Goal: Information Seeking & Learning: Learn about a topic

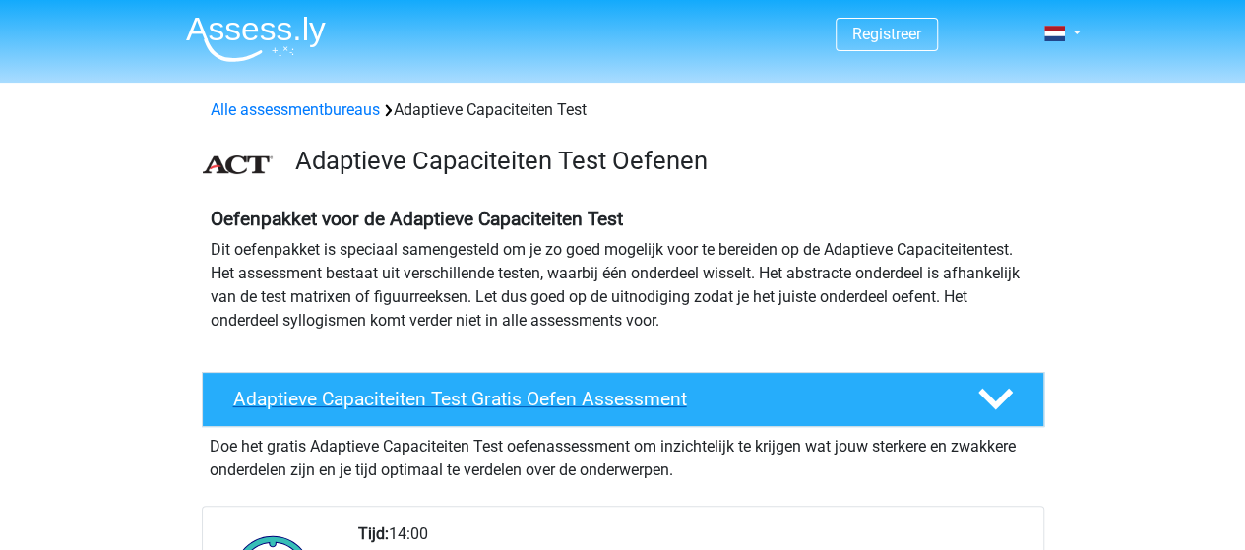
click at [347, 384] on div "Adaptieve Capaciteiten Test Gratis Oefen Assessment" at bounding box center [623, 399] width 843 height 55
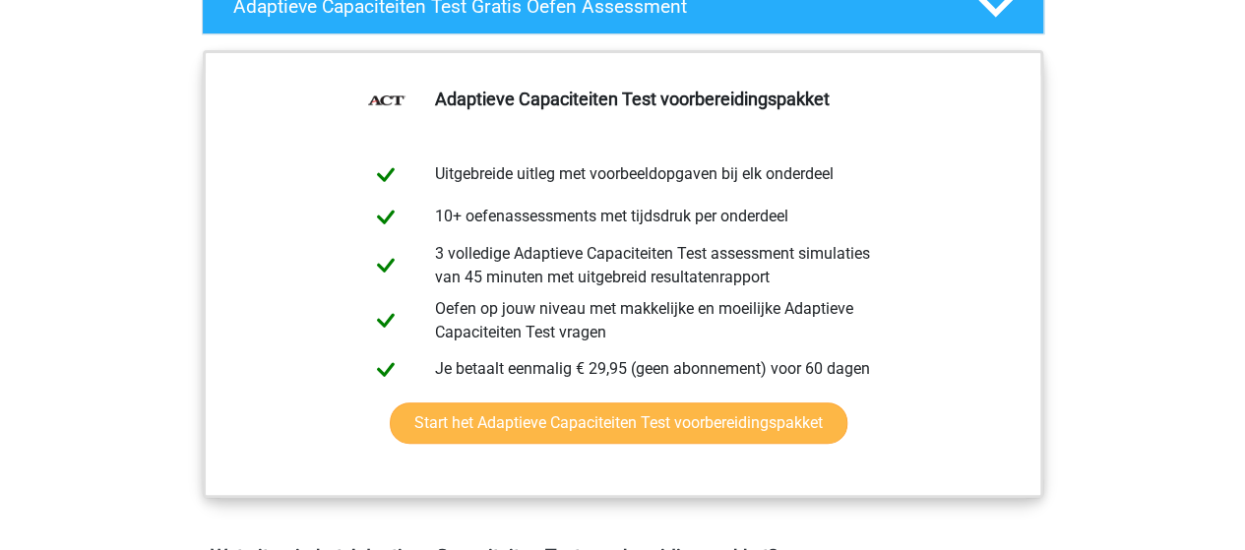
scroll to position [394, 0]
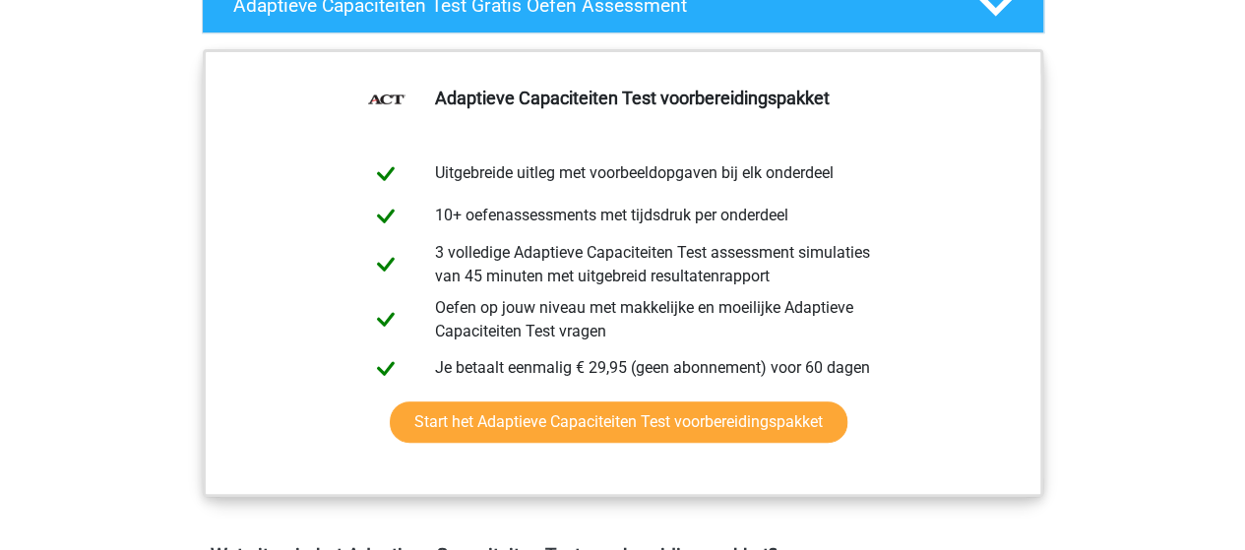
click at [1081, 54] on div "Adaptieve Capaciteiten Test voorbereidingspakket Uitgebreide uitleg met voorbee…" at bounding box center [623, 292] width 935 height 503
click at [1019, 8] on div at bounding box center [993, 5] width 67 height 34
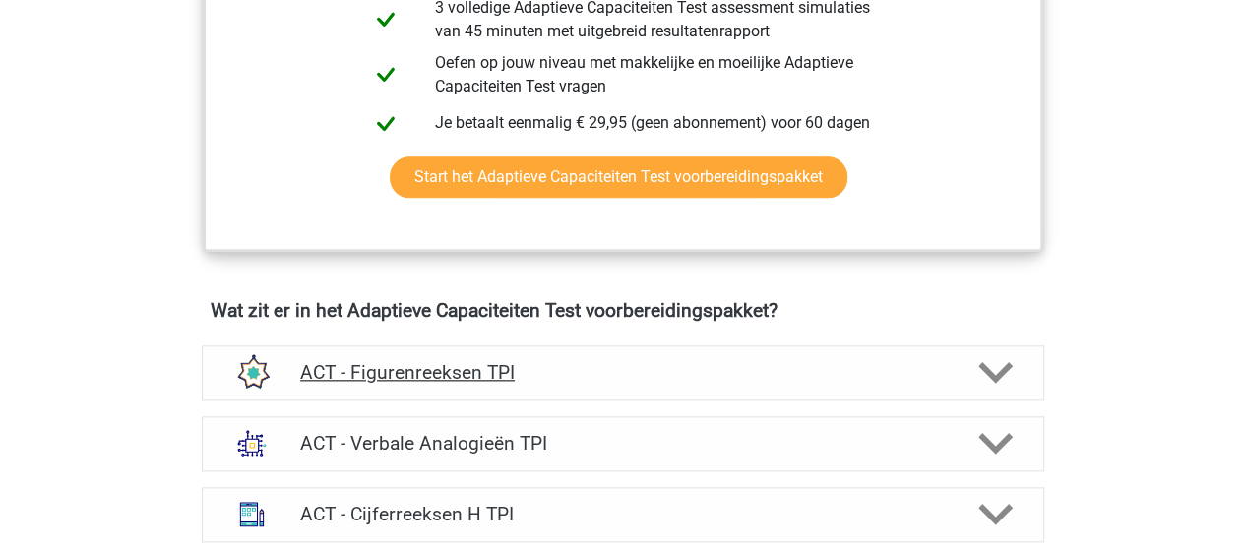
scroll to position [1083, 0]
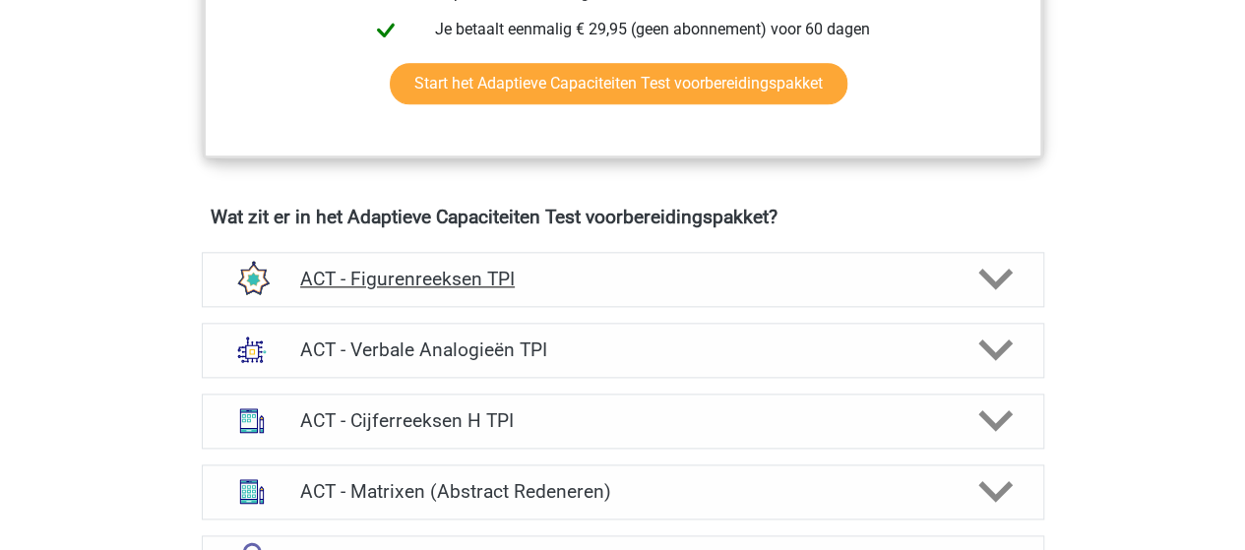
click at [396, 273] on h4 "ACT - Figurenreeksen TPI" at bounding box center [622, 279] width 645 height 23
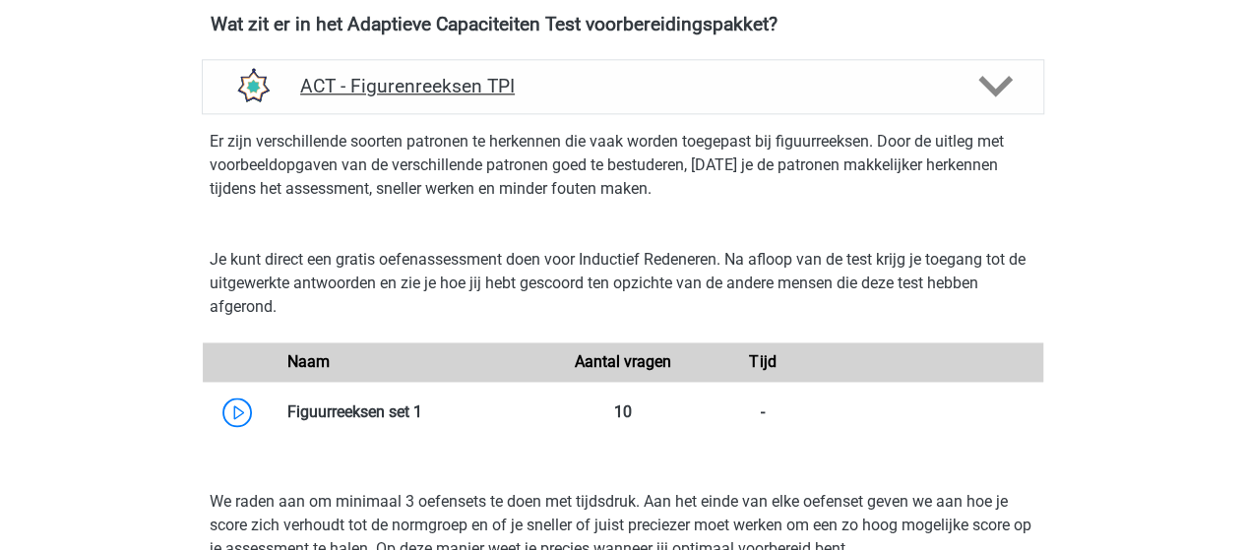
scroll to position [1280, 0]
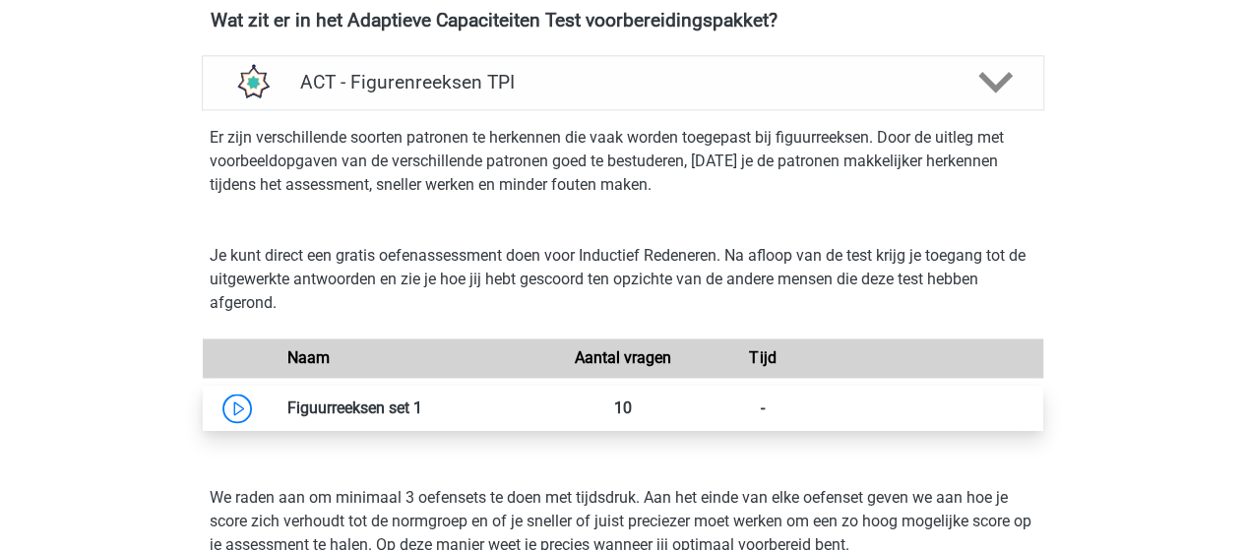
click at [422, 417] on link at bounding box center [422, 408] width 0 height 19
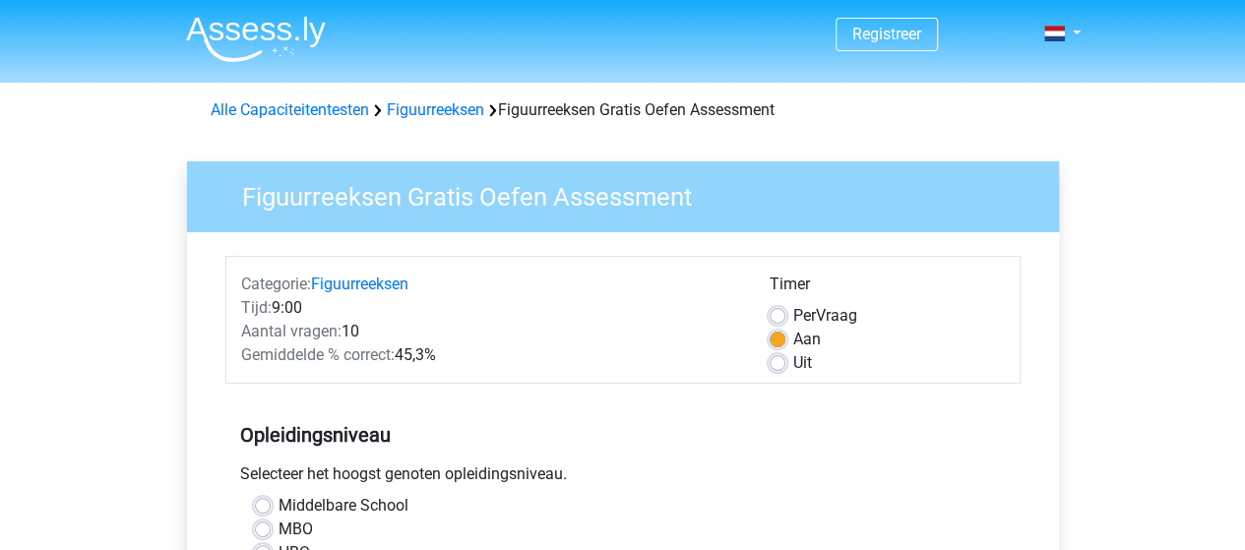
scroll to position [295, 0]
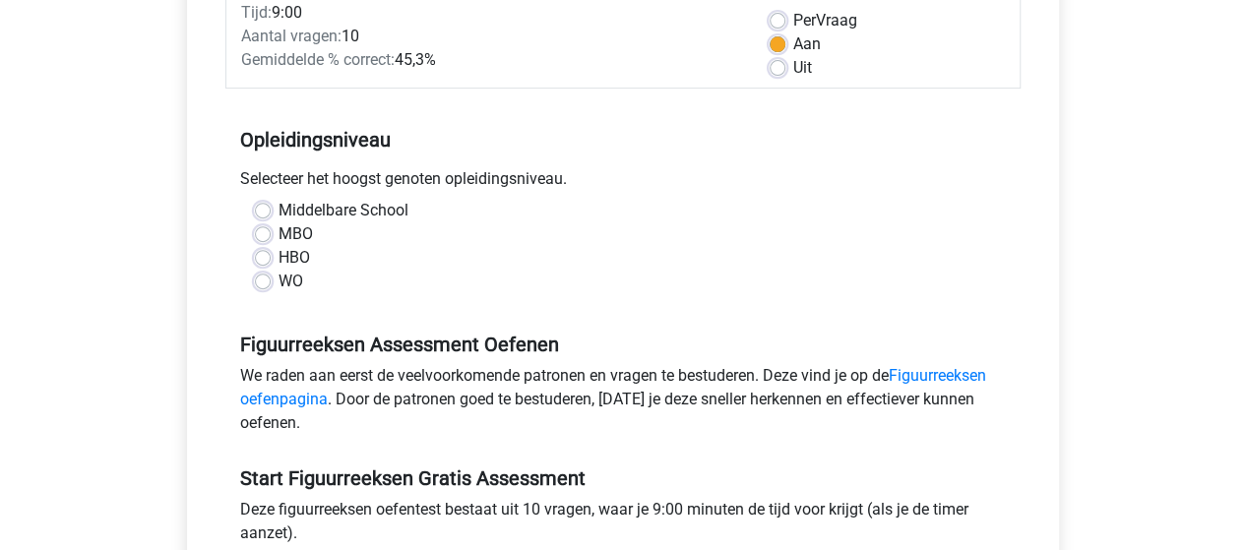
click at [279, 282] on label "WO" at bounding box center [291, 282] width 25 height 24
click at [262, 282] on input "WO" at bounding box center [263, 280] width 16 height 20
radio input "true"
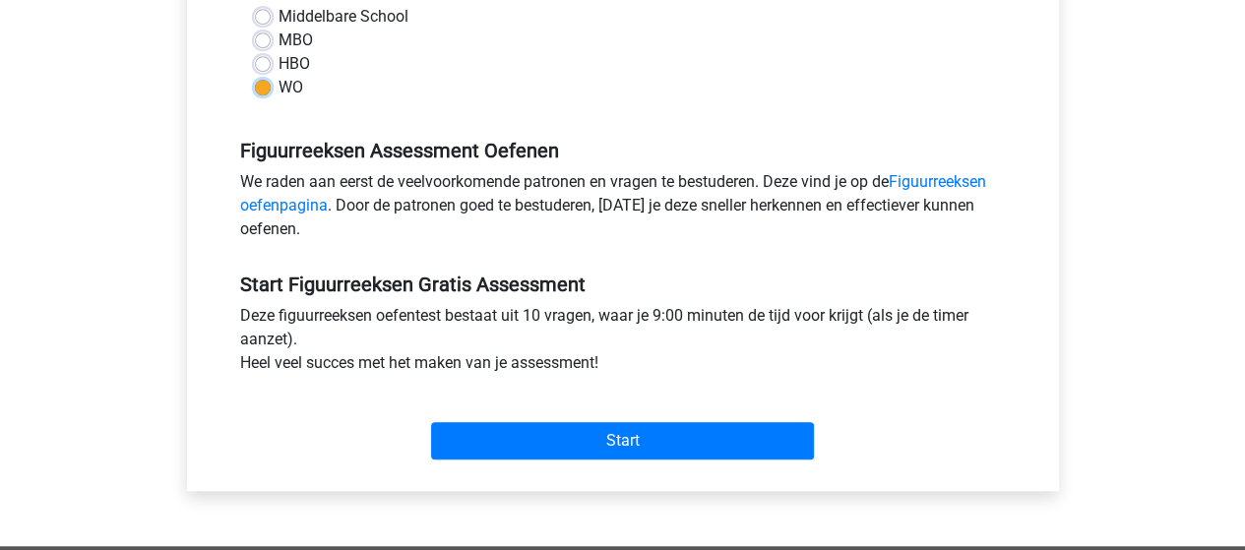
scroll to position [591, 0]
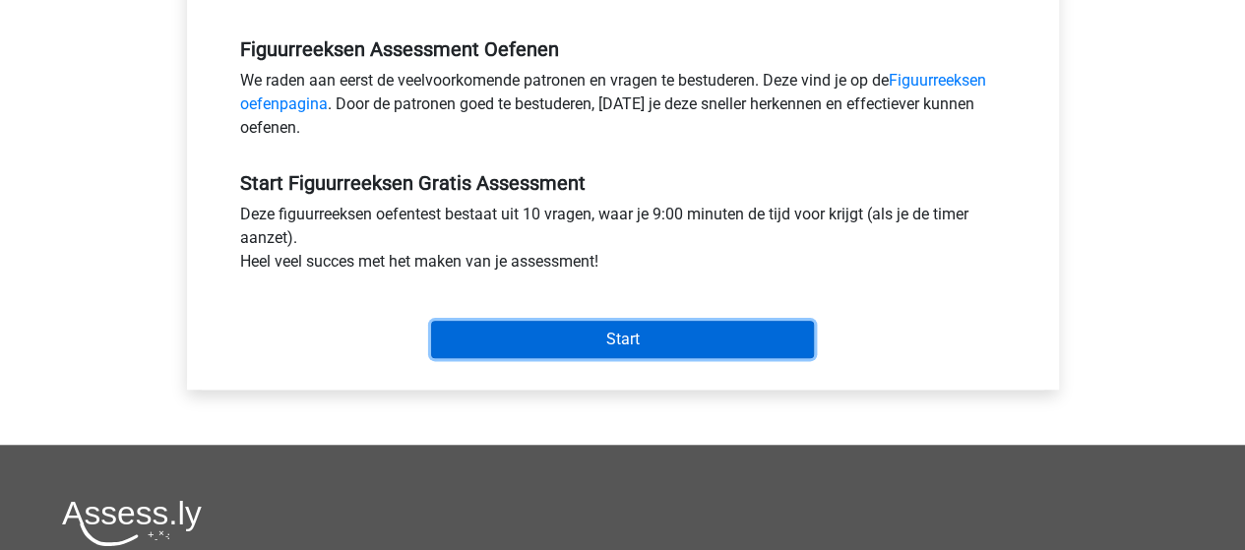
click at [597, 332] on input "Start" at bounding box center [622, 339] width 383 height 37
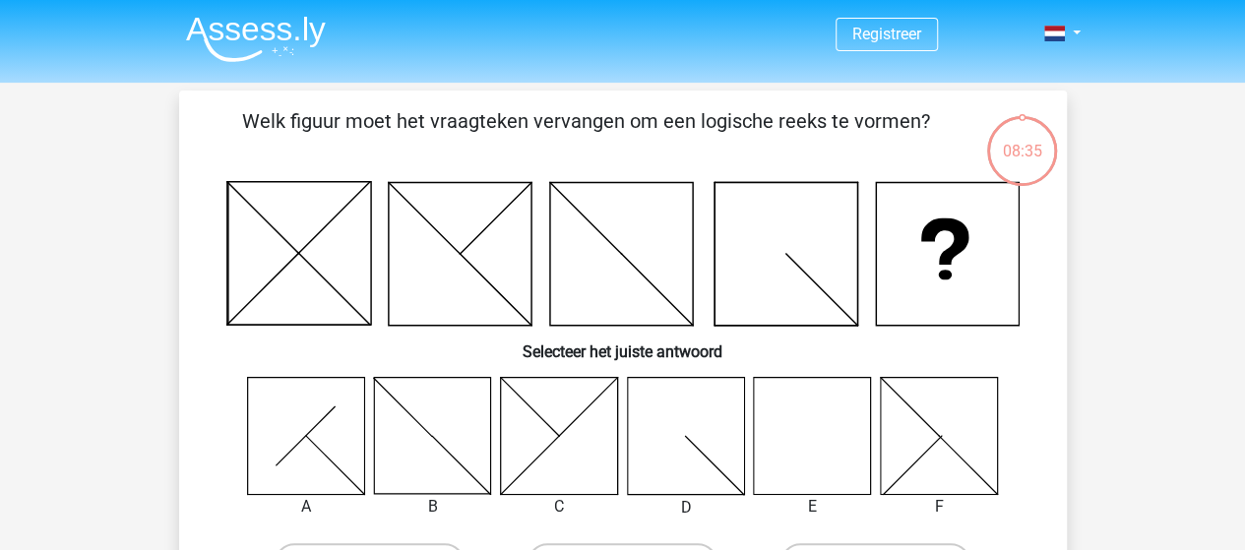
click at [840, 429] on icon at bounding box center [812, 435] width 117 height 117
click at [805, 447] on icon at bounding box center [812, 435] width 117 height 117
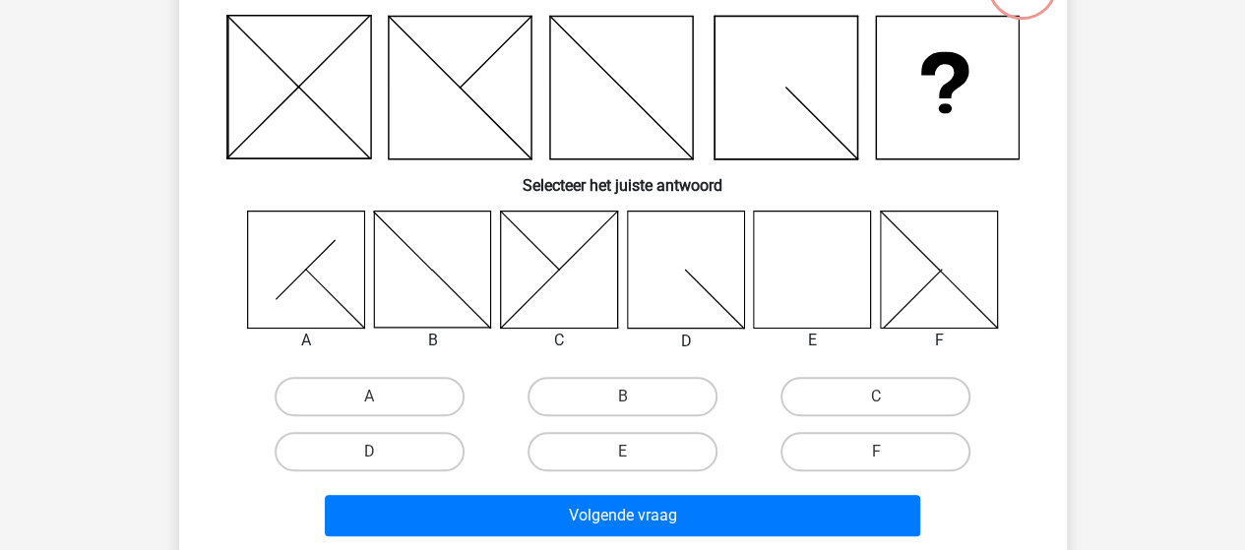
scroll to position [197, 0]
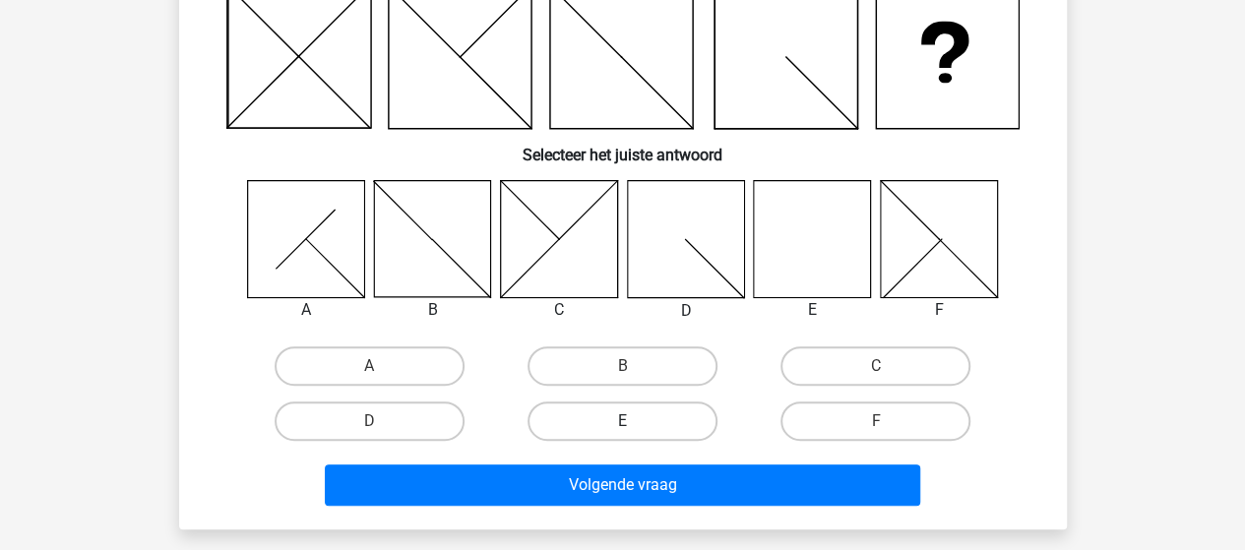
click at [679, 421] on label "E" at bounding box center [623, 421] width 190 height 39
click at [635, 421] on input "E" at bounding box center [628, 427] width 13 height 13
radio input "true"
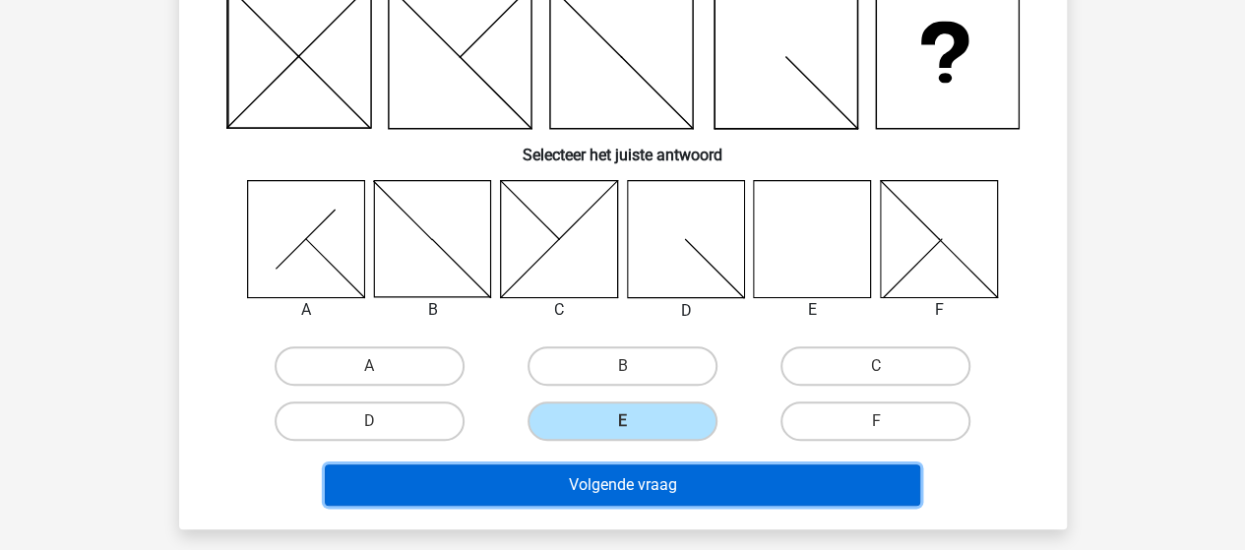
click at [635, 492] on button "Volgende vraag" at bounding box center [622, 485] width 595 height 41
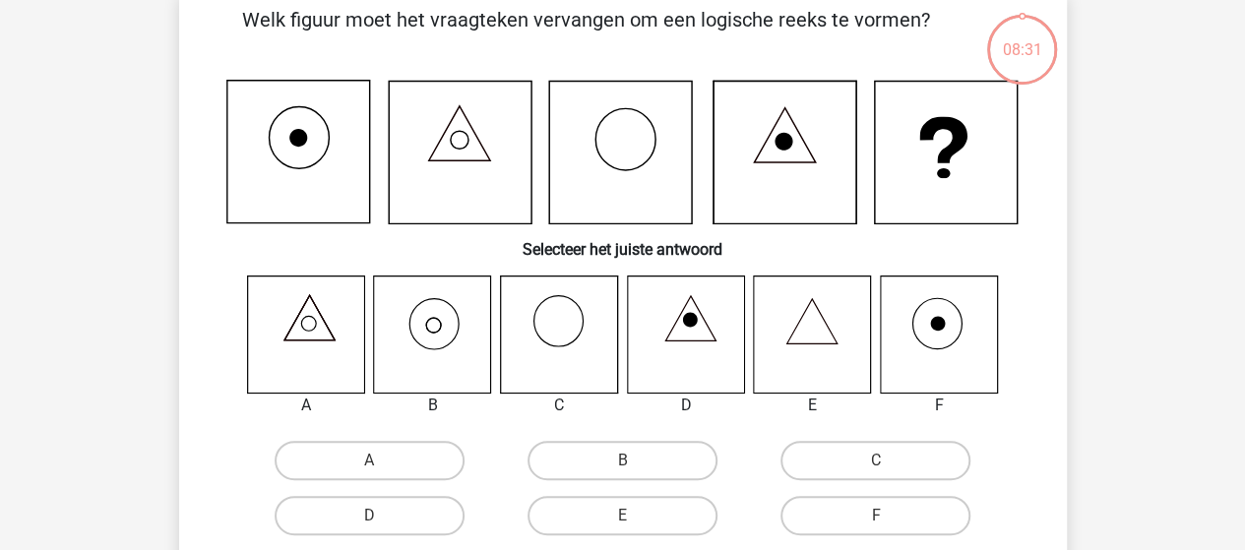
scroll to position [91, 0]
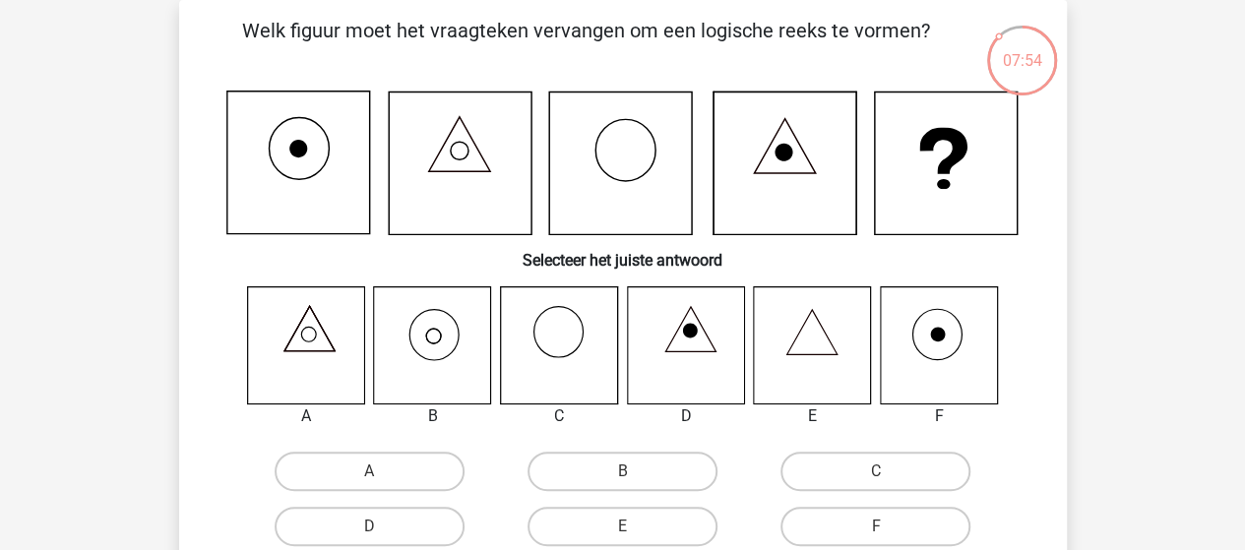
click at [427, 336] on icon at bounding box center [432, 344] width 117 height 117
click at [603, 469] on label "B" at bounding box center [623, 471] width 190 height 39
click at [622, 471] on input "B" at bounding box center [628, 477] width 13 height 13
radio input "true"
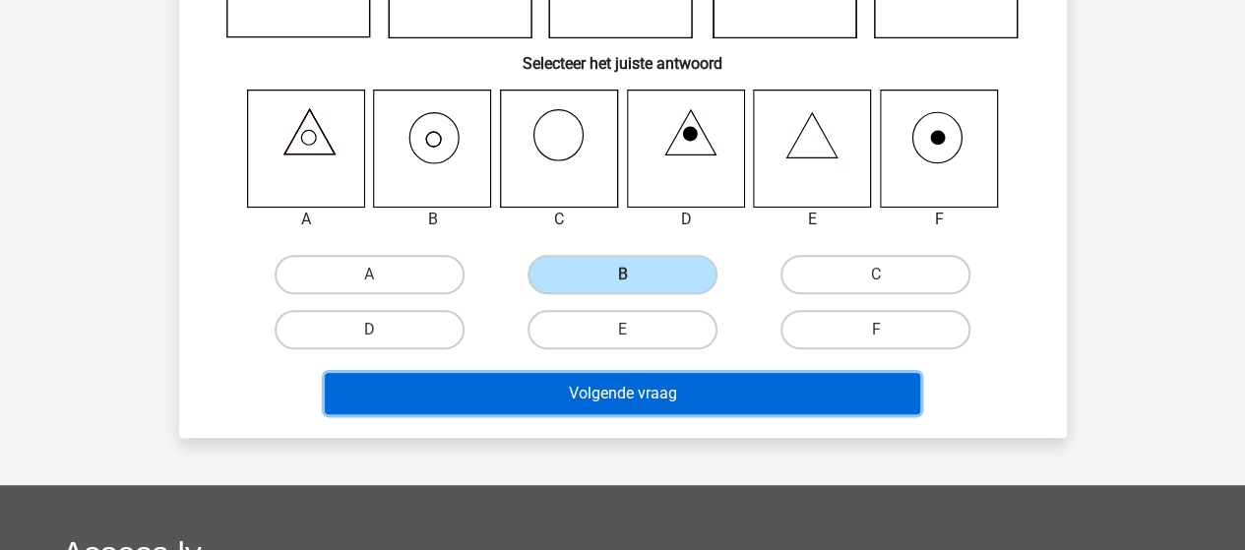
click at [657, 395] on button "Volgende vraag" at bounding box center [622, 393] width 595 height 41
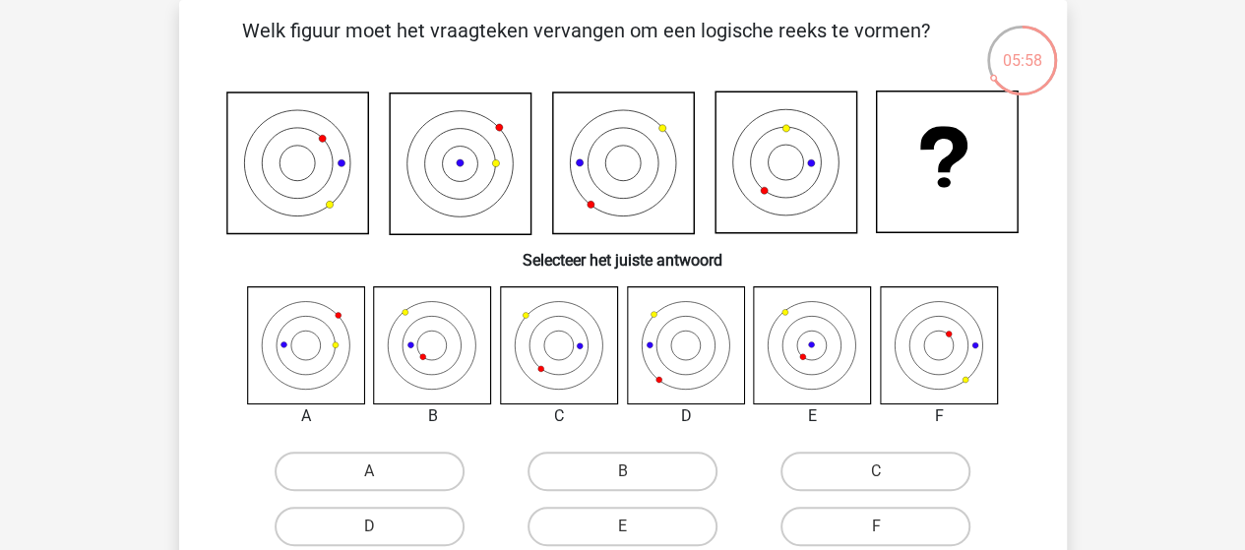
scroll to position [189, 0]
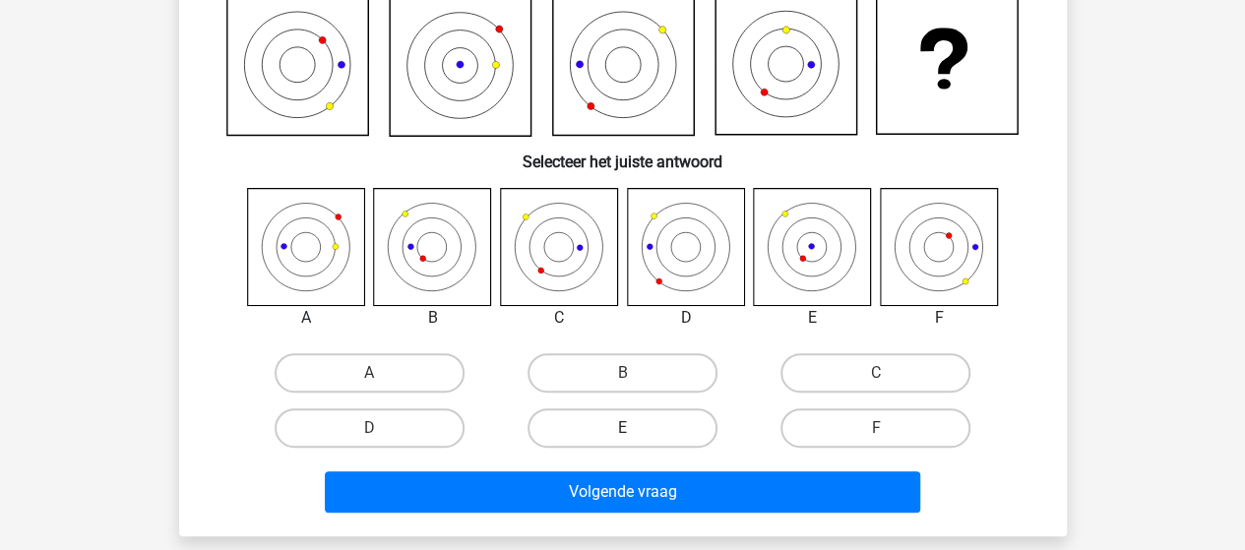
click at [626, 420] on label "E" at bounding box center [623, 427] width 190 height 39
click at [626, 428] on input "E" at bounding box center [628, 434] width 13 height 13
radio input "true"
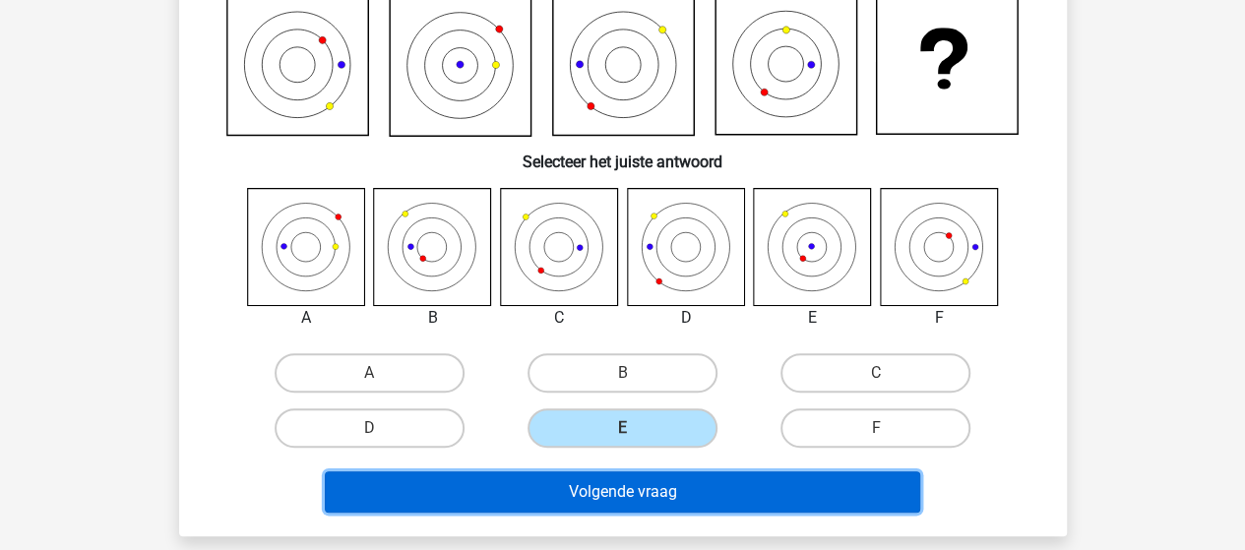
click at [622, 495] on button "Volgende vraag" at bounding box center [622, 491] width 595 height 41
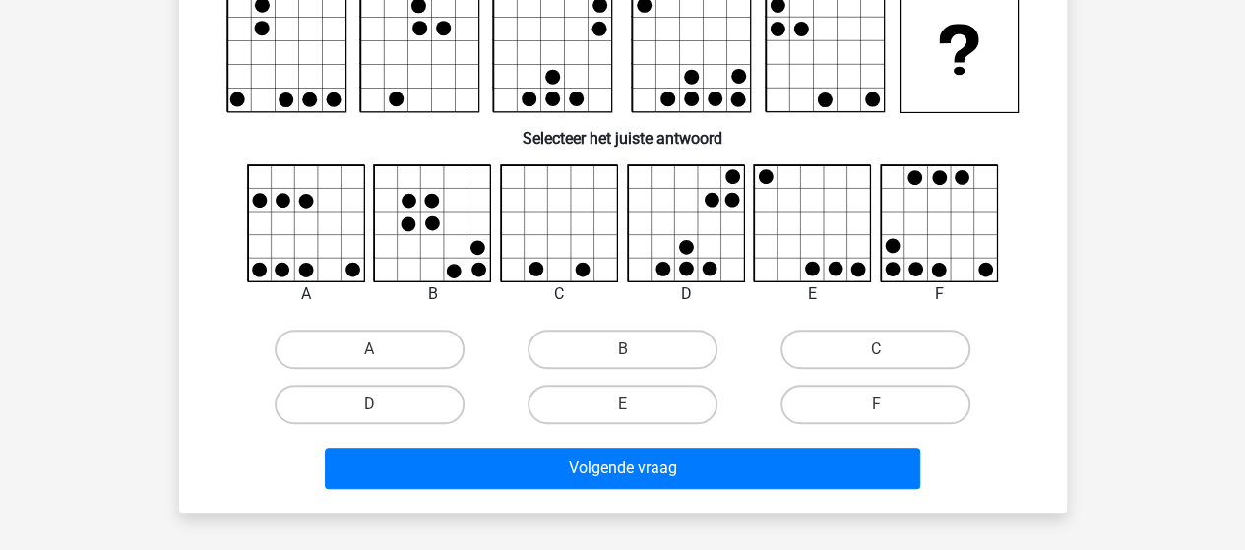
scroll to position [91, 0]
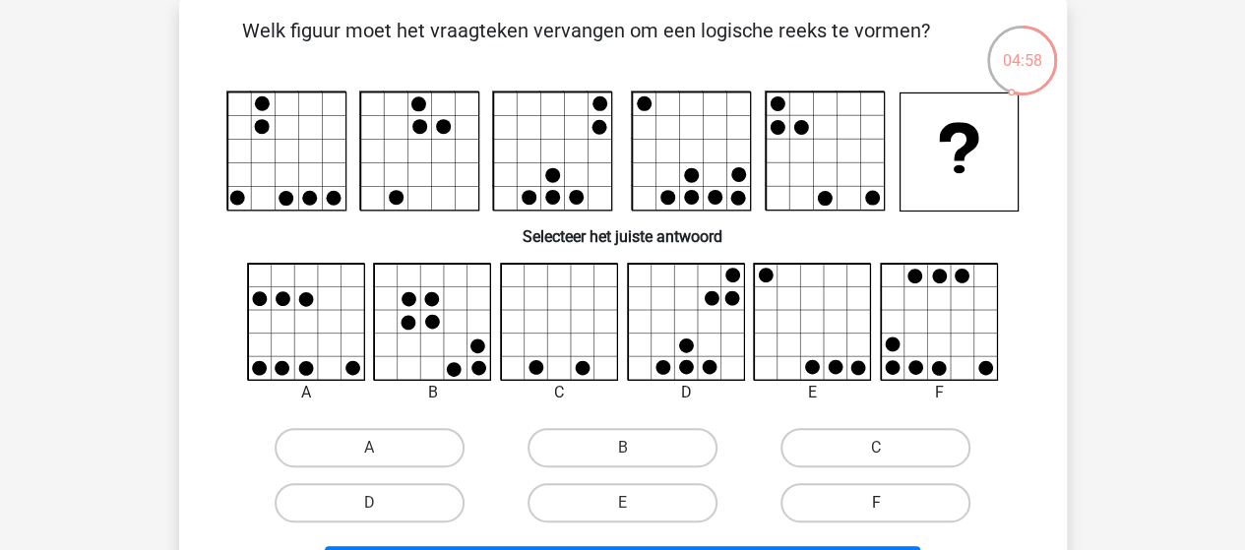
click at [902, 492] on label "F" at bounding box center [876, 502] width 190 height 39
click at [889, 503] on input "F" at bounding box center [882, 509] width 13 height 13
radio input "true"
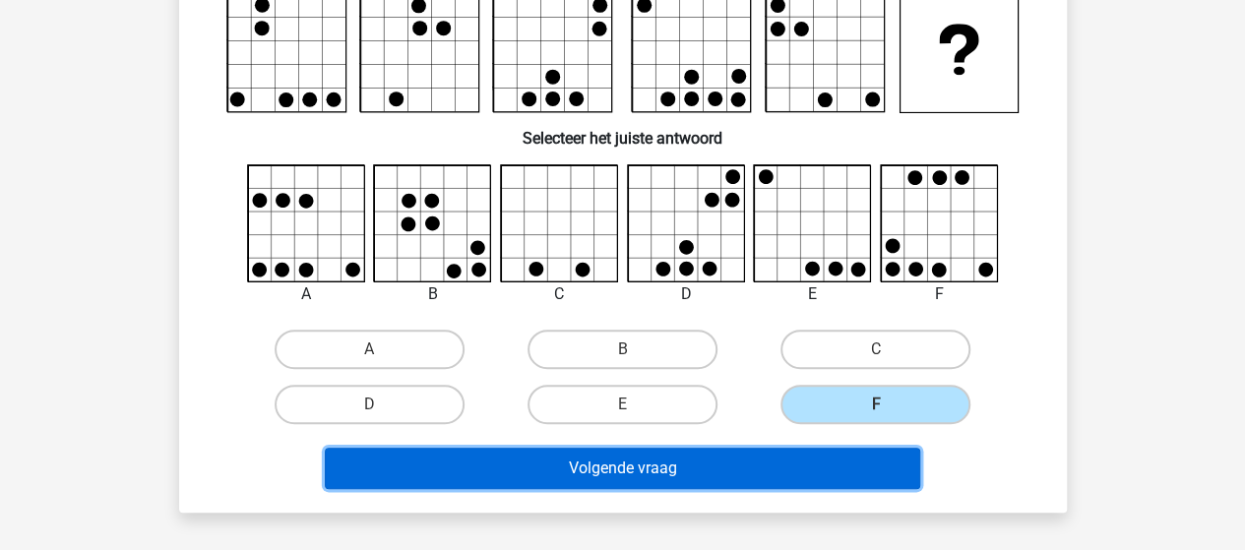
click at [809, 474] on button "Volgende vraag" at bounding box center [622, 468] width 595 height 41
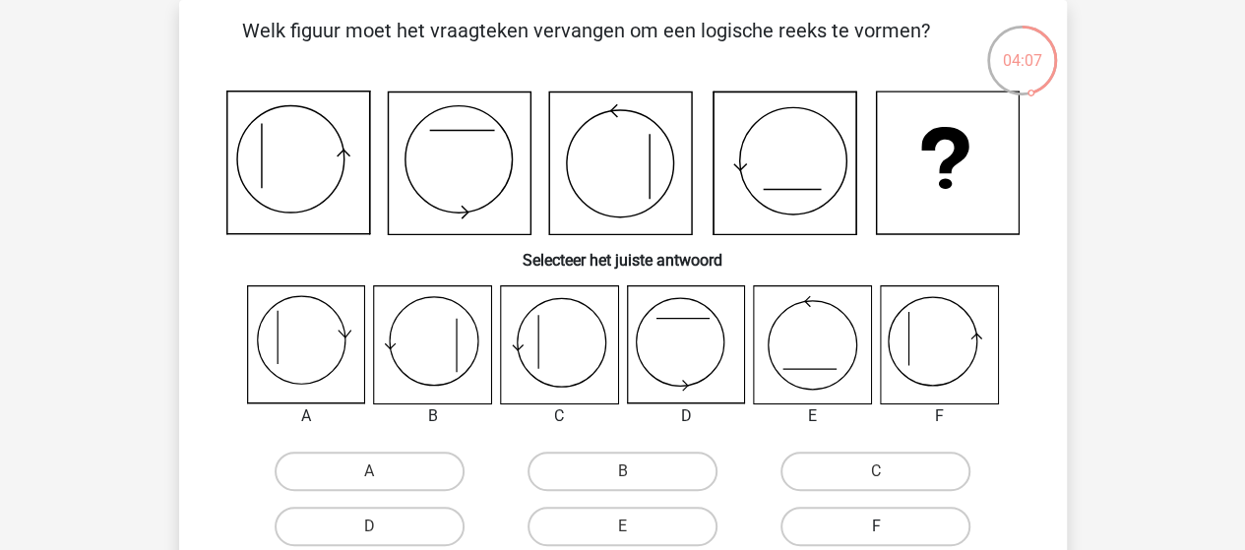
click at [904, 525] on label "F" at bounding box center [876, 526] width 190 height 39
click at [889, 527] on input "F" at bounding box center [882, 533] width 13 height 13
radio input "true"
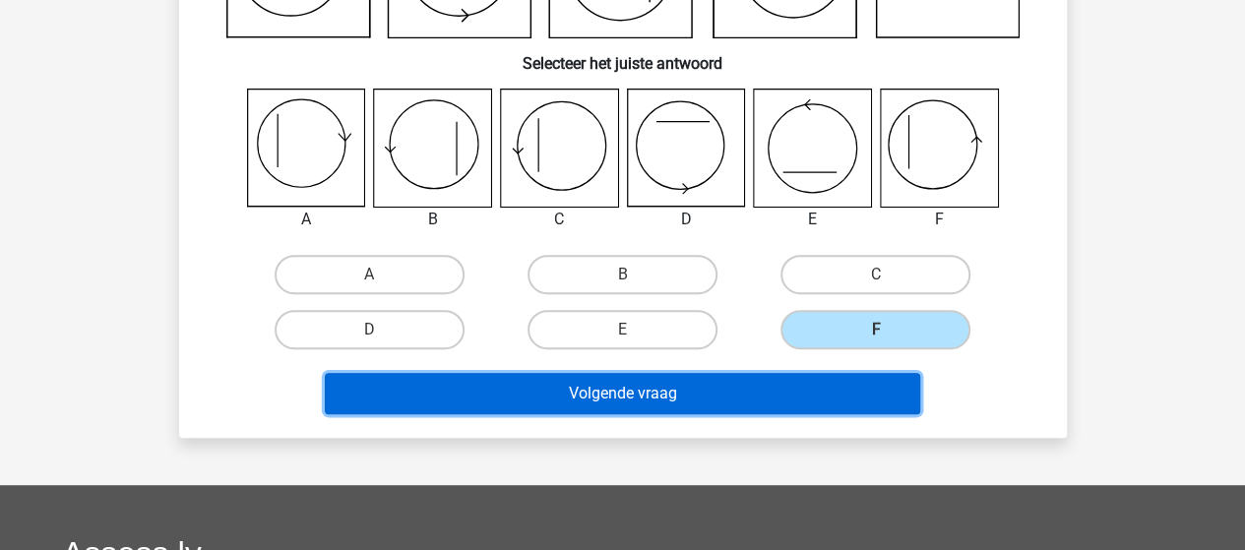
click at [671, 400] on button "Volgende vraag" at bounding box center [622, 393] width 595 height 41
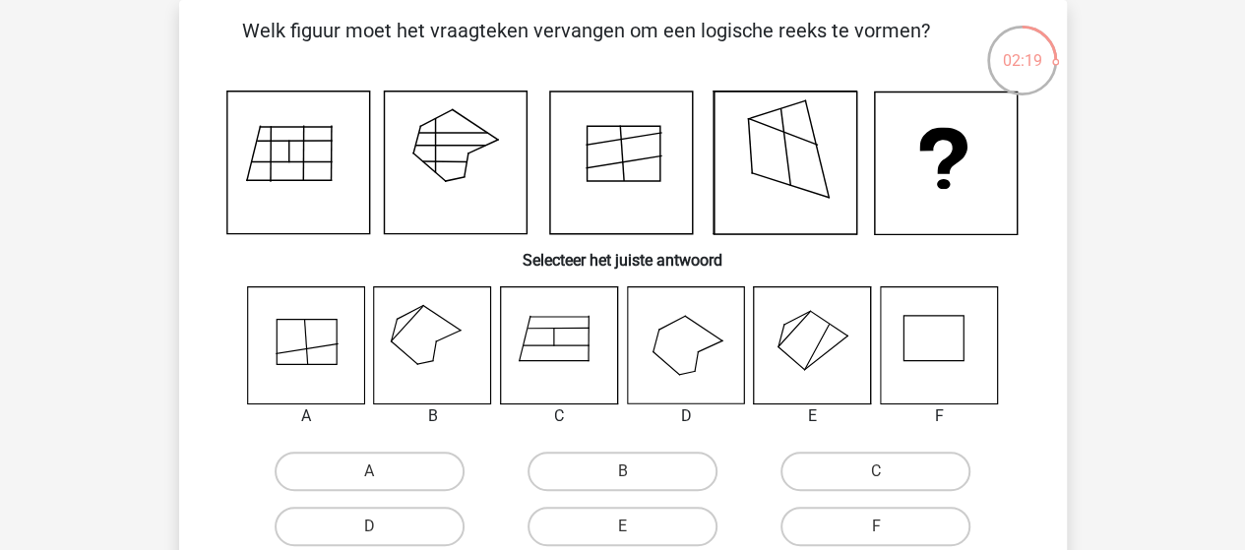
click at [309, 336] on icon at bounding box center [305, 344] width 117 height 117
click at [344, 465] on label "A" at bounding box center [370, 471] width 190 height 39
click at [369, 471] on input "A" at bounding box center [375, 477] width 13 height 13
radio input "true"
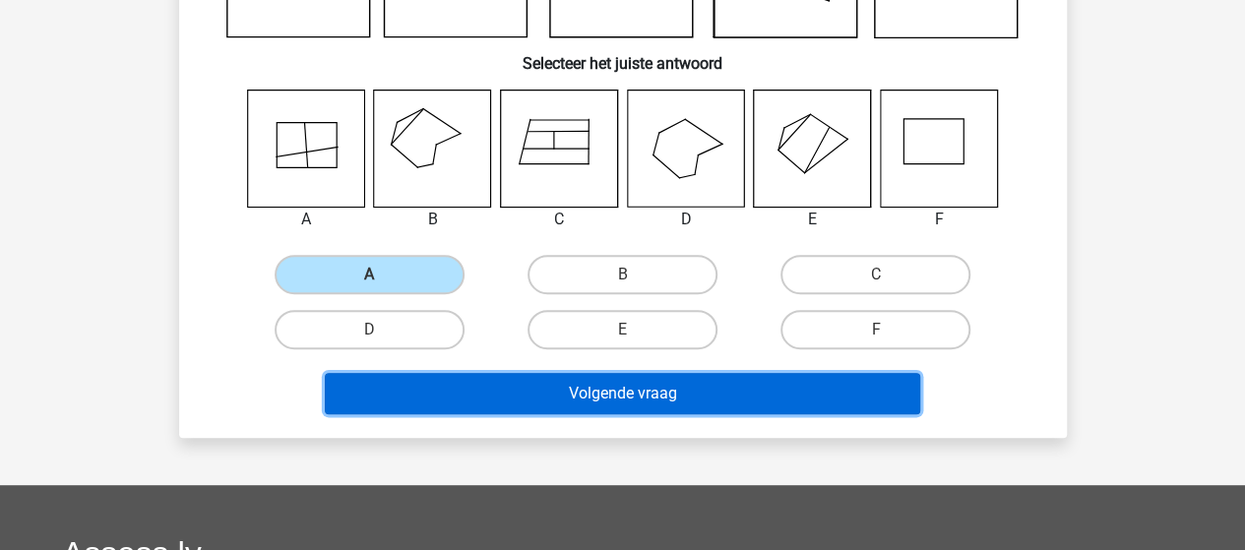
click at [593, 394] on button "Volgende vraag" at bounding box center [622, 393] width 595 height 41
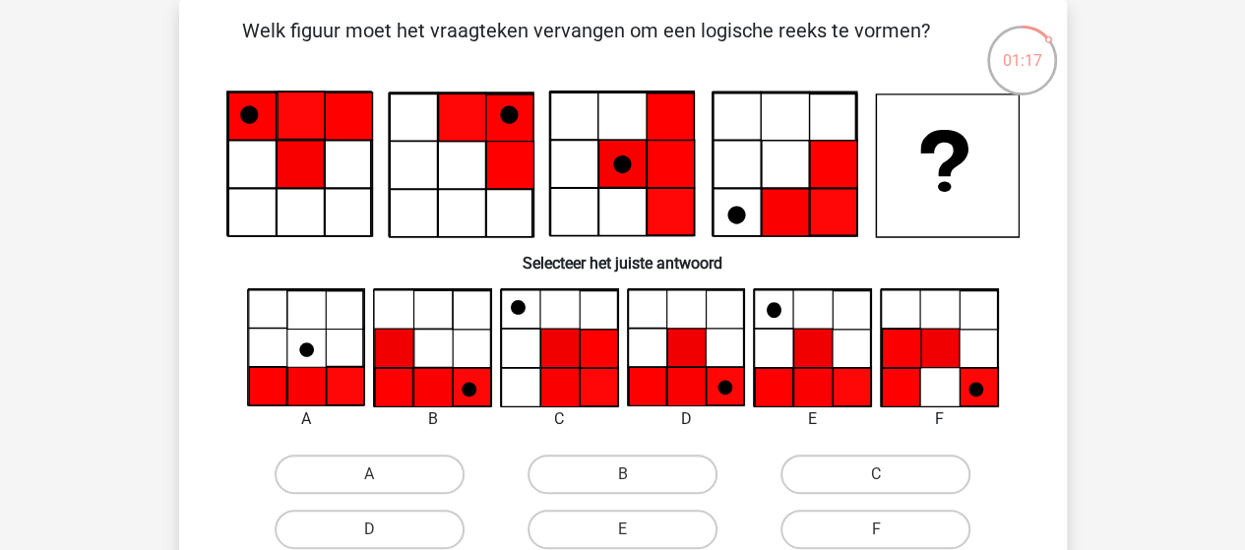
click at [683, 391] on icon at bounding box center [686, 387] width 38 height 38
click at [447, 515] on label "D" at bounding box center [370, 529] width 190 height 39
click at [382, 530] on input "D" at bounding box center [375, 536] width 13 height 13
radio input "true"
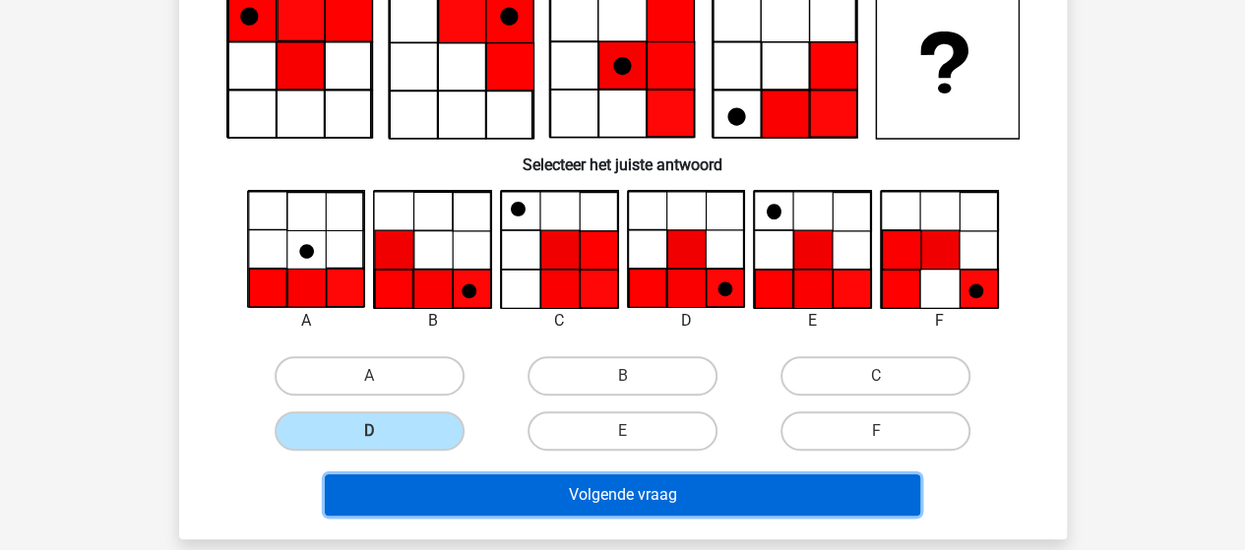
click at [606, 501] on button "Volgende vraag" at bounding box center [622, 494] width 595 height 41
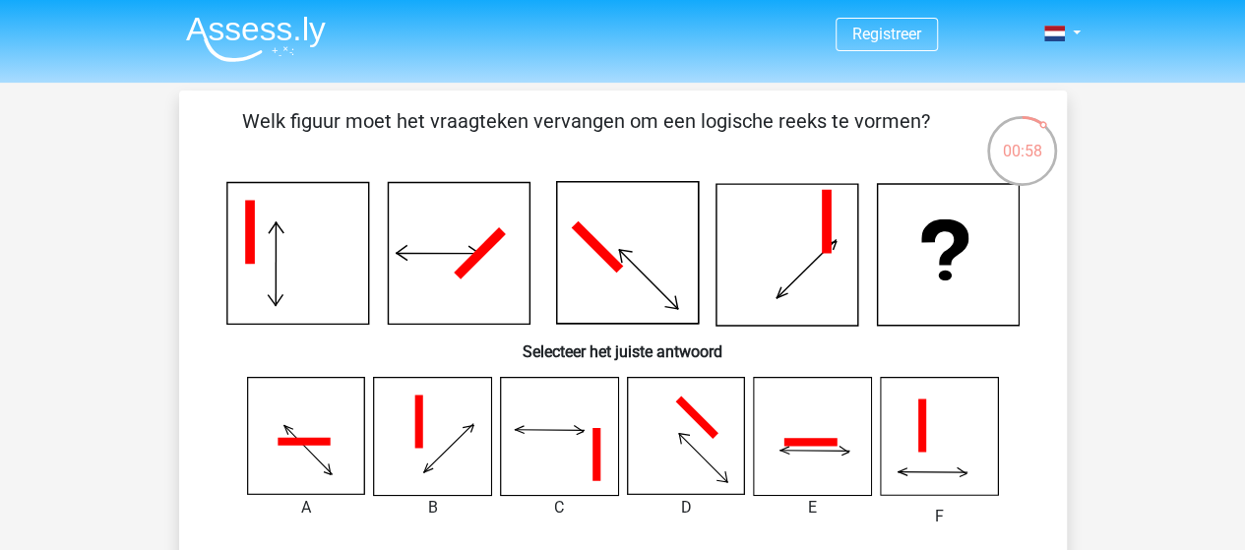
scroll to position [98, 0]
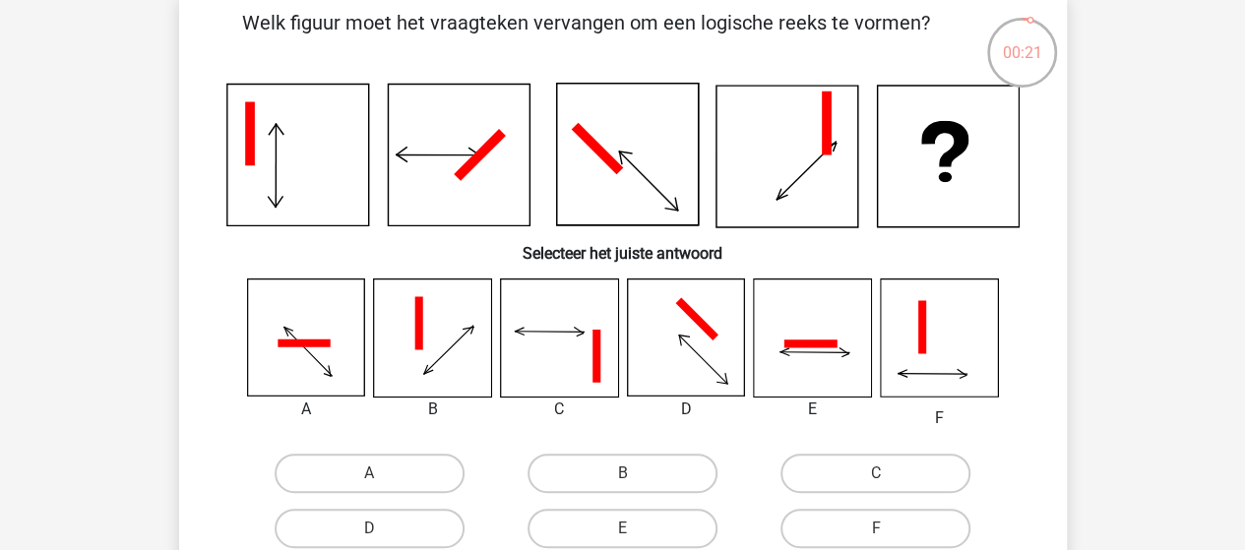
click at [423, 318] on icon at bounding box center [432, 338] width 117 height 117
click at [585, 481] on label "B" at bounding box center [623, 473] width 190 height 39
click at [622, 481] on input "B" at bounding box center [628, 479] width 13 height 13
radio input "true"
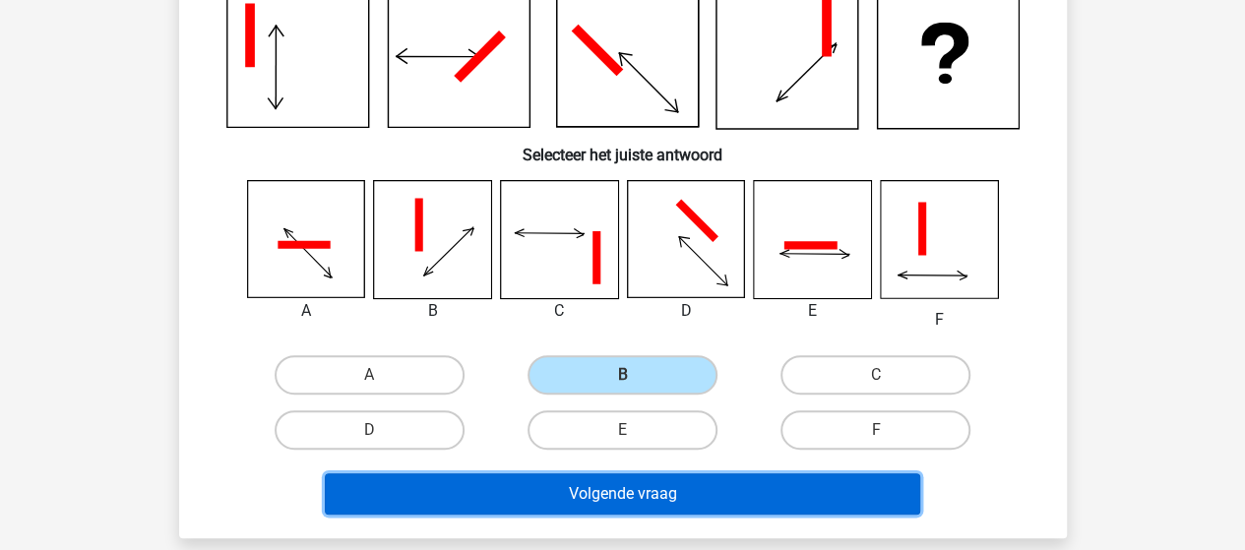
click at [624, 498] on button "Volgende vraag" at bounding box center [622, 493] width 595 height 41
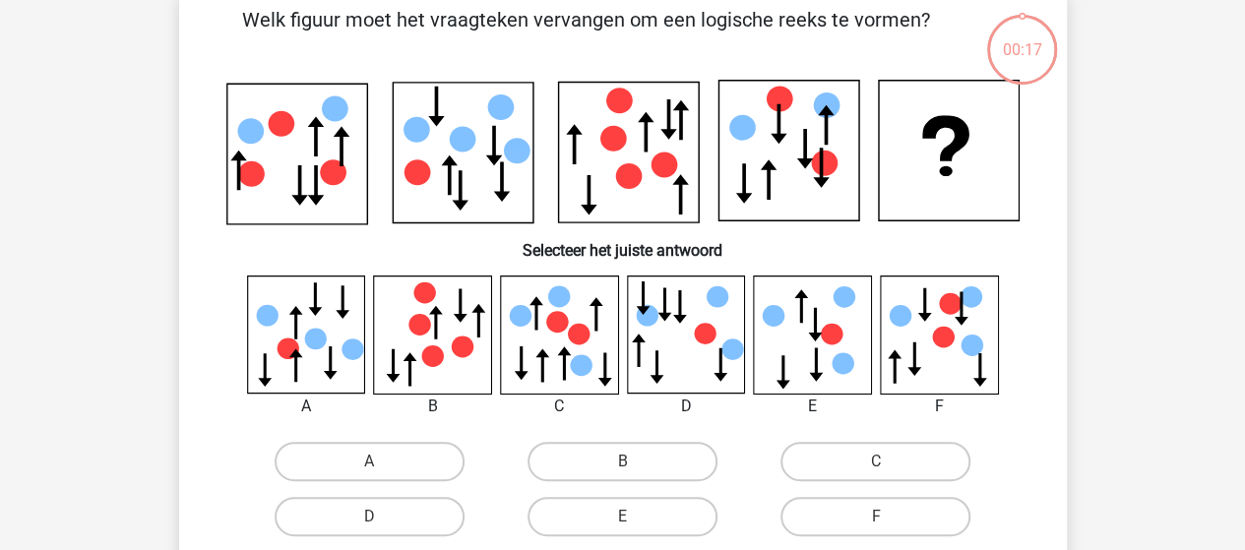
scroll to position [91, 0]
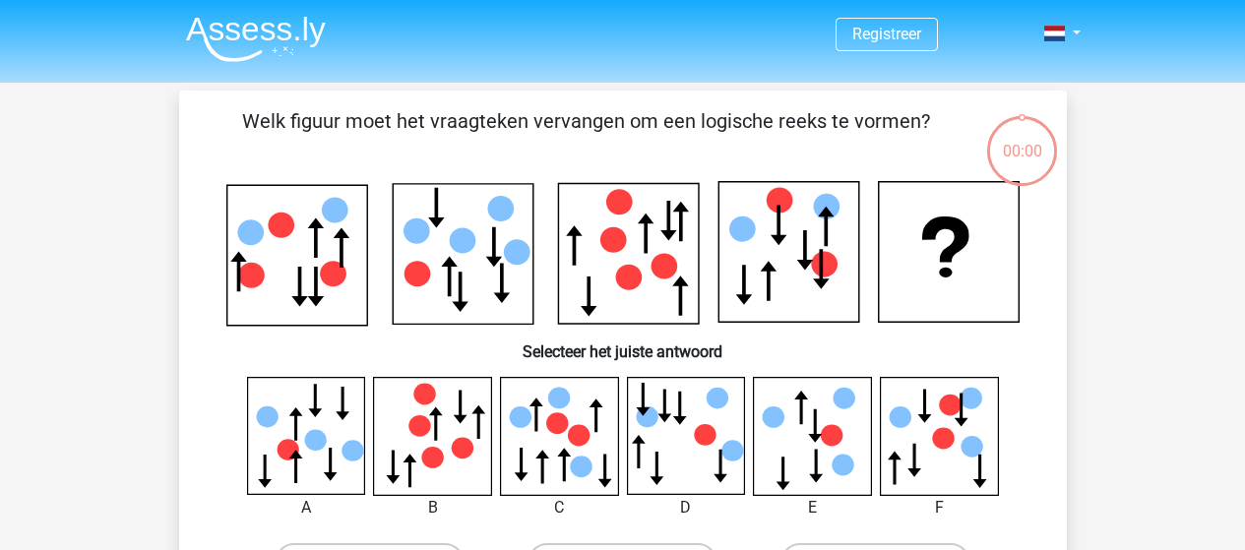
scroll to position [91, 0]
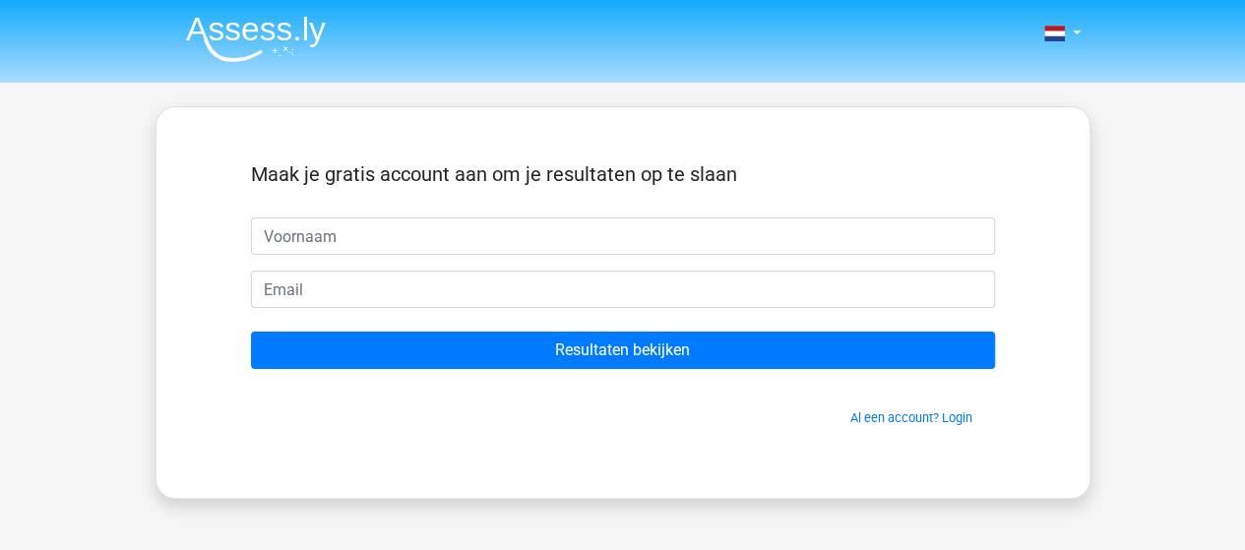
click at [541, 244] on input "text" at bounding box center [623, 236] width 744 height 37
type input "serah"
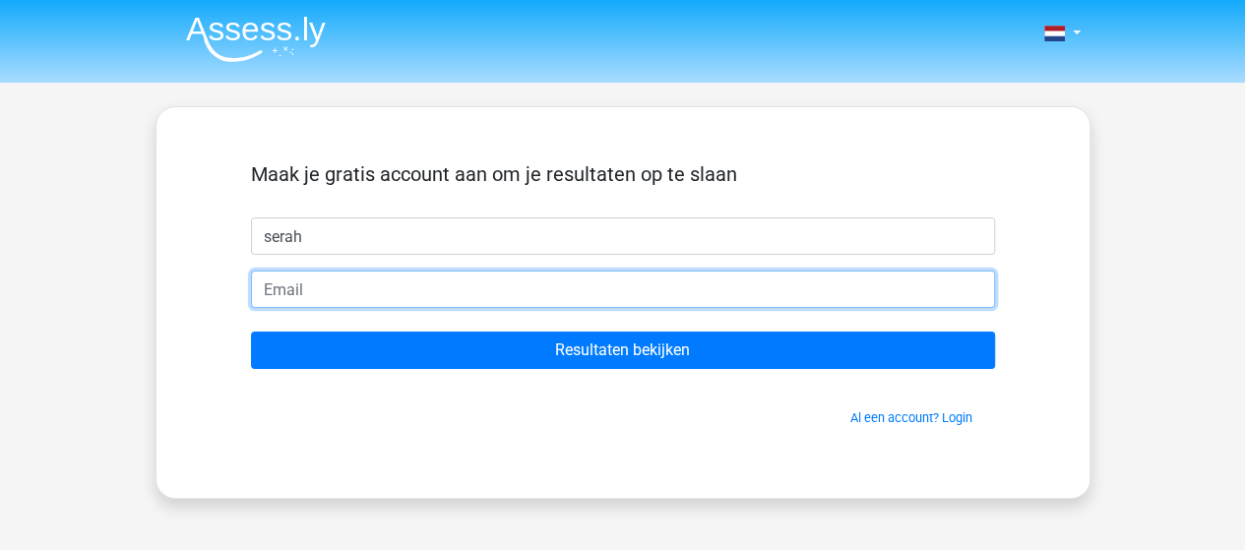
click at [407, 291] on input "email" at bounding box center [623, 289] width 744 height 37
type input "[PERSON_NAME][EMAIL_ADDRESS][DOMAIN_NAME]"
click at [251, 332] on input "Resultaten bekijken" at bounding box center [623, 350] width 744 height 37
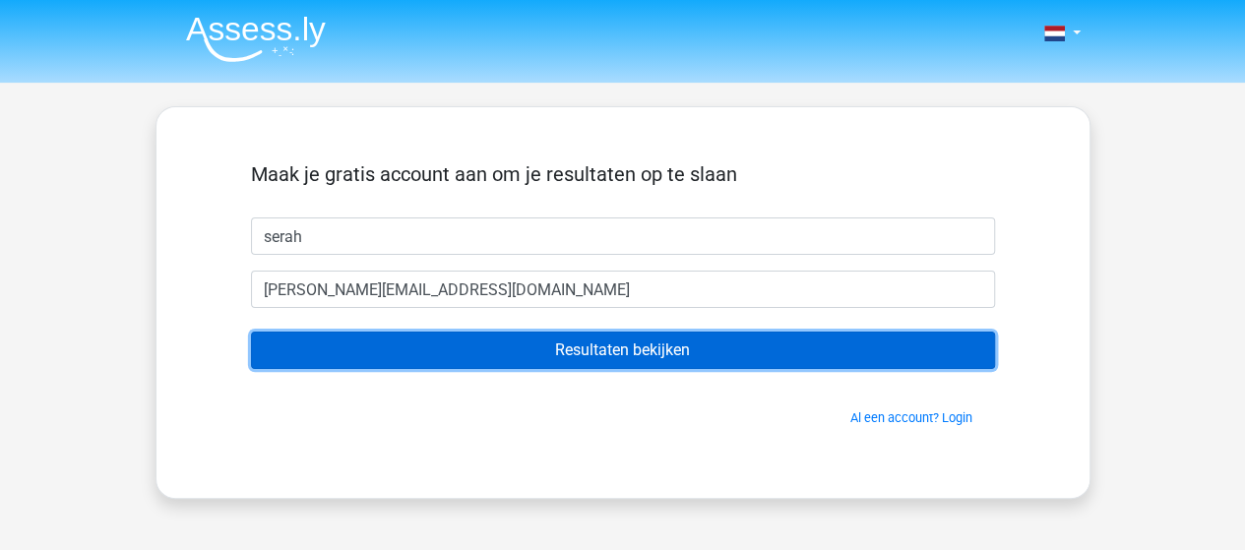
click at [572, 359] on input "Resultaten bekijken" at bounding box center [623, 350] width 744 height 37
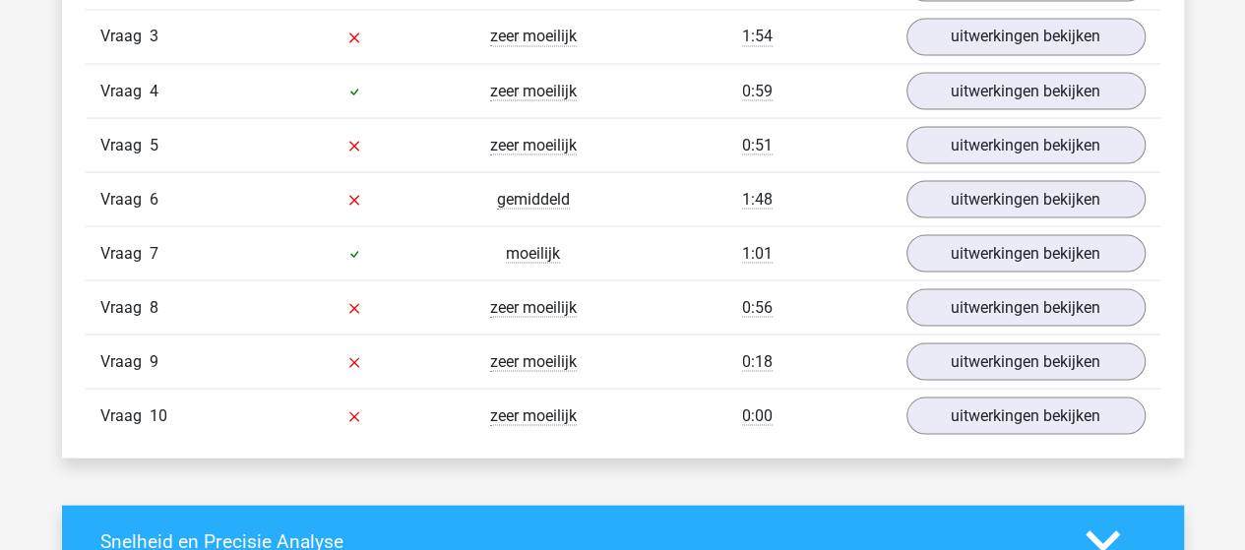
scroll to position [1673, 0]
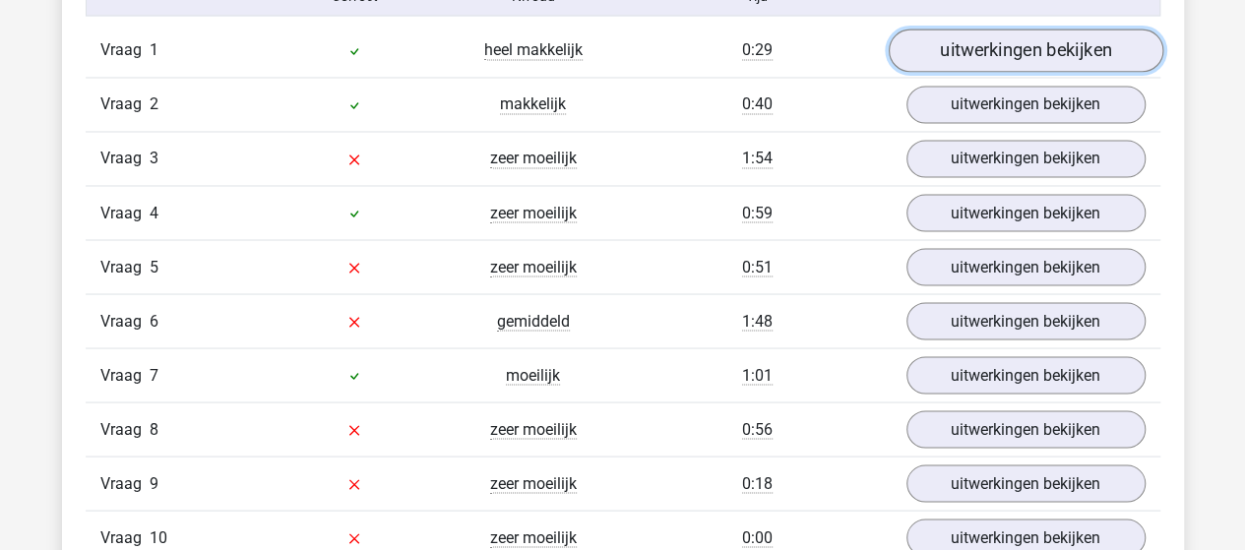
click at [997, 54] on link "uitwerkingen bekijken" at bounding box center [1025, 50] width 275 height 43
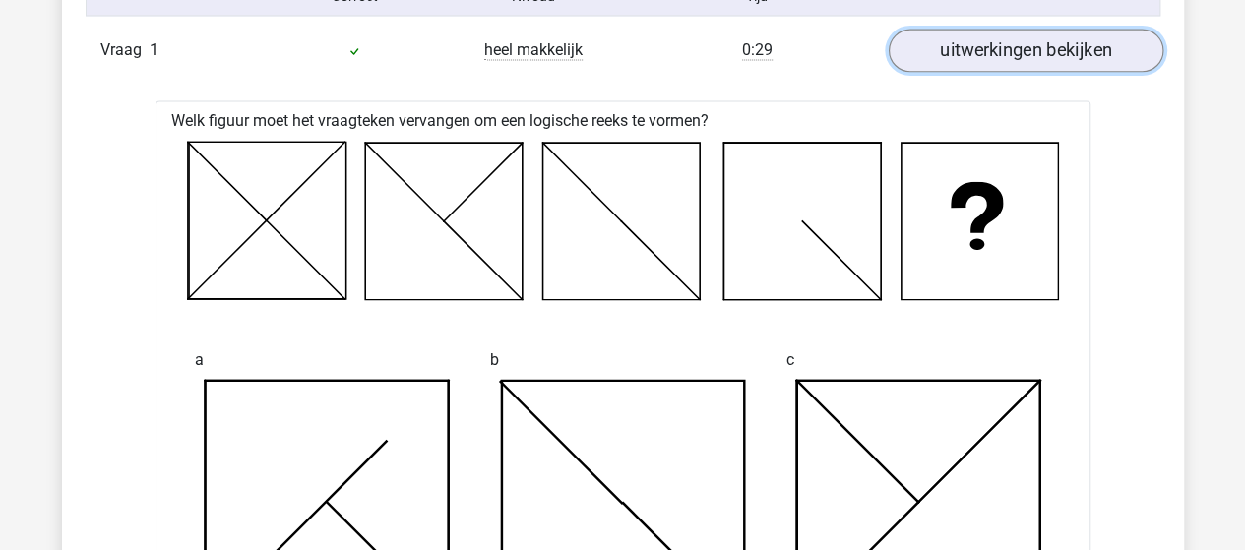
click at [997, 54] on link "uitwerkingen bekijken" at bounding box center [1025, 50] width 275 height 43
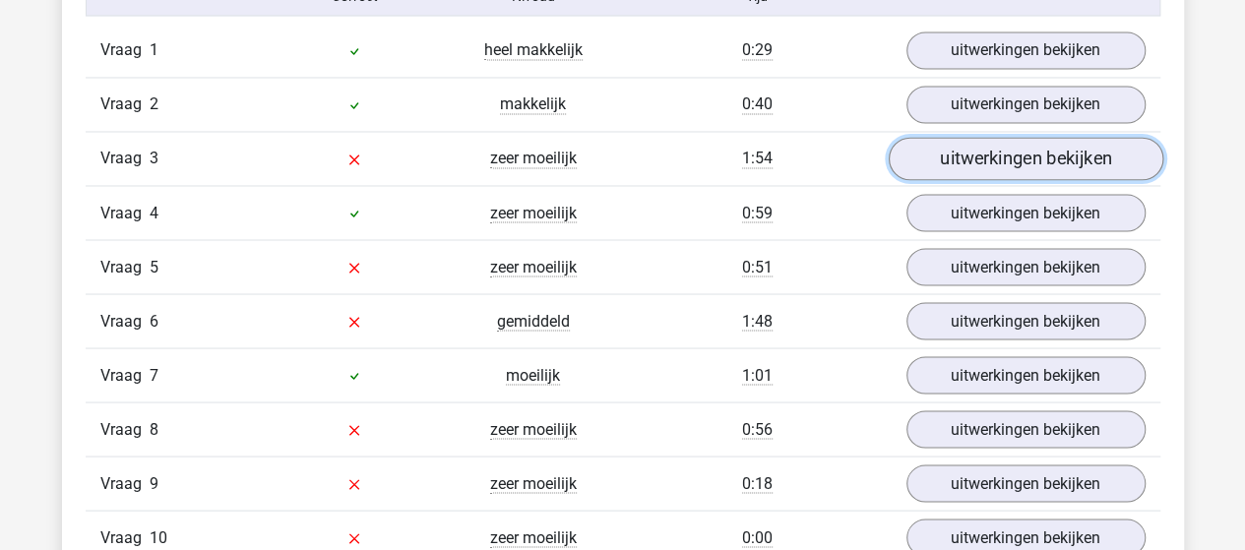
click at [965, 158] on link "uitwerkingen bekijken" at bounding box center [1025, 158] width 275 height 43
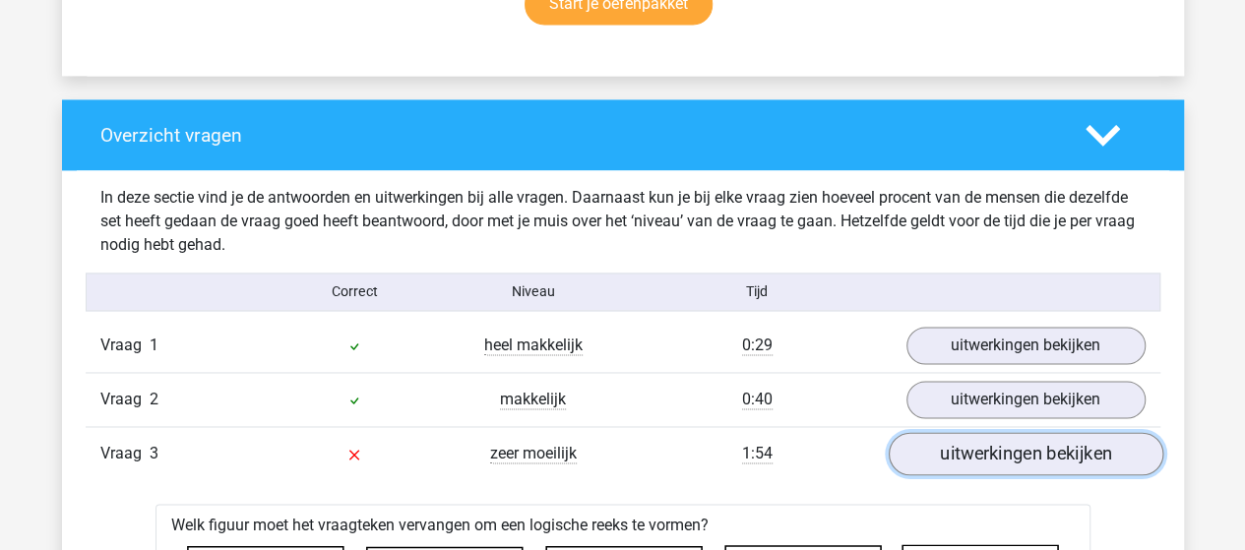
scroll to position [1378, 0]
click at [992, 445] on link "uitwerkingen bekijken" at bounding box center [1025, 453] width 275 height 43
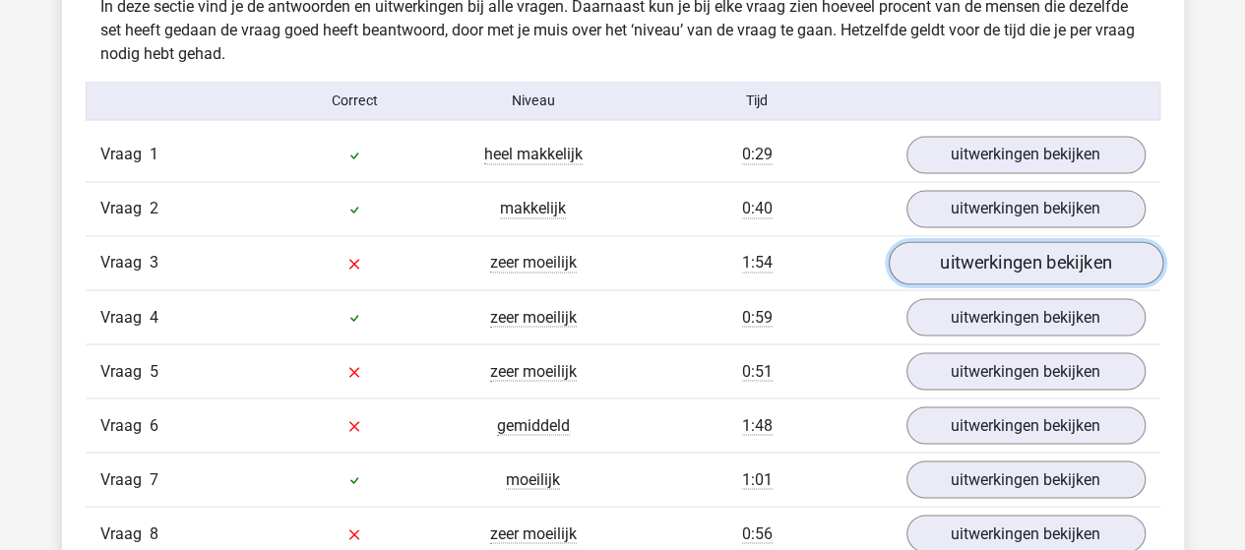
scroll to position [1575, 0]
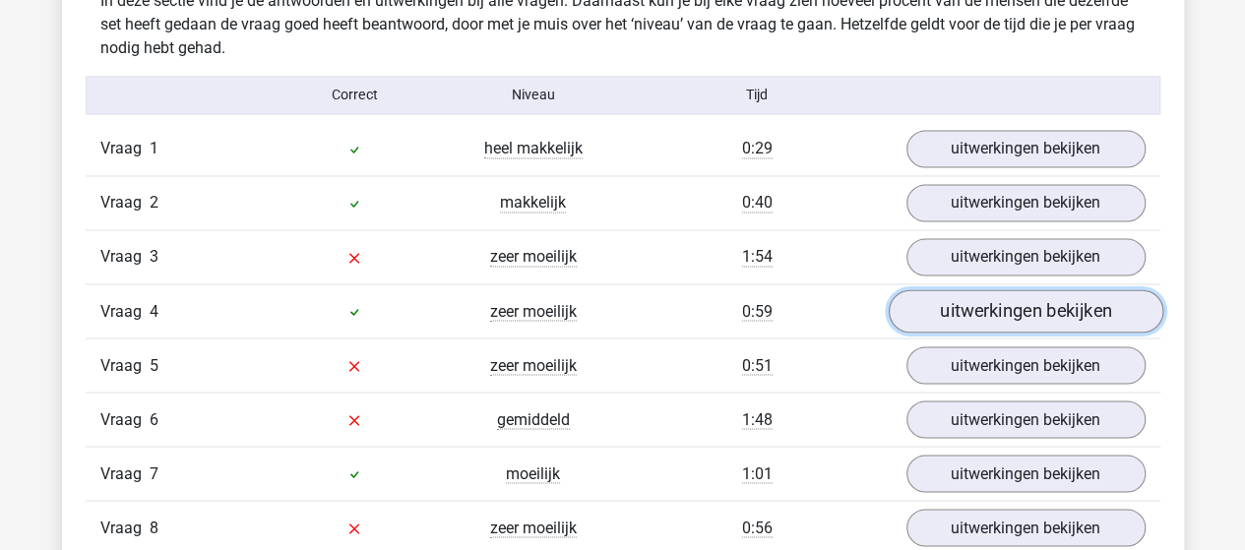
click at [970, 314] on link "uitwerkingen bekijken" at bounding box center [1025, 310] width 275 height 43
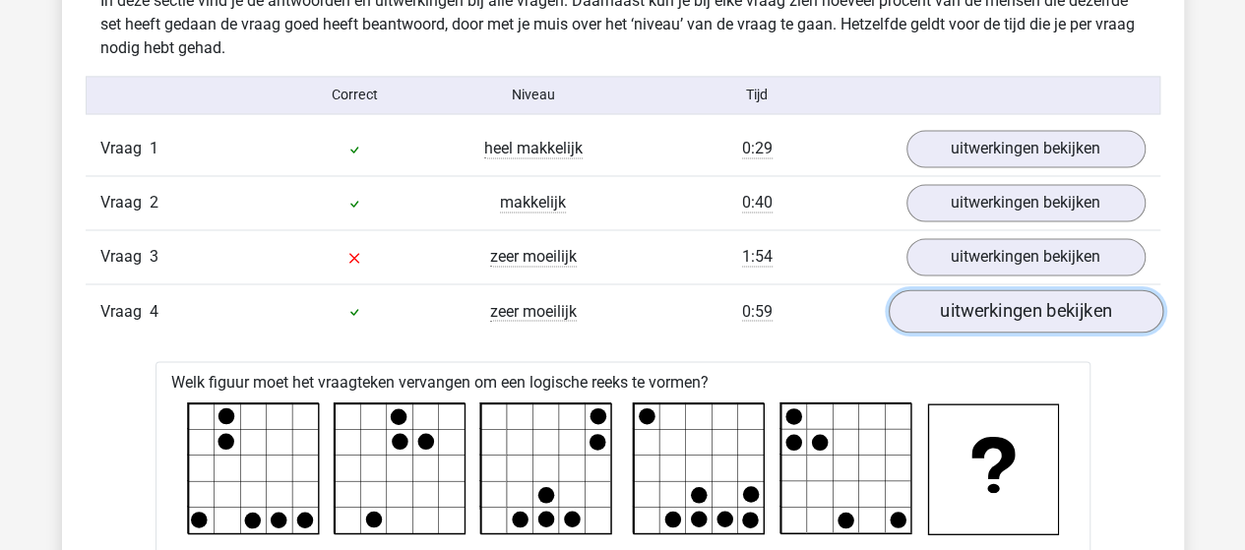
click at [970, 312] on link "uitwerkingen bekijken" at bounding box center [1025, 310] width 275 height 43
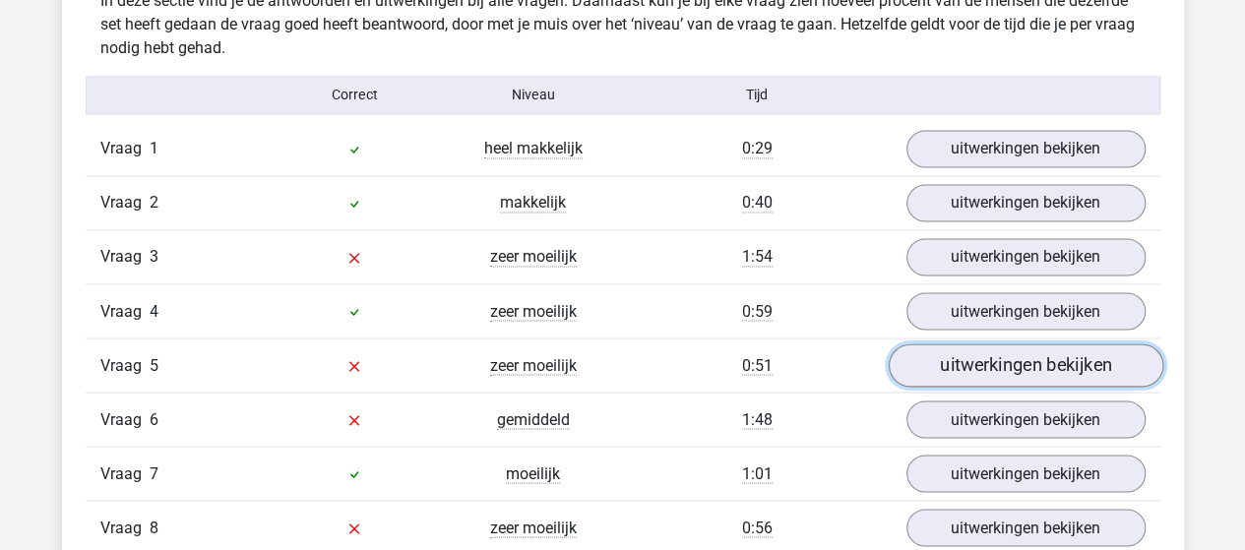
click at [975, 353] on link "uitwerkingen bekijken" at bounding box center [1025, 365] width 275 height 43
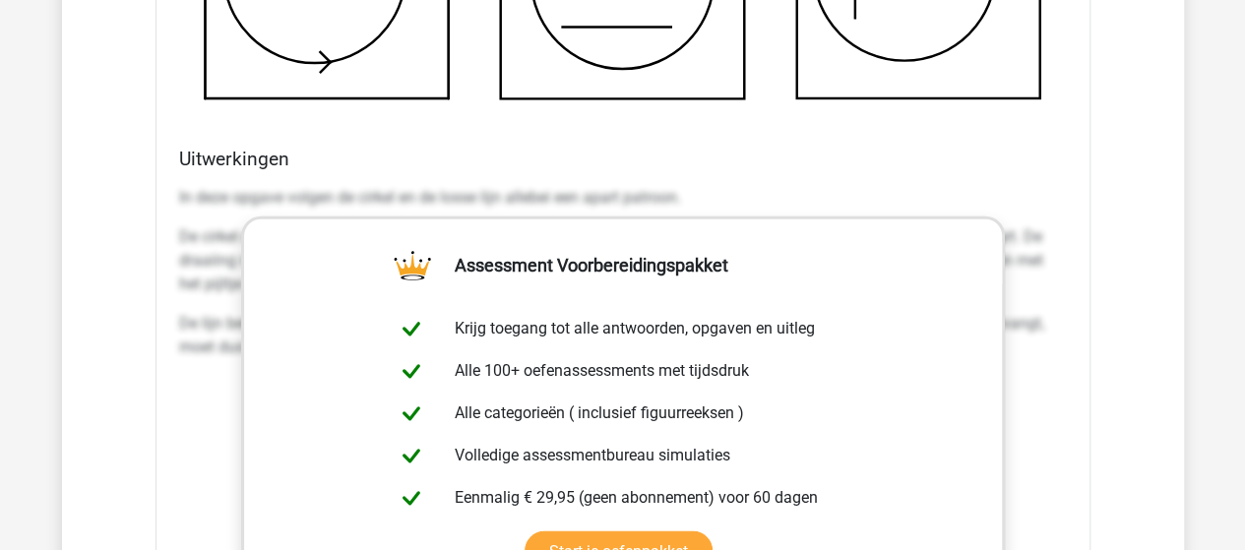
scroll to position [2953, 0]
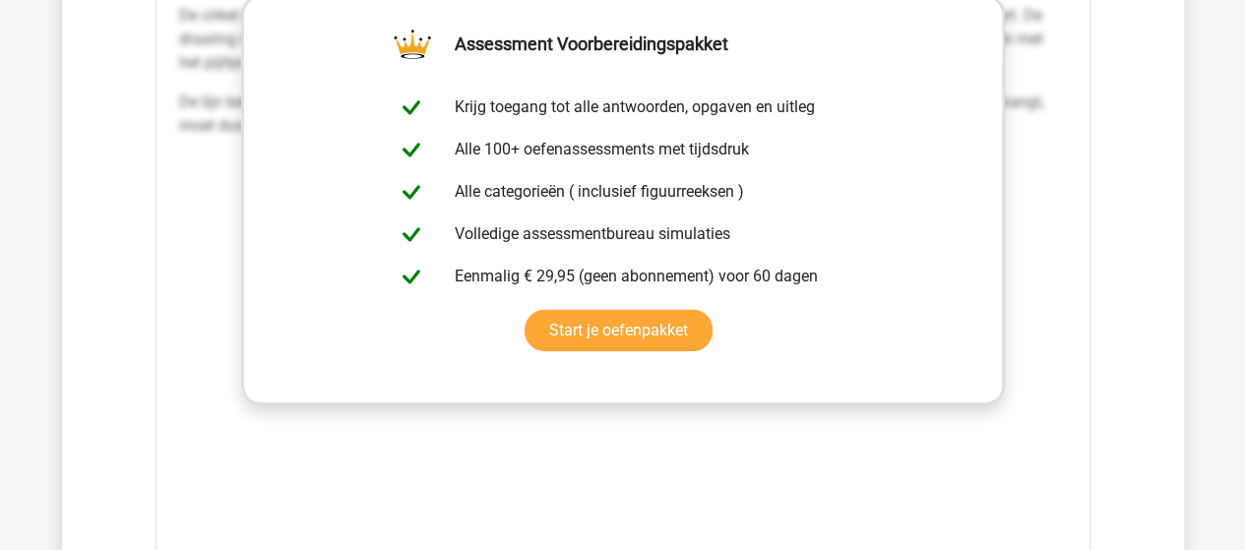
click at [767, 454] on div "In deze opgave volgen de cirkel en de losse lijn allebei een apart patroon. De …" at bounding box center [623, 252] width 888 height 591
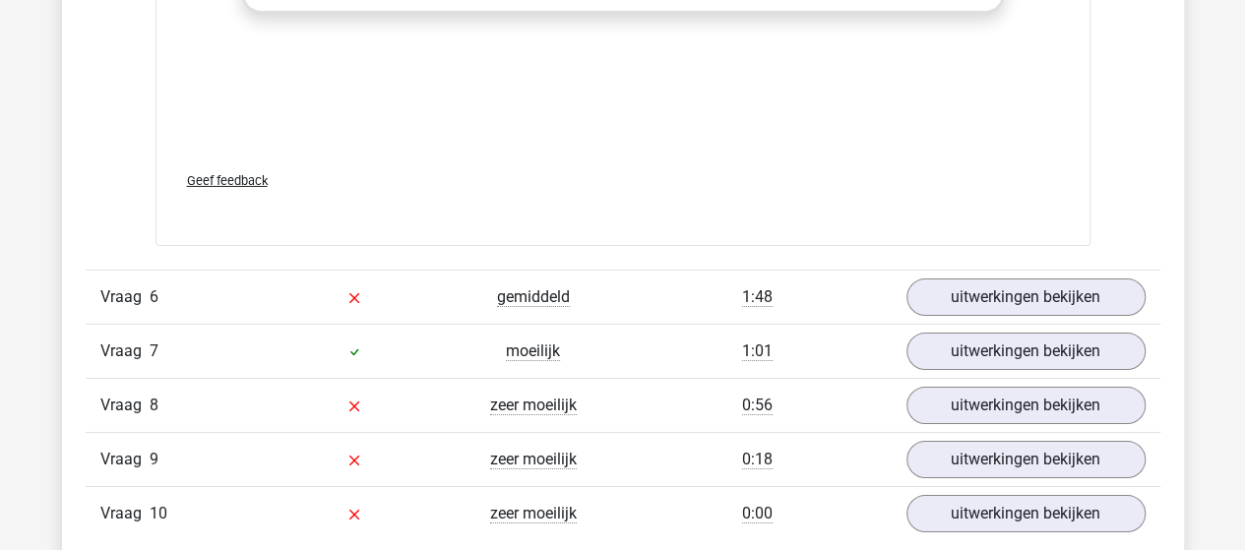
scroll to position [3445, 0]
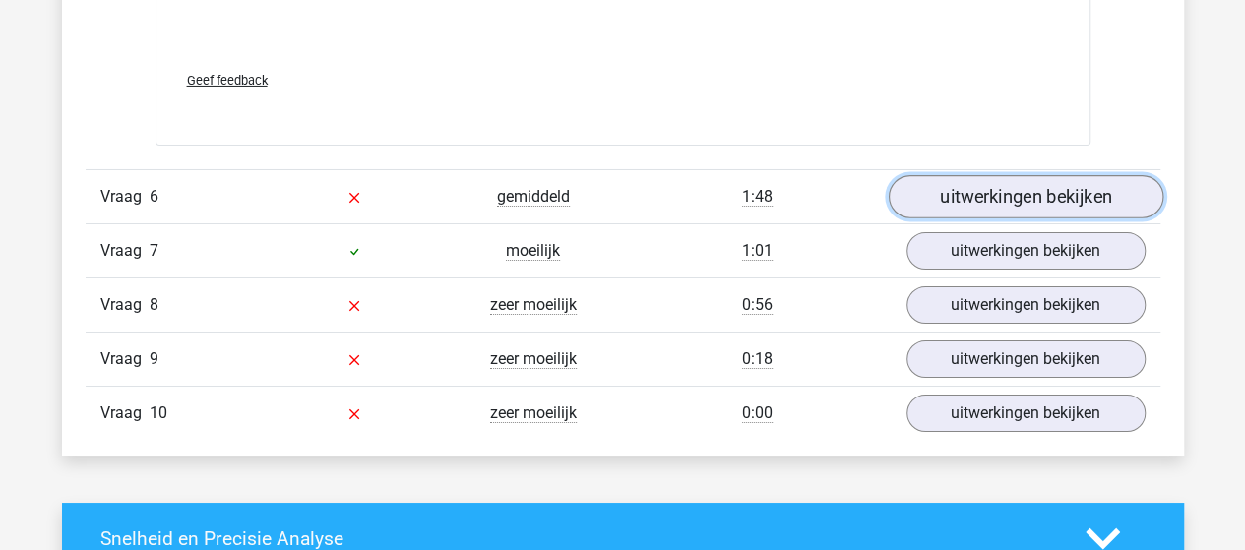
click at [1031, 191] on link "uitwerkingen bekijken" at bounding box center [1025, 196] width 275 height 43
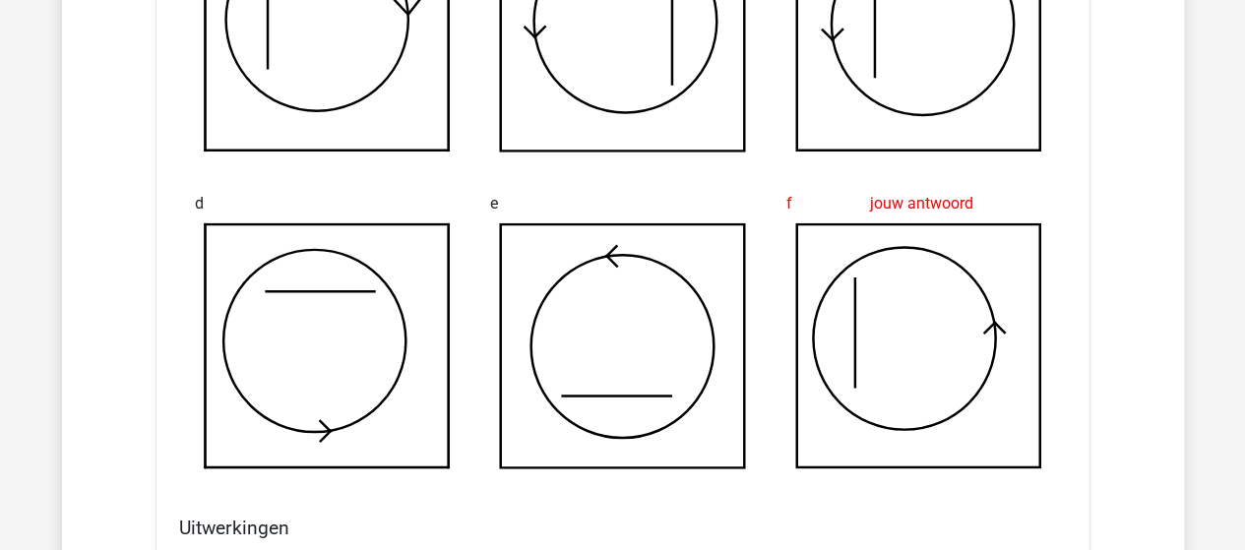
scroll to position [1870, 0]
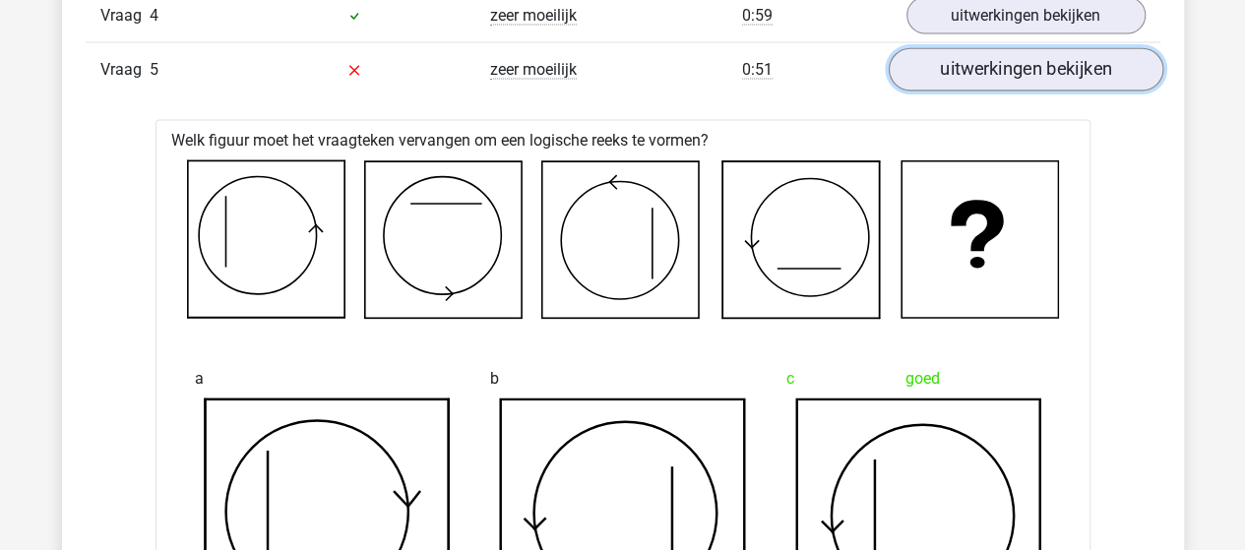
click at [1028, 60] on link "uitwerkingen bekijken" at bounding box center [1025, 69] width 275 height 43
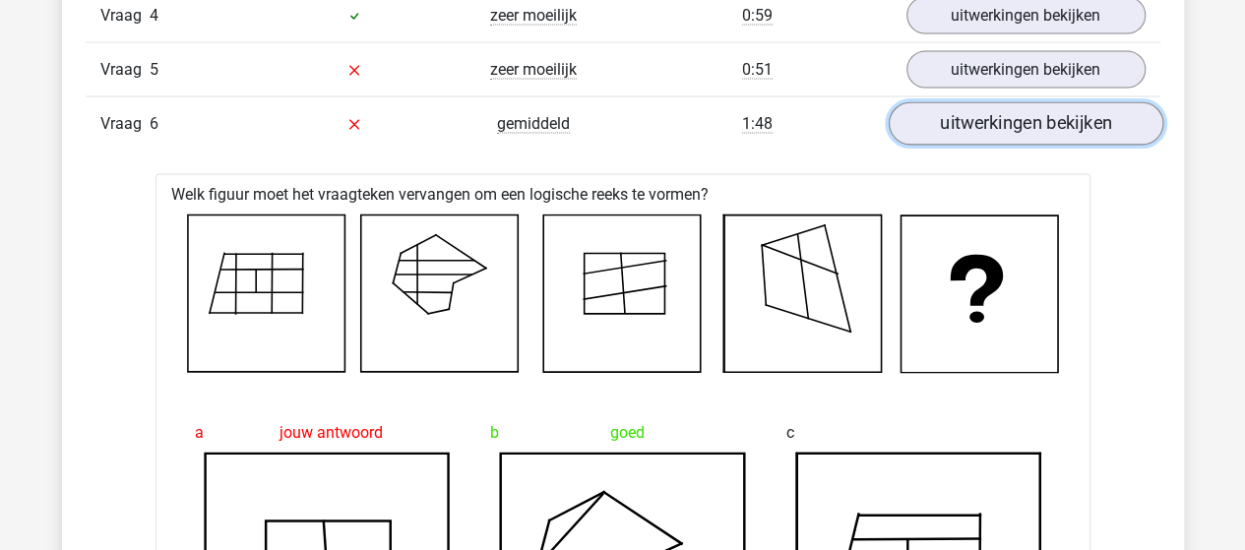
click at [1017, 119] on link "uitwerkingen bekijken" at bounding box center [1025, 123] width 275 height 43
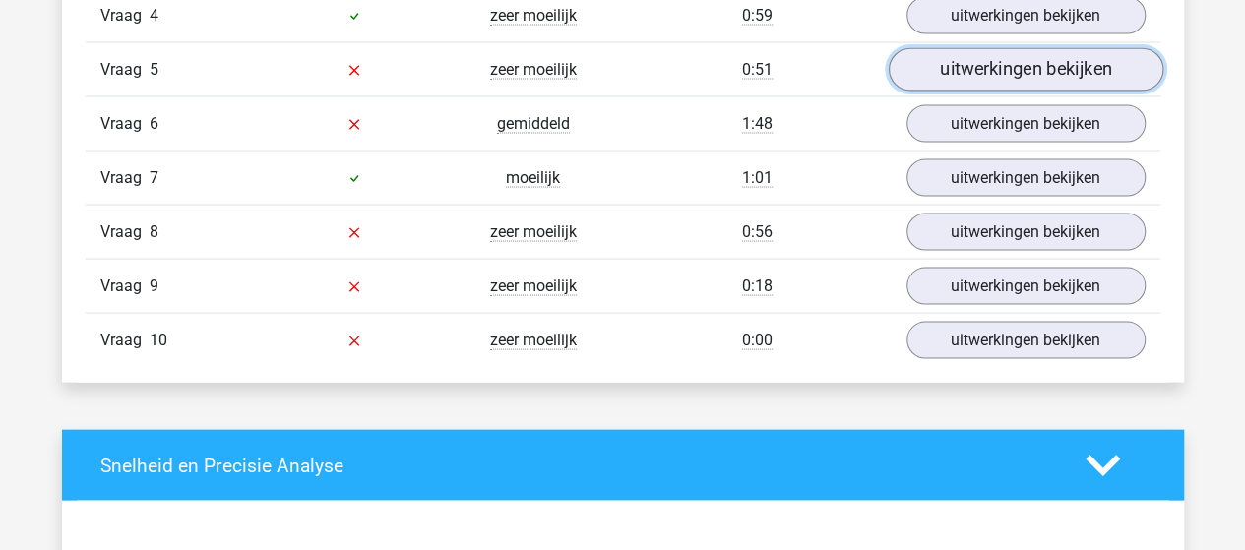
click at [1020, 70] on link "uitwerkingen bekijken" at bounding box center [1025, 69] width 275 height 43
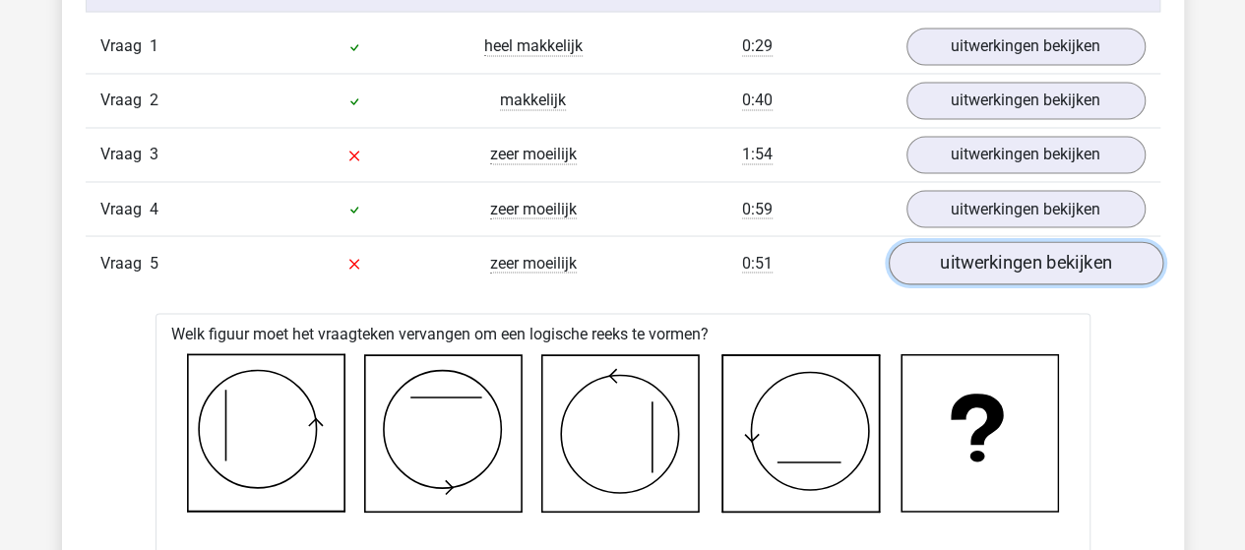
scroll to position [1673, 0]
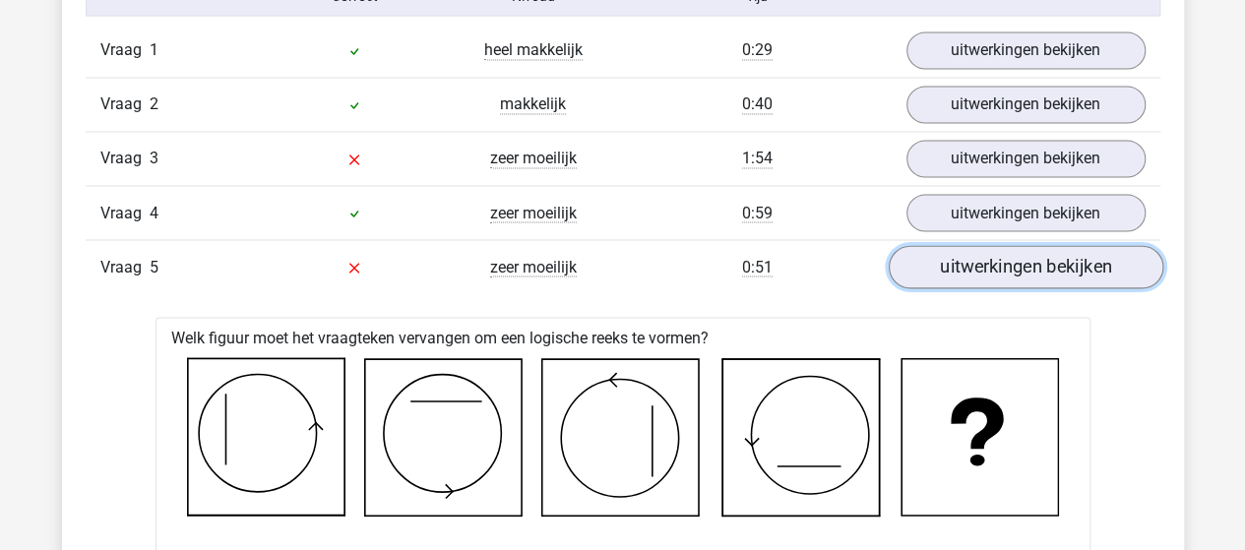
click at [1021, 260] on link "uitwerkingen bekijken" at bounding box center [1025, 266] width 275 height 43
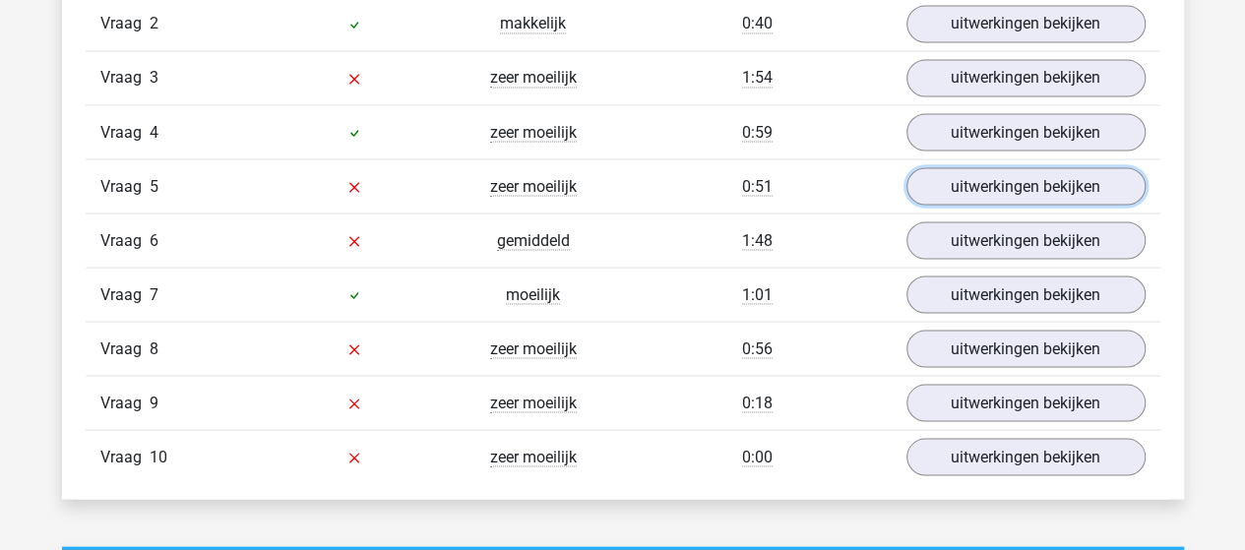
scroll to position [1772, 0]
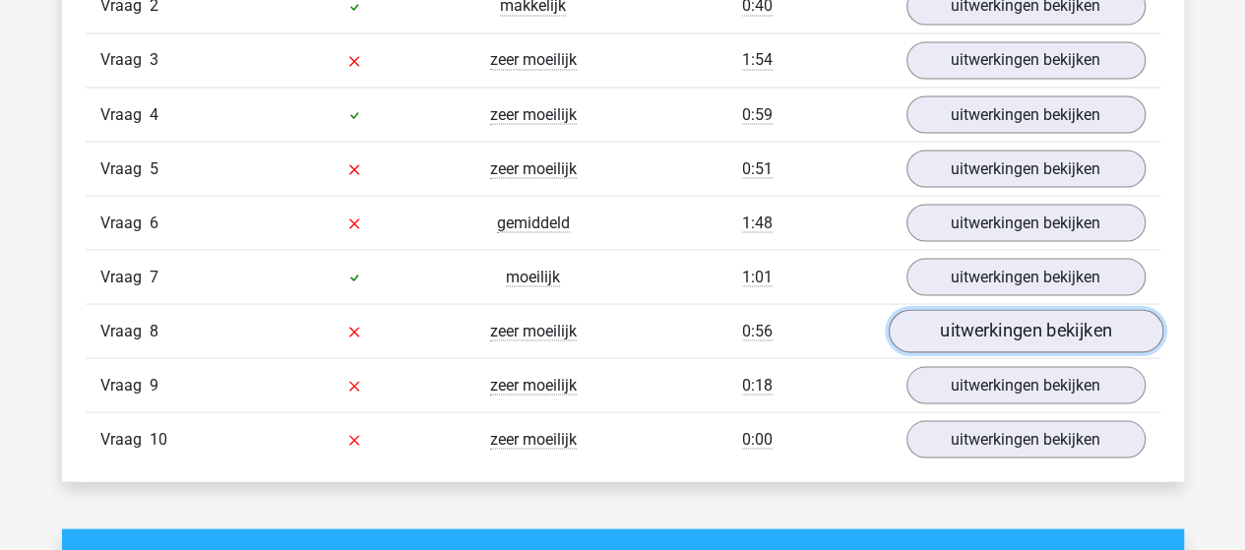
click at [994, 314] on link "uitwerkingen bekijken" at bounding box center [1025, 330] width 275 height 43
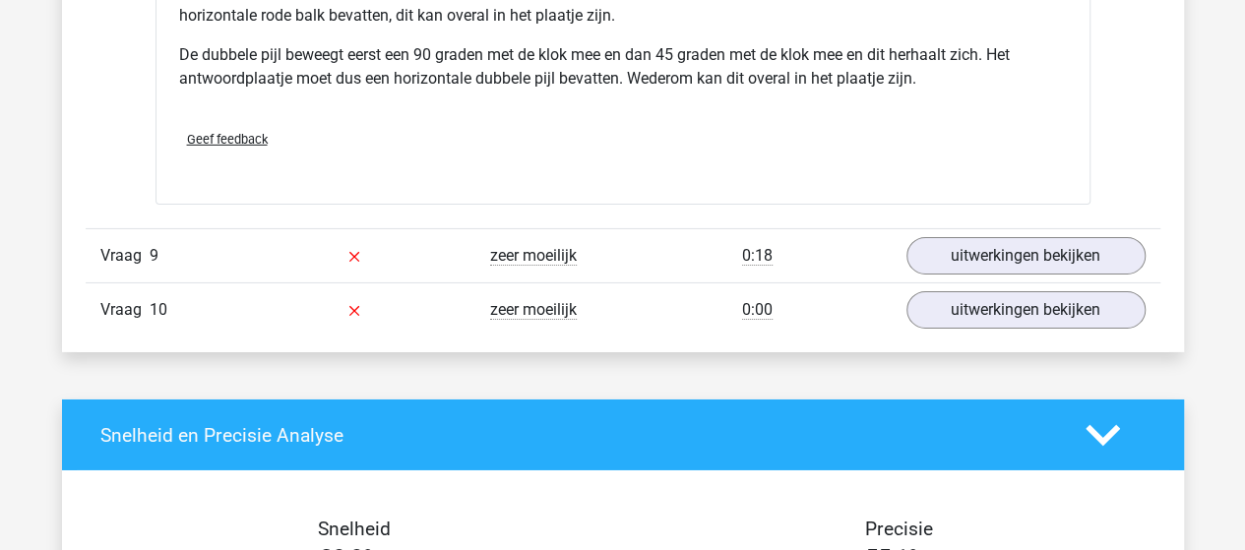
scroll to position [3150, 0]
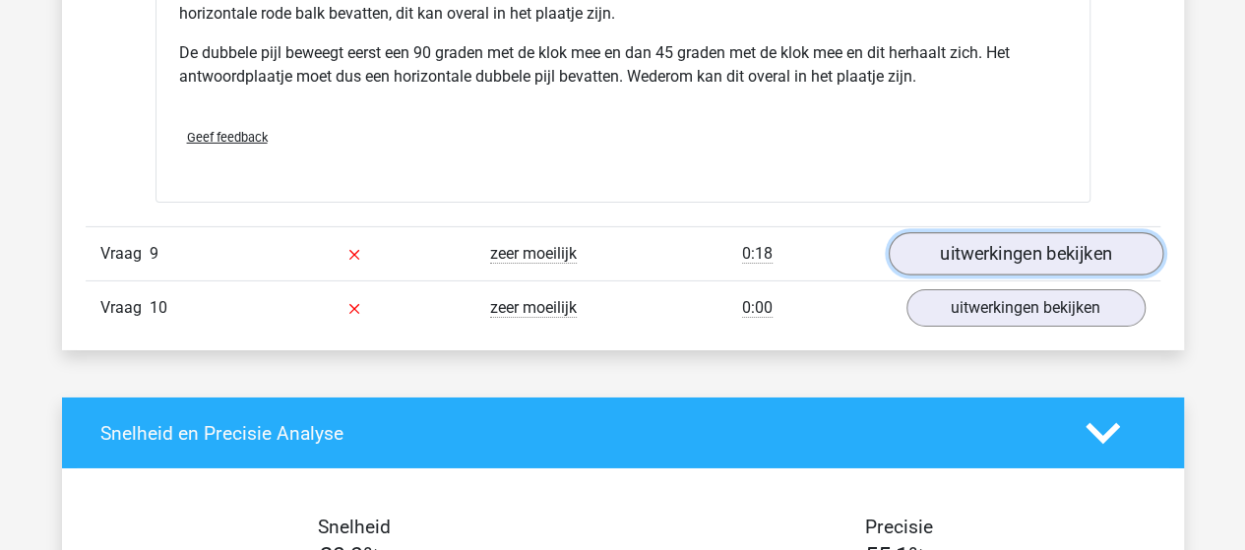
click at [1037, 232] on link "uitwerkingen bekijken" at bounding box center [1025, 253] width 275 height 43
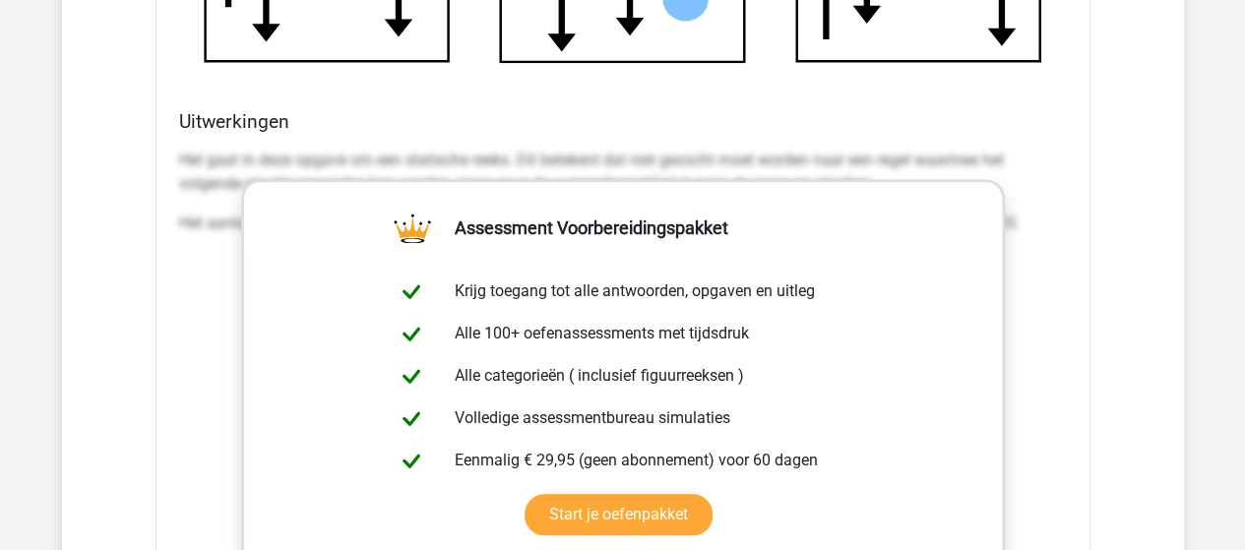
scroll to position [4626, 0]
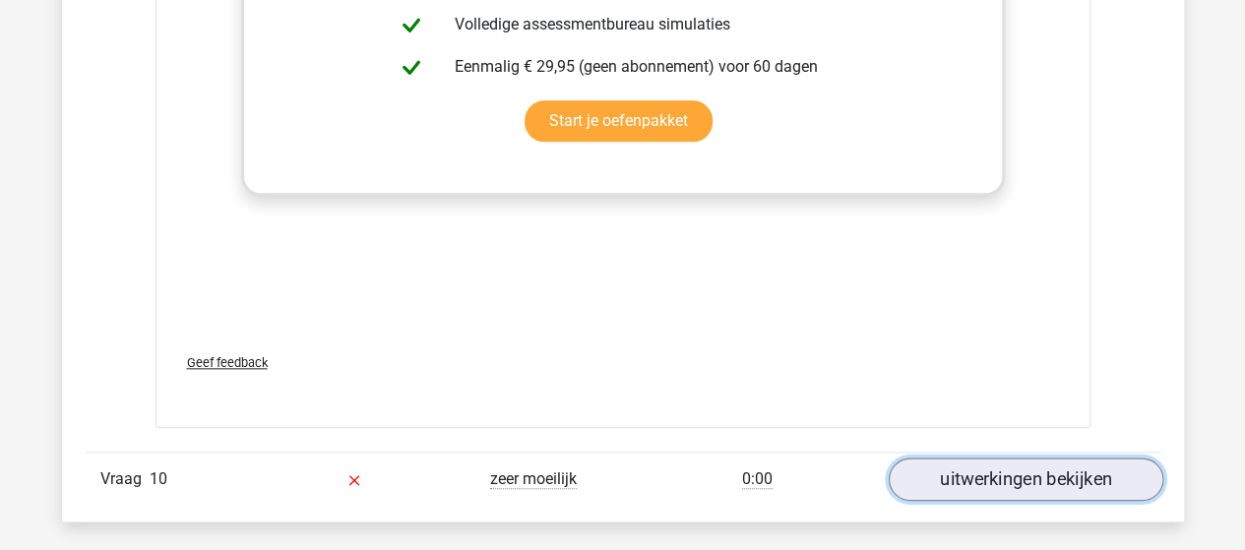
click at [942, 475] on link "uitwerkingen bekijken" at bounding box center [1025, 480] width 275 height 43
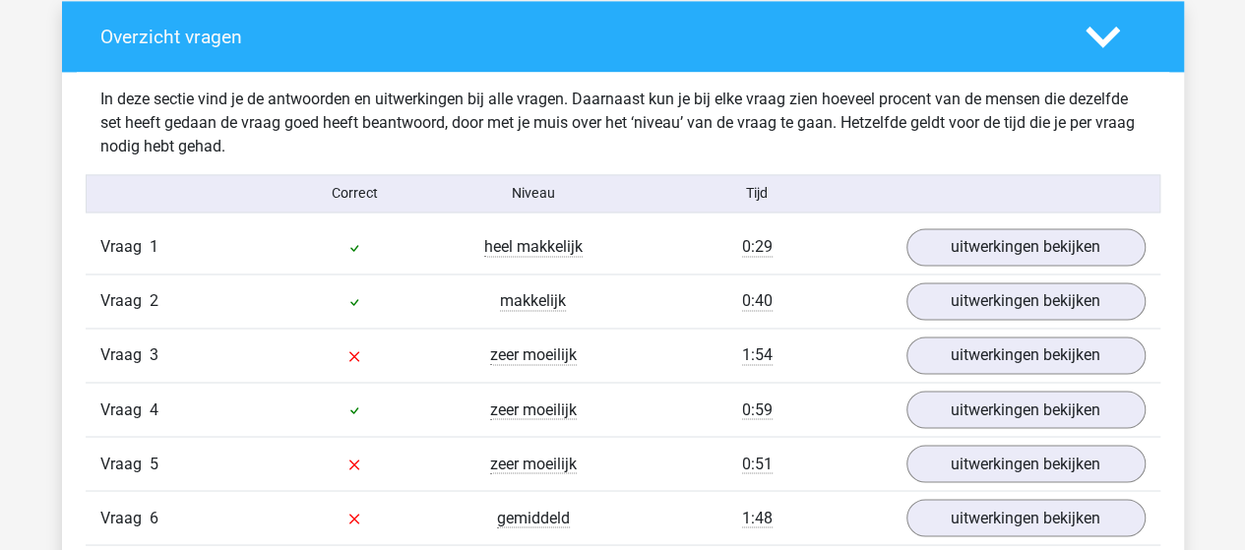
scroll to position [1083, 0]
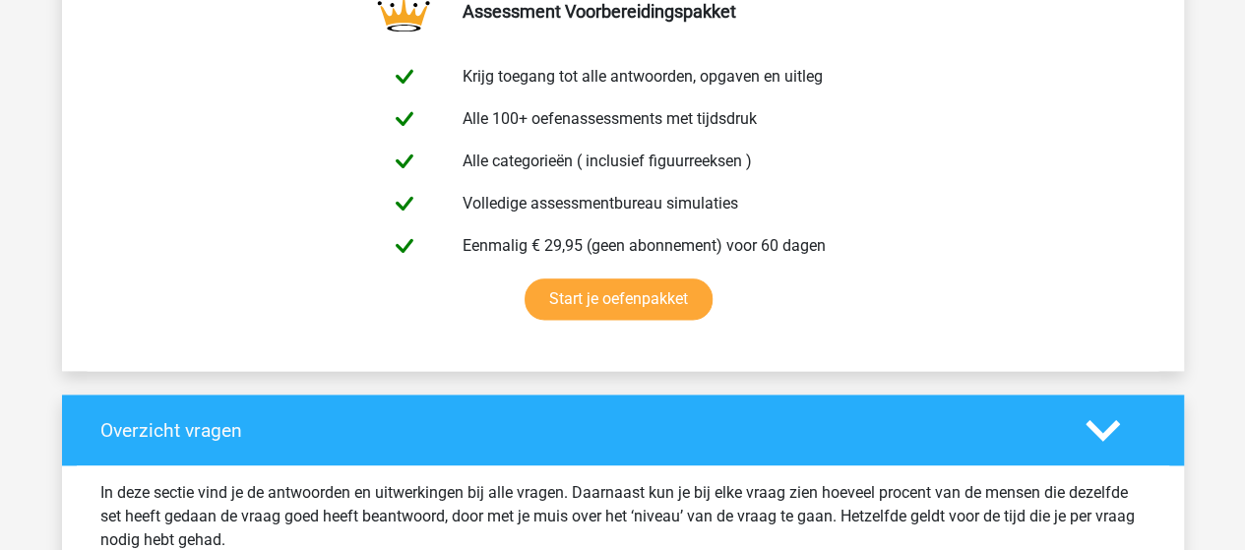
click at [1102, 434] on polygon at bounding box center [1103, 430] width 34 height 22
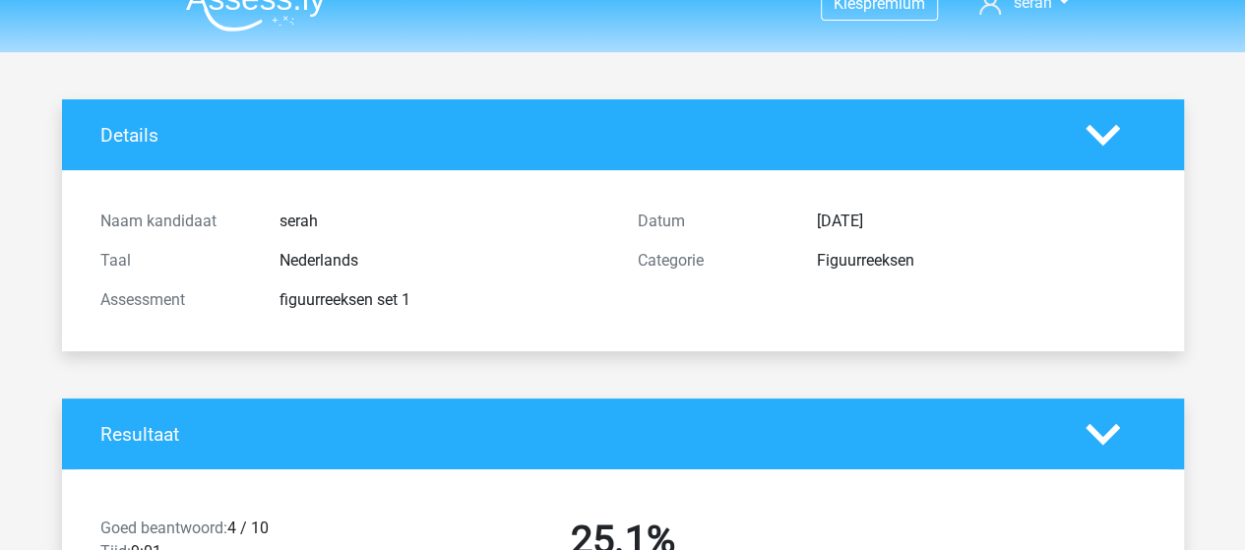
scroll to position [0, 0]
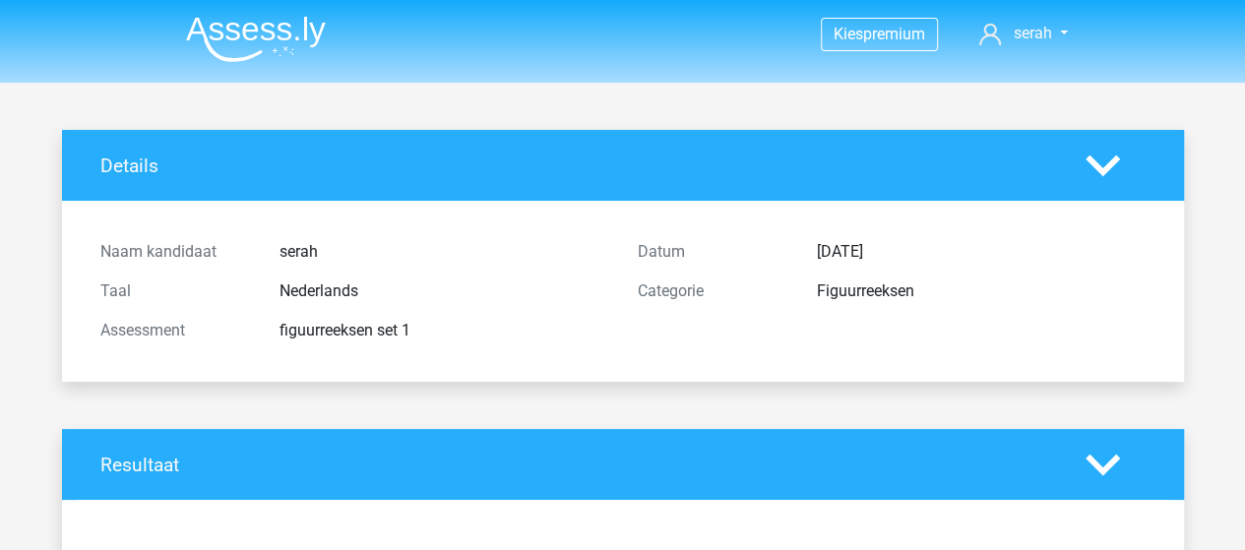
click at [234, 49] on img at bounding box center [256, 39] width 140 height 46
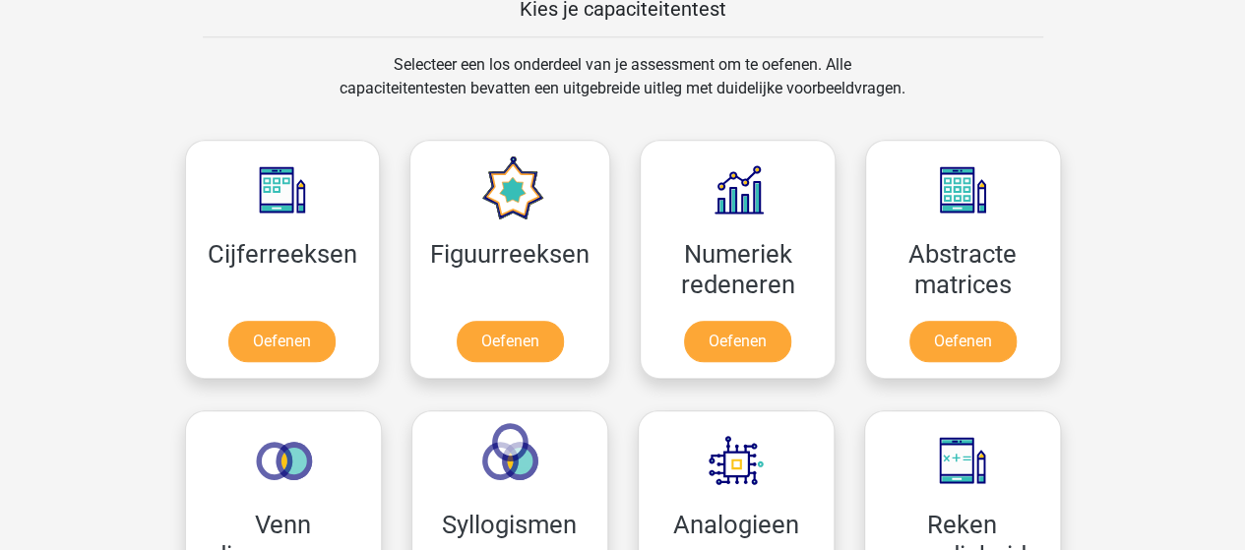
scroll to position [886, 0]
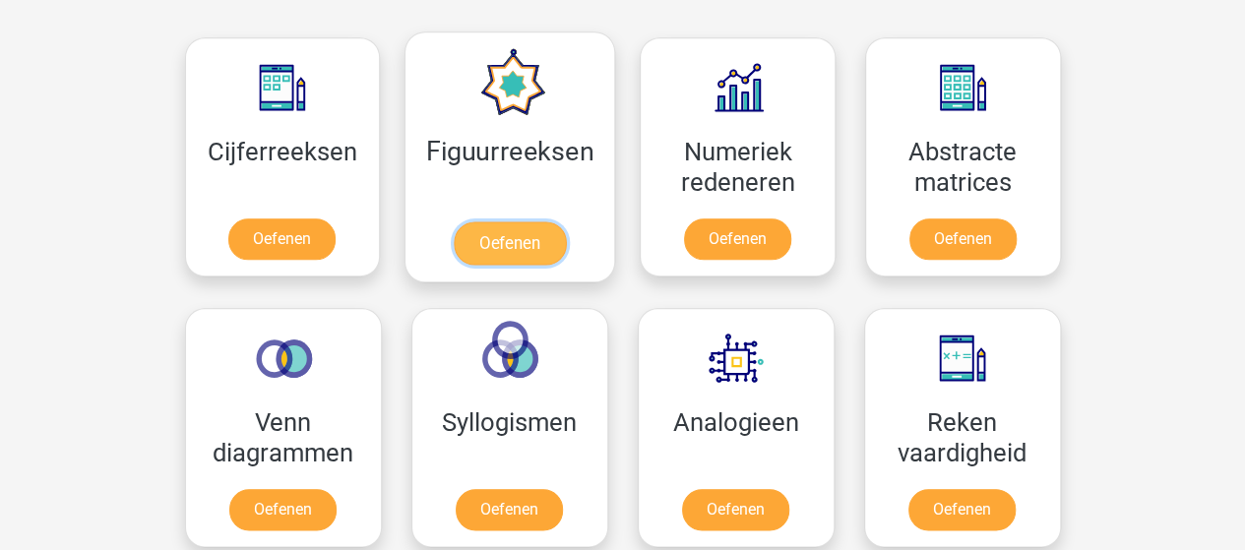
click at [516, 255] on link "Oefenen" at bounding box center [510, 242] width 112 height 43
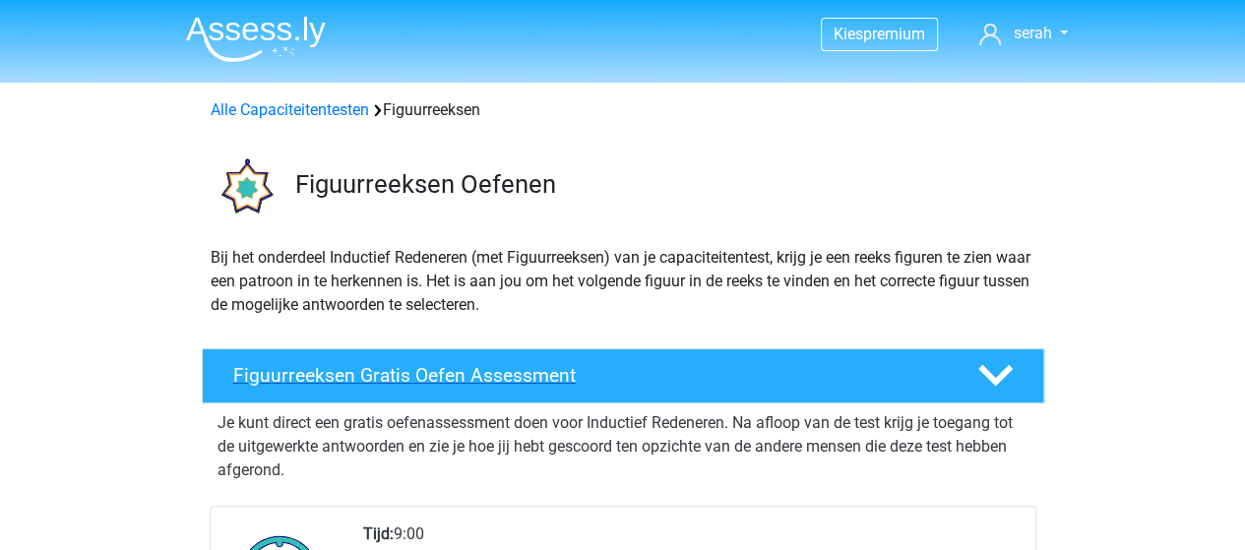
click at [1010, 381] on icon at bounding box center [995, 375] width 34 height 34
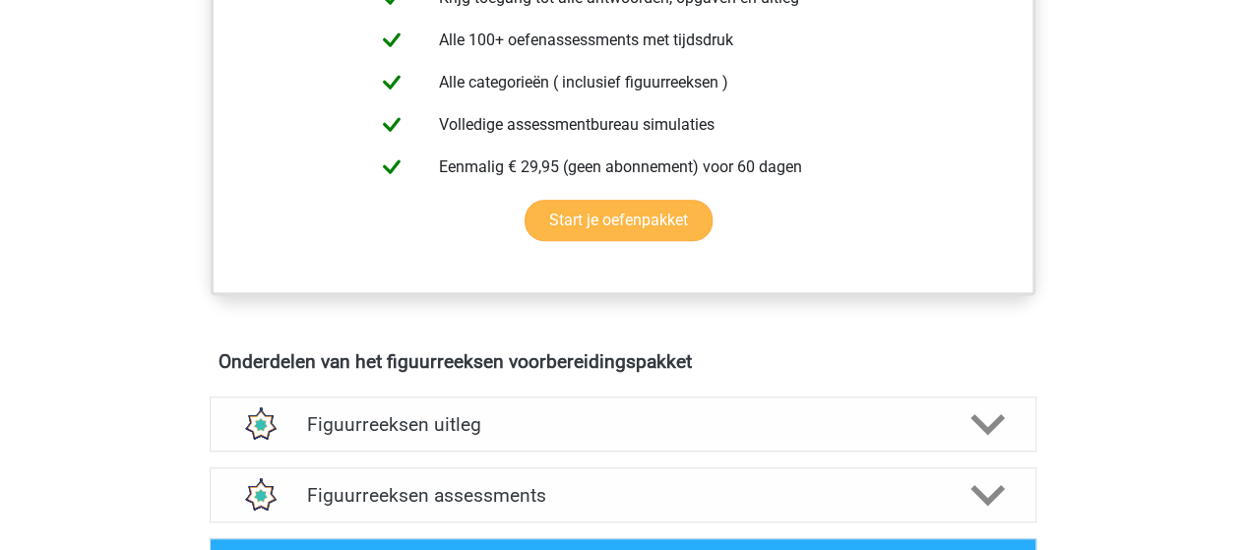
scroll to position [689, 0]
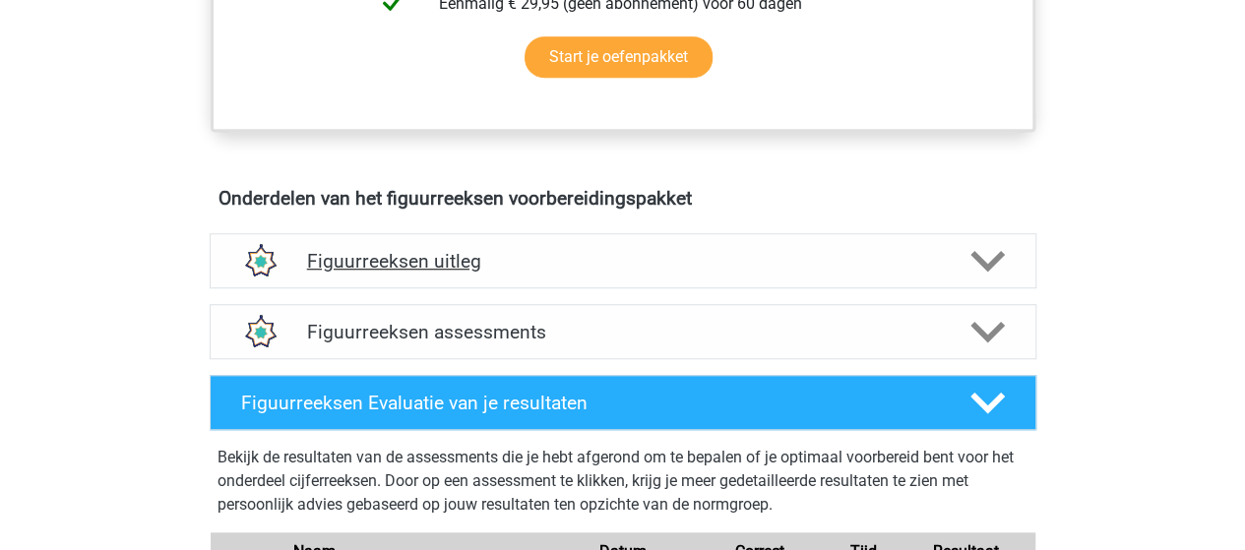
click at [360, 266] on h4 "Figuurreeksen uitleg" at bounding box center [623, 261] width 632 height 23
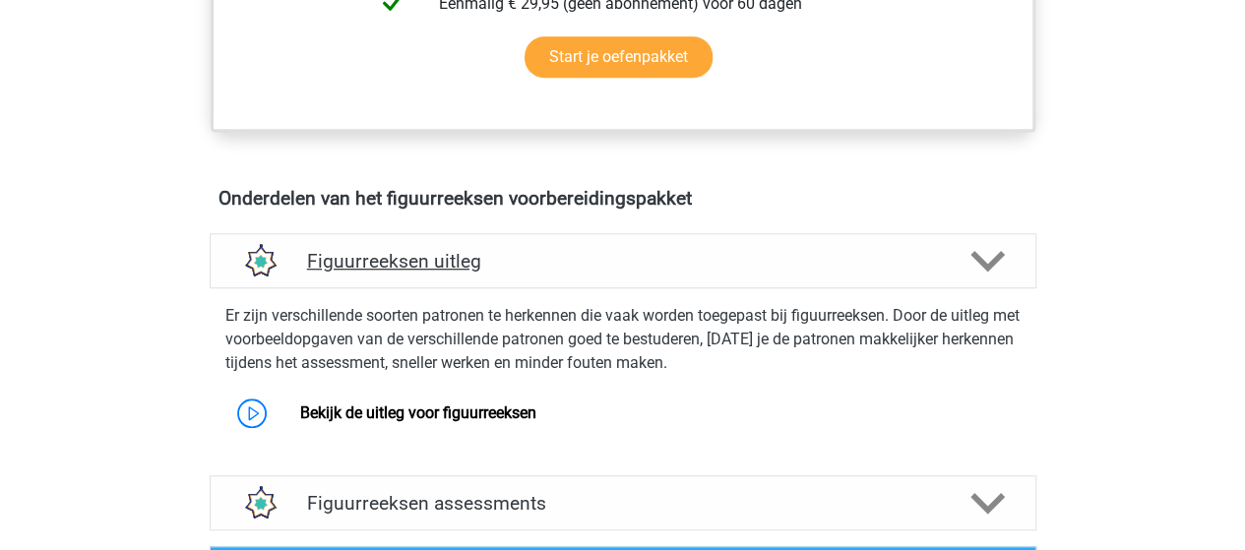
click at [401, 267] on h4 "Figuurreeksen uitleg" at bounding box center [623, 261] width 632 height 23
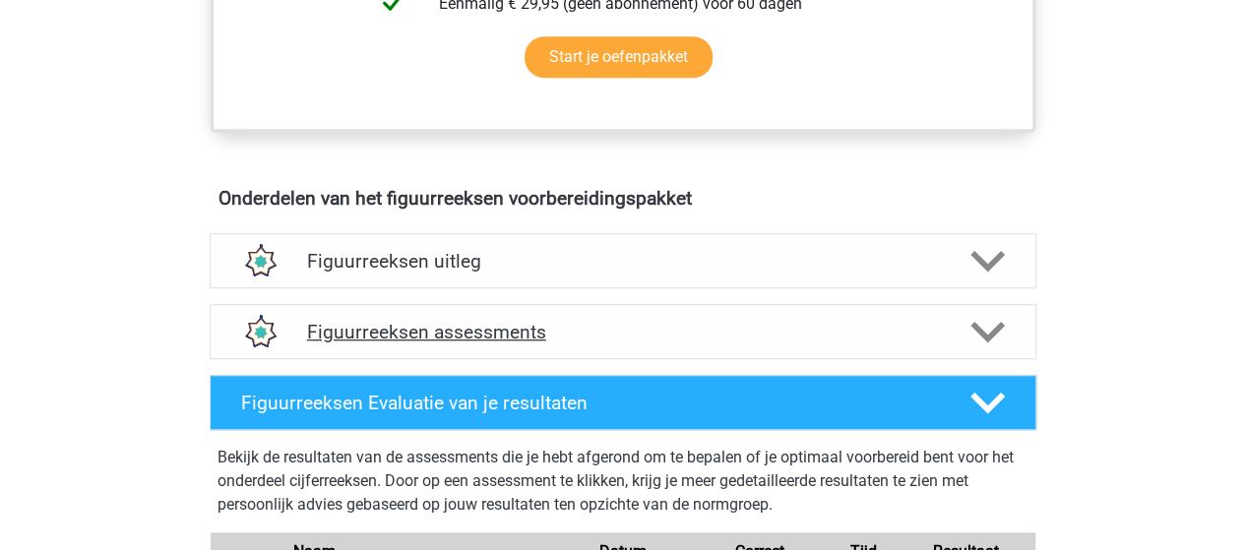
click at [385, 339] on h4 "Figuurreeksen assessments" at bounding box center [623, 332] width 632 height 23
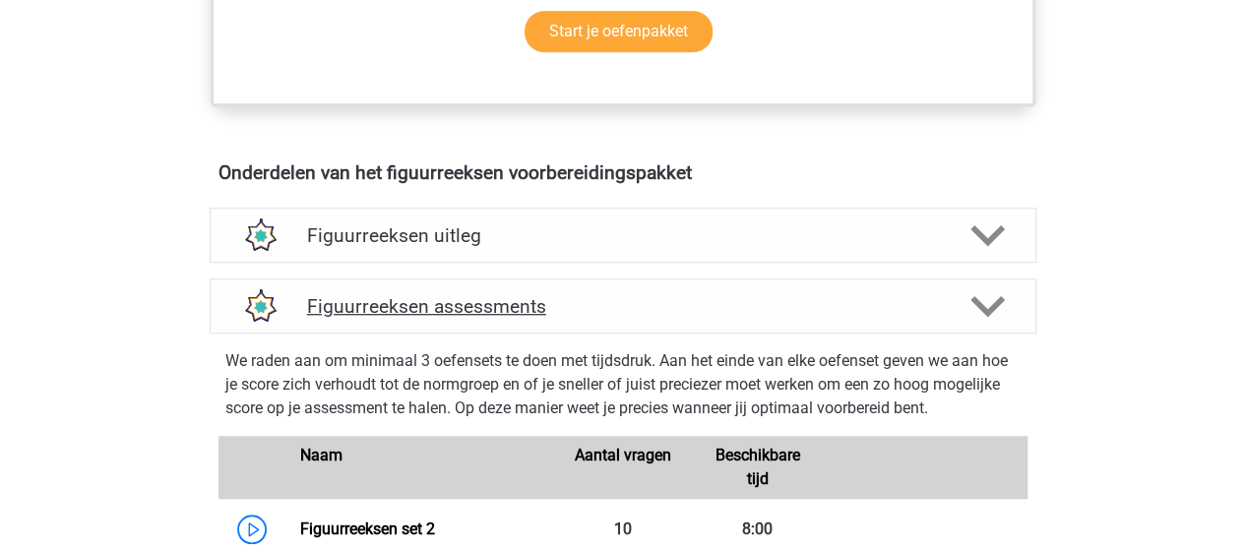
scroll to position [984, 0]
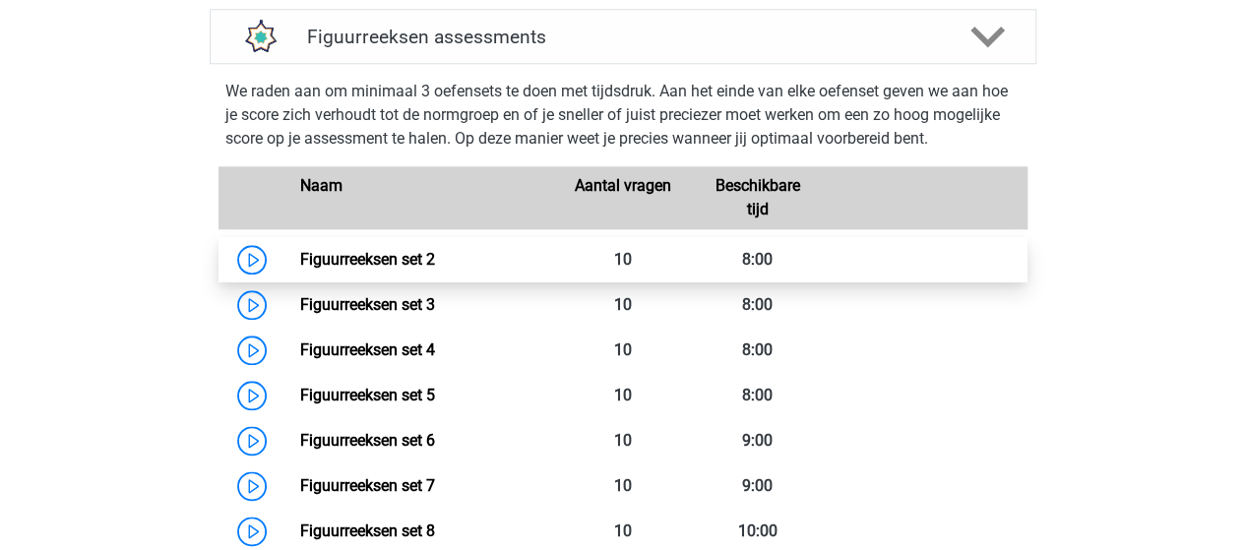
click at [300, 255] on link "Figuurreeksen set 2" at bounding box center [367, 259] width 135 height 19
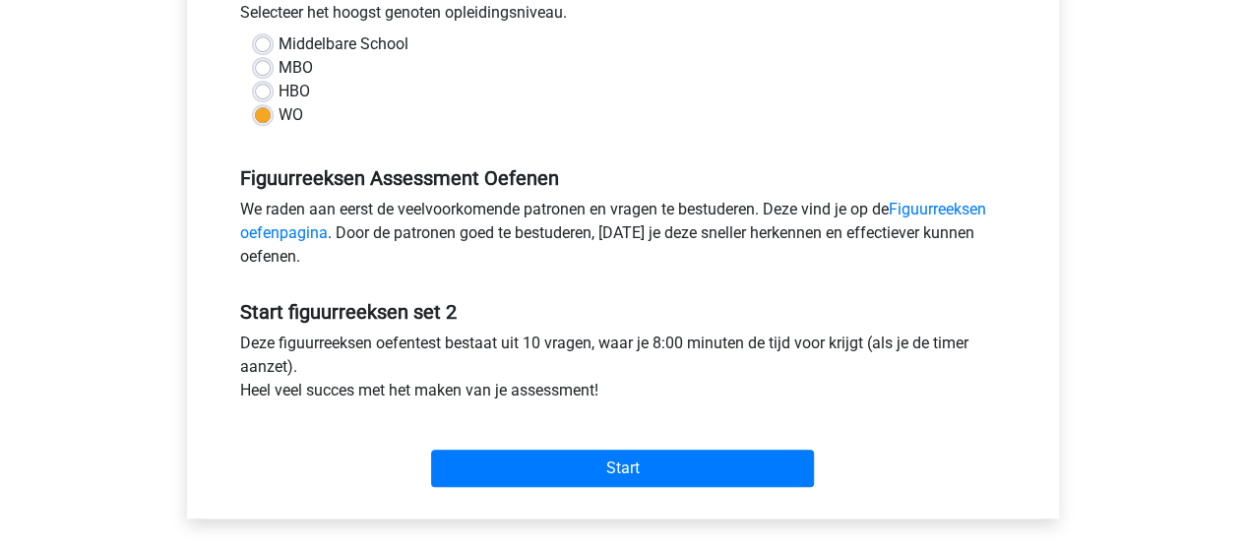
scroll to position [492, 0]
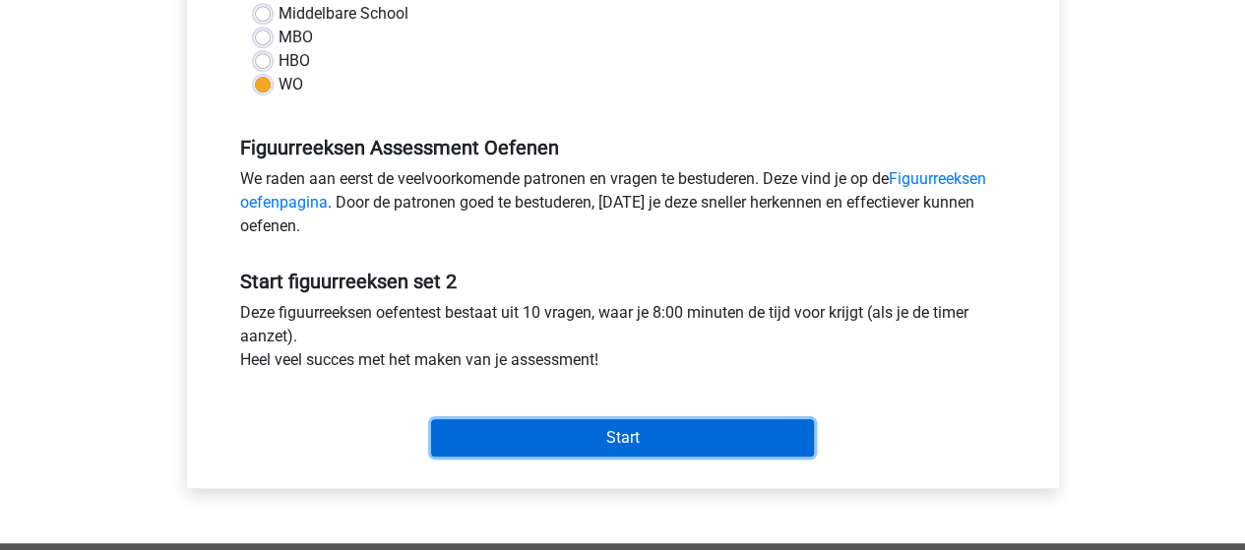
click at [674, 427] on input "Start" at bounding box center [622, 437] width 383 height 37
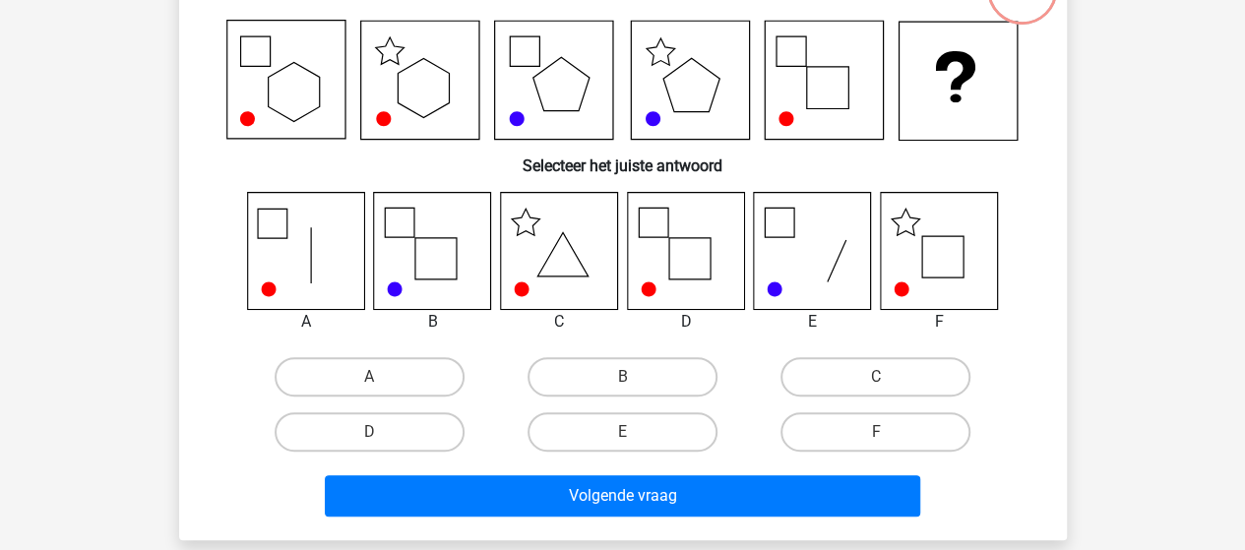
scroll to position [197, 0]
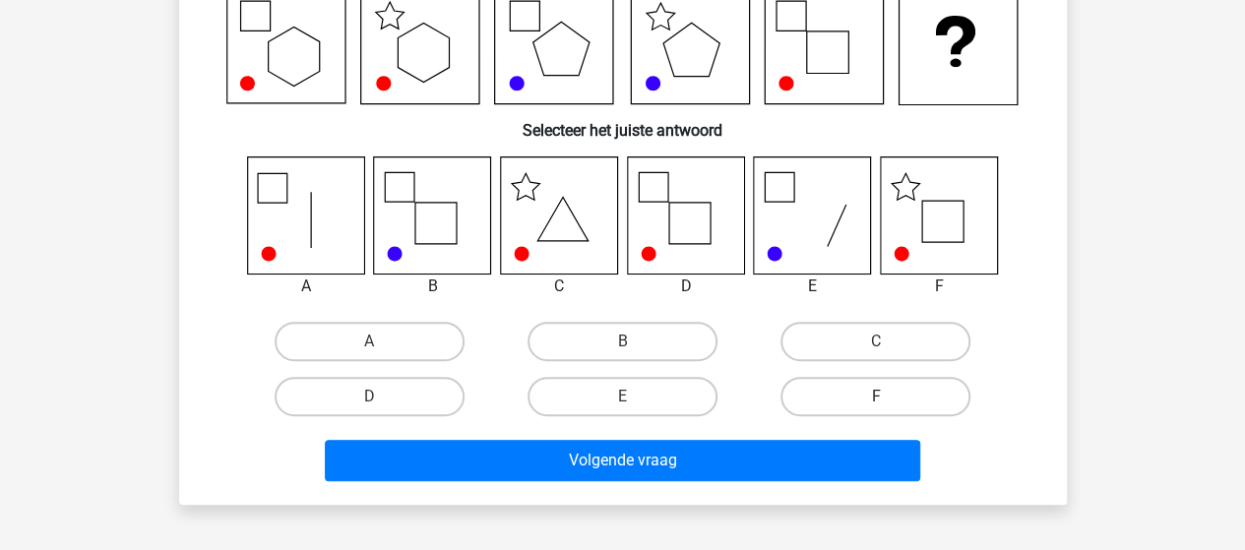
click at [877, 394] on label "F" at bounding box center [876, 396] width 190 height 39
click at [877, 397] on input "F" at bounding box center [882, 403] width 13 height 13
radio input "true"
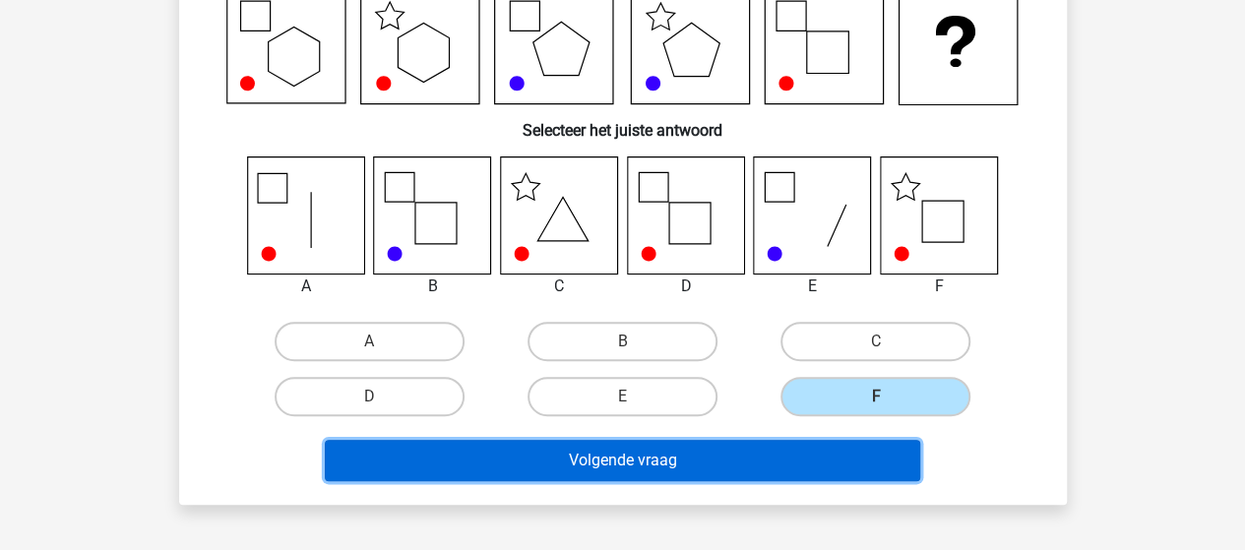
click at [754, 464] on button "Volgende vraag" at bounding box center [622, 460] width 595 height 41
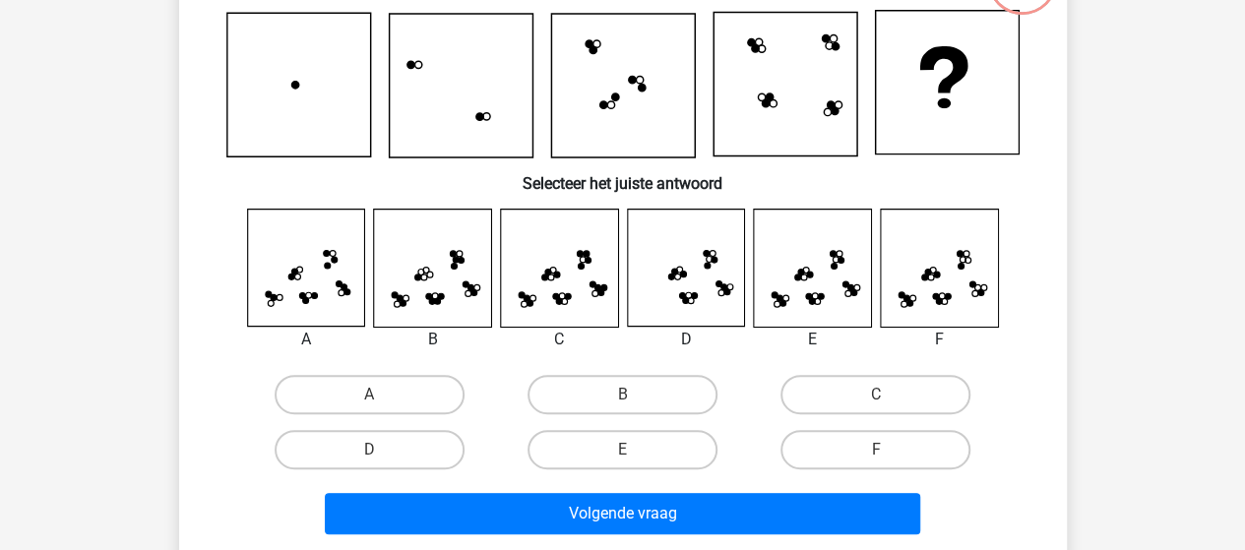
scroll to position [189, 0]
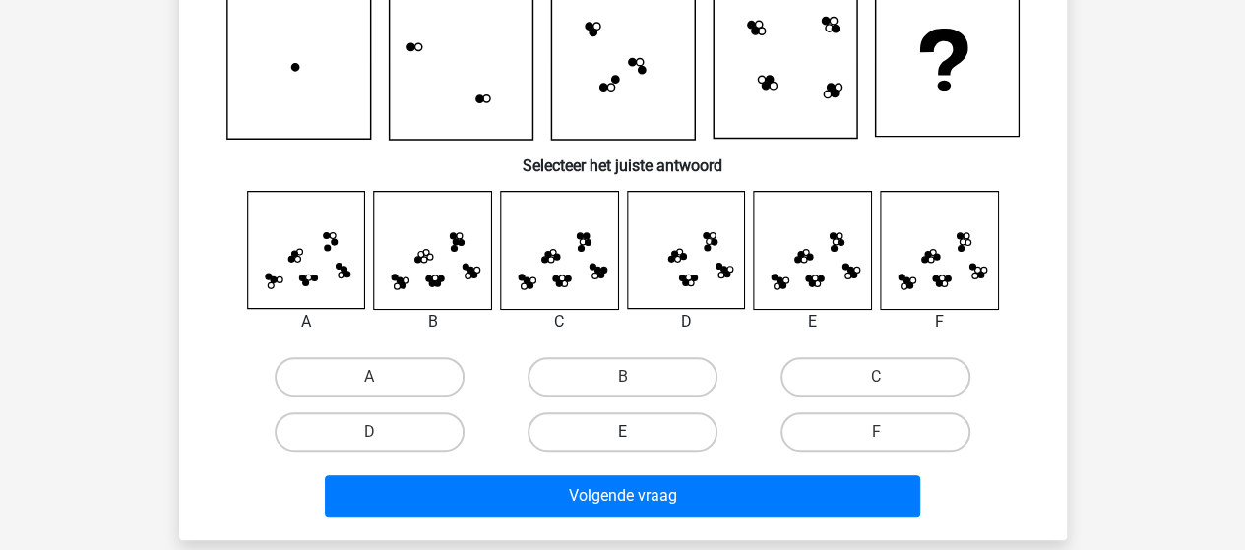
click at [662, 424] on label "E" at bounding box center [623, 431] width 190 height 39
click at [635, 432] on input "E" at bounding box center [628, 438] width 13 height 13
radio input "true"
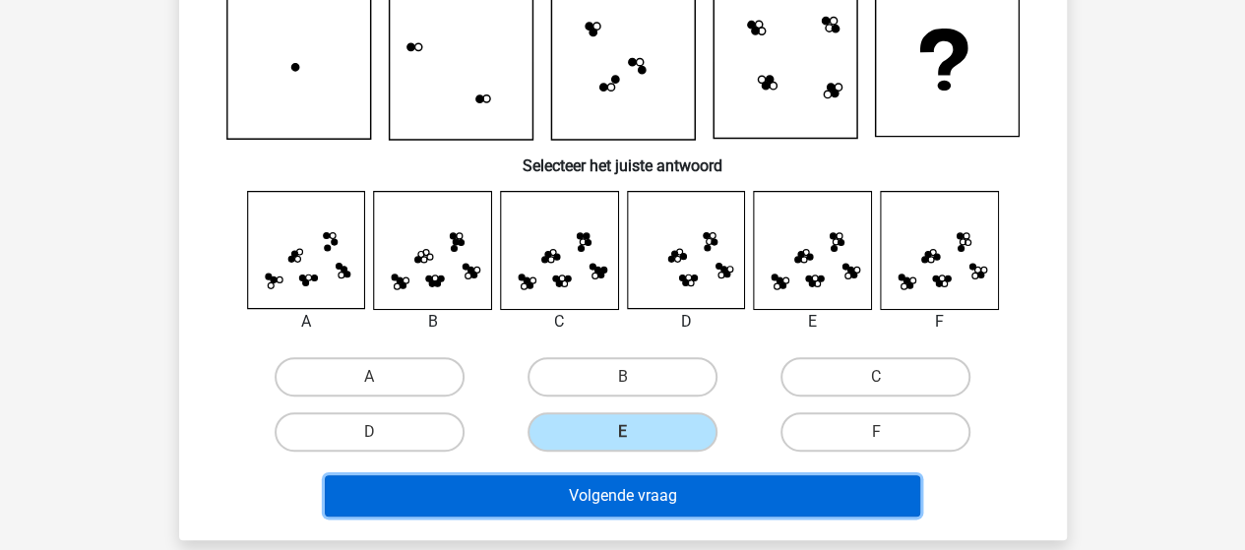
click at [689, 487] on button "Volgende vraag" at bounding box center [622, 495] width 595 height 41
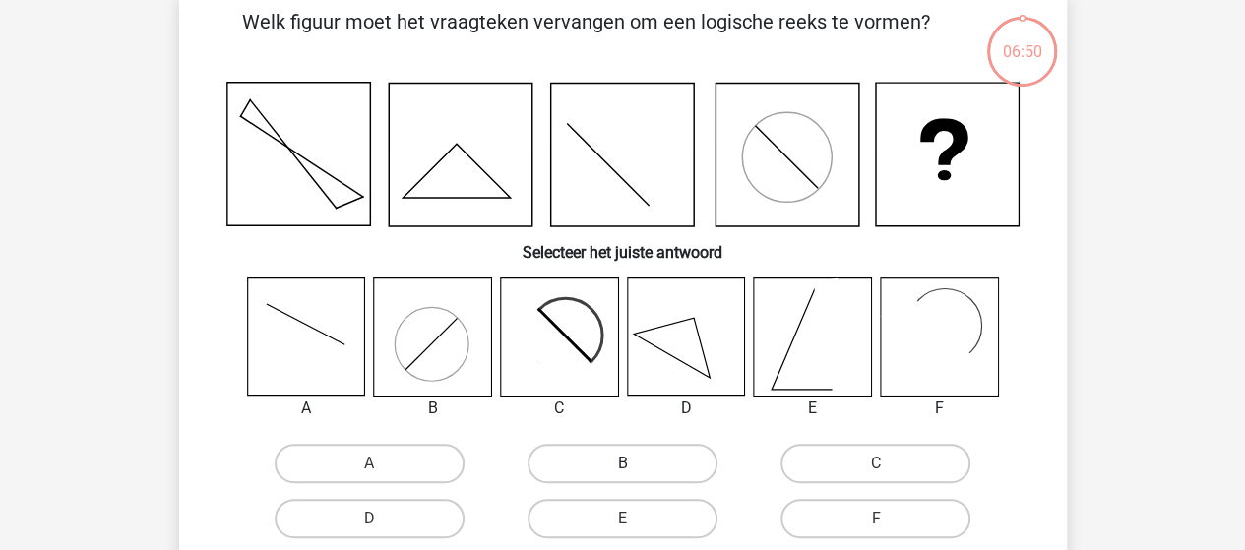
scroll to position [91, 0]
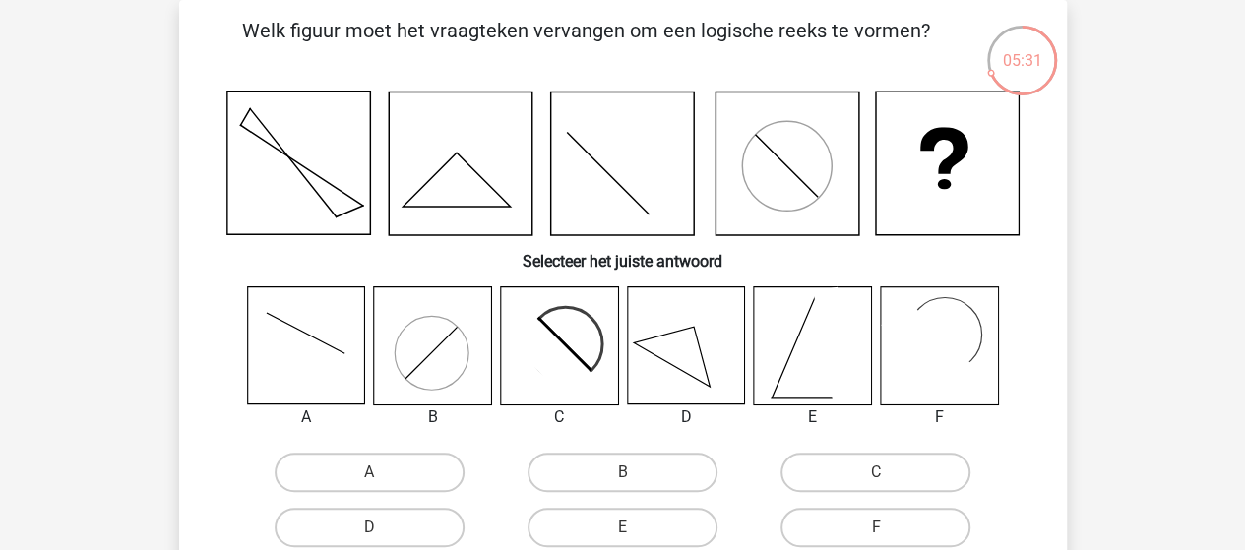
click at [341, 367] on icon at bounding box center [305, 345] width 117 height 117
click at [361, 460] on label "A" at bounding box center [370, 472] width 190 height 39
click at [369, 472] on input "A" at bounding box center [375, 478] width 13 height 13
radio input "true"
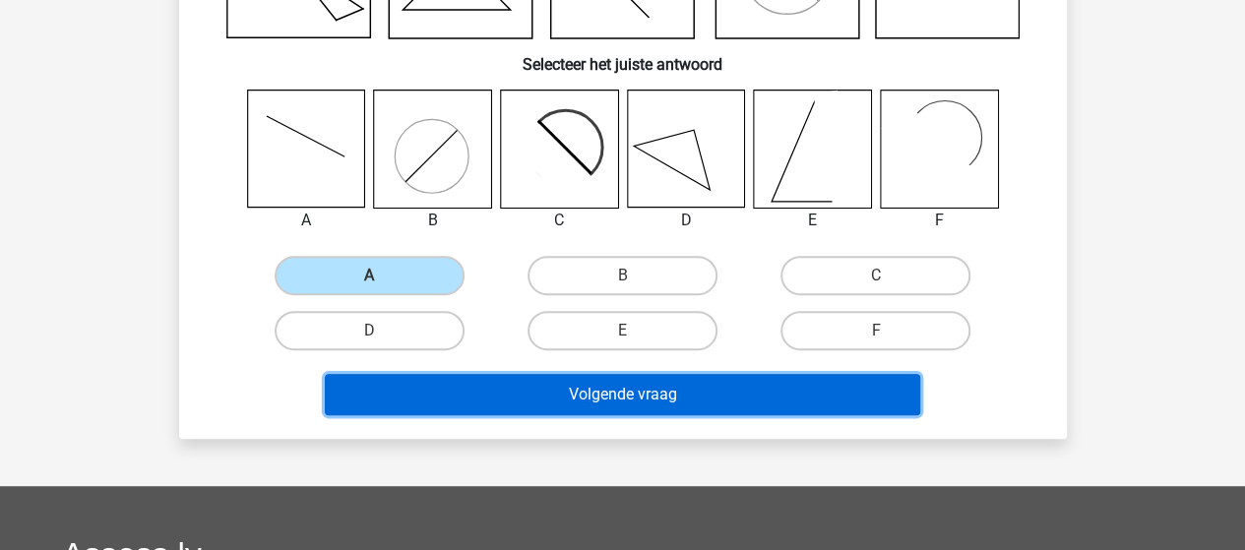
click at [533, 403] on button "Volgende vraag" at bounding box center [622, 394] width 595 height 41
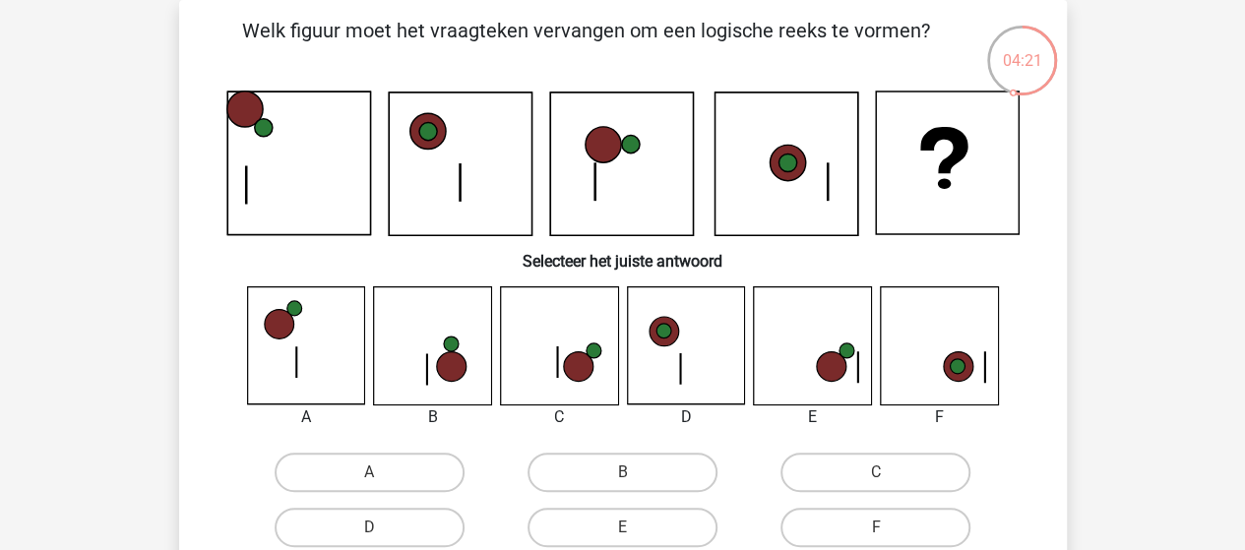
click at [843, 361] on icon at bounding box center [832, 367] width 30 height 30
click at [645, 530] on label "E" at bounding box center [623, 527] width 190 height 39
click at [635, 530] on input "E" at bounding box center [628, 534] width 13 height 13
radio input "true"
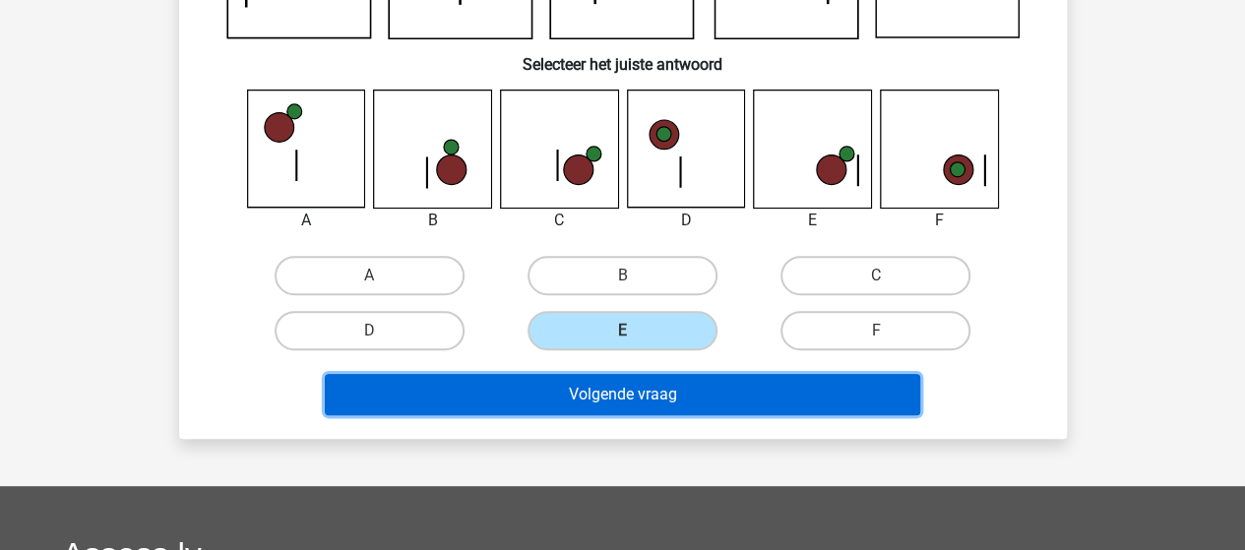
click at [624, 399] on button "Volgende vraag" at bounding box center [622, 394] width 595 height 41
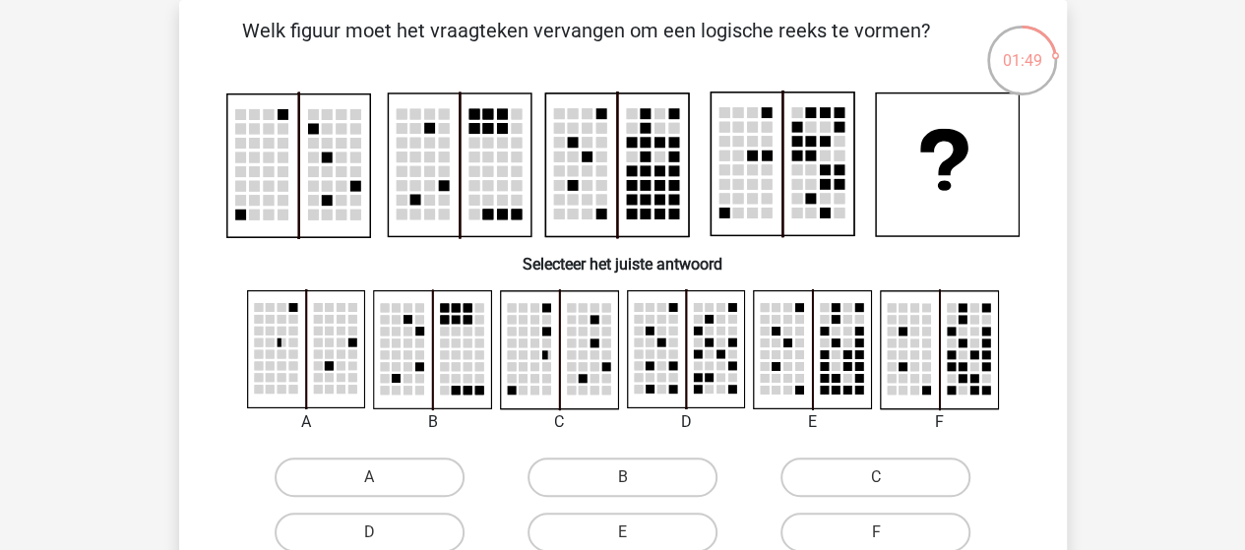
drag, startPoint x: 931, startPoint y: 373, endPoint x: 941, endPoint y: 372, distance: 9.9
click at [932, 375] on rect at bounding box center [938, 349] width 117 height 117
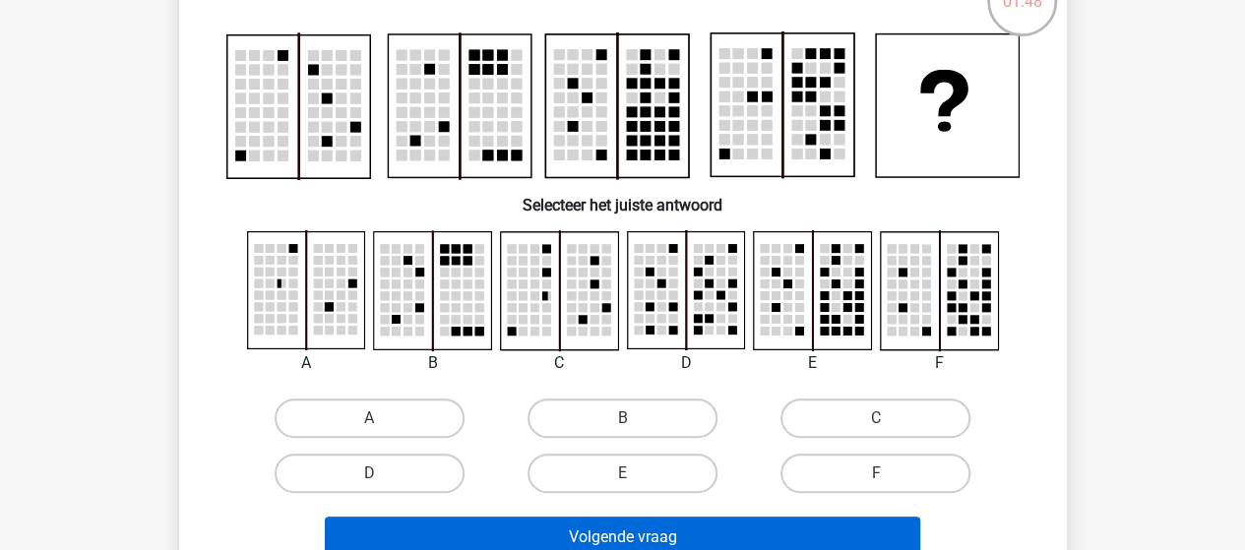
scroll to position [189, 0]
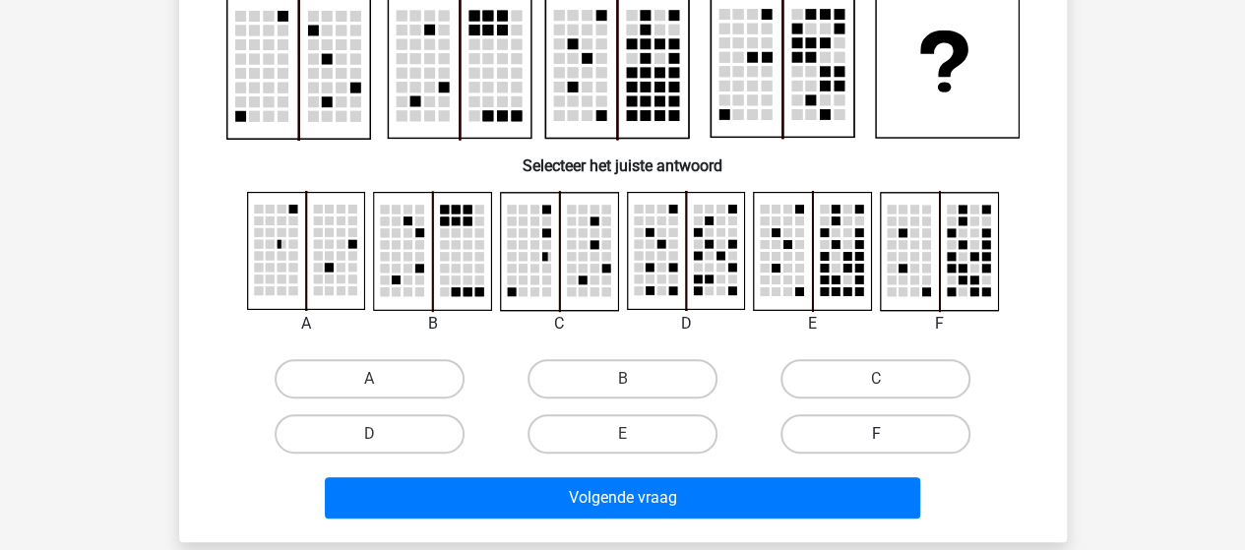
click at [877, 423] on label "F" at bounding box center [876, 433] width 190 height 39
click at [877, 434] on input "F" at bounding box center [882, 440] width 13 height 13
radio input "true"
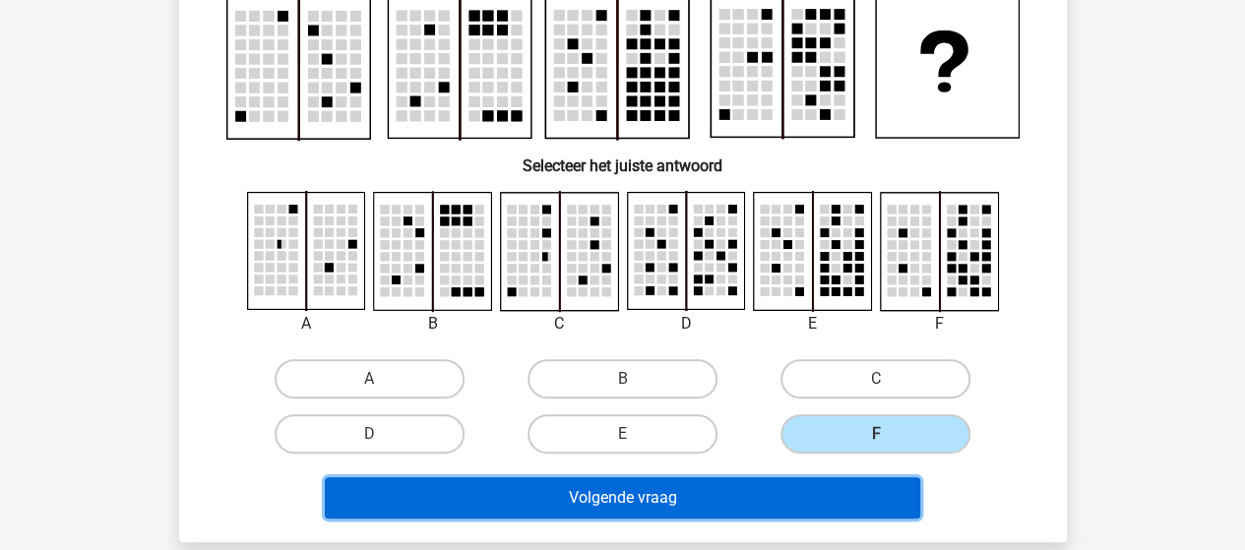
click at [816, 497] on button "Volgende vraag" at bounding box center [622, 497] width 595 height 41
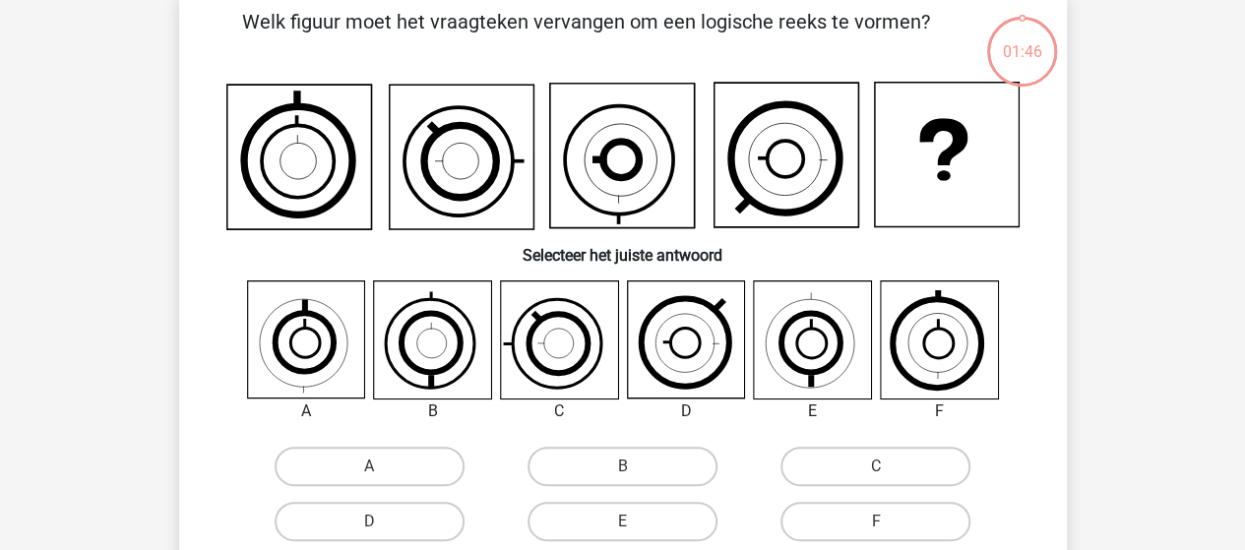
scroll to position [91, 0]
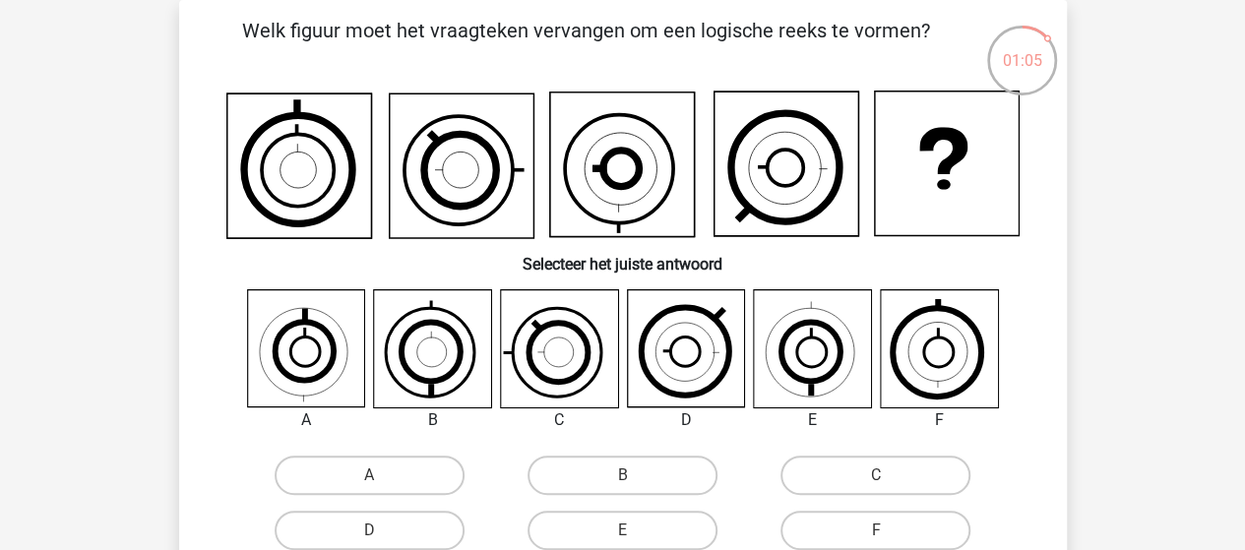
click at [234, 130] on icon at bounding box center [298, 166] width 145 height 145
click at [664, 529] on label "E" at bounding box center [623, 530] width 190 height 39
click at [635, 531] on input "E" at bounding box center [628, 537] width 13 height 13
radio input "true"
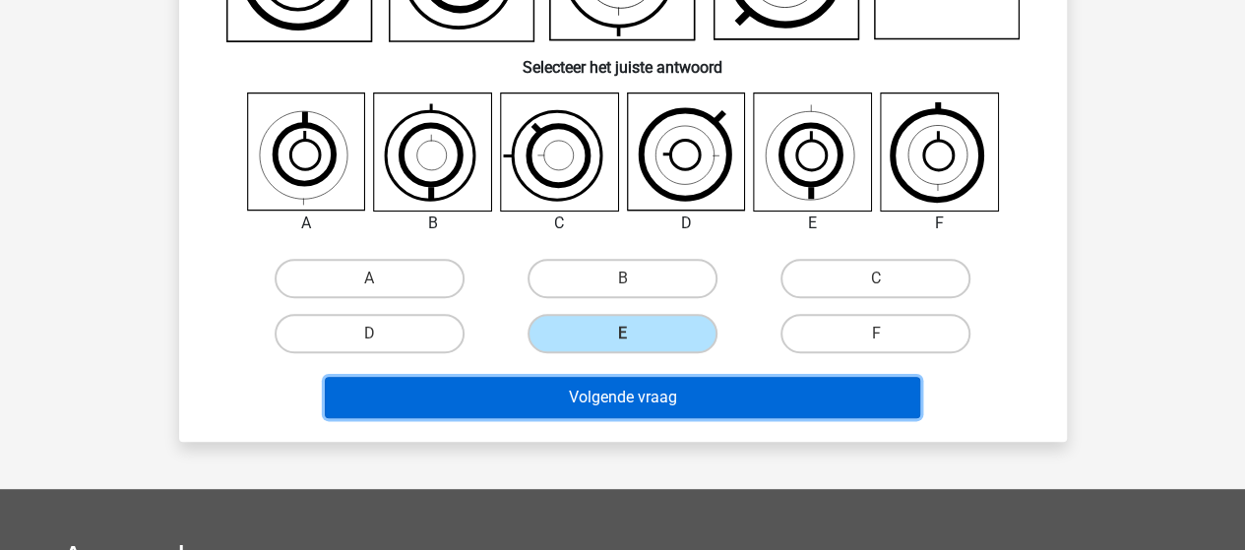
click at [738, 407] on button "Volgende vraag" at bounding box center [622, 397] width 595 height 41
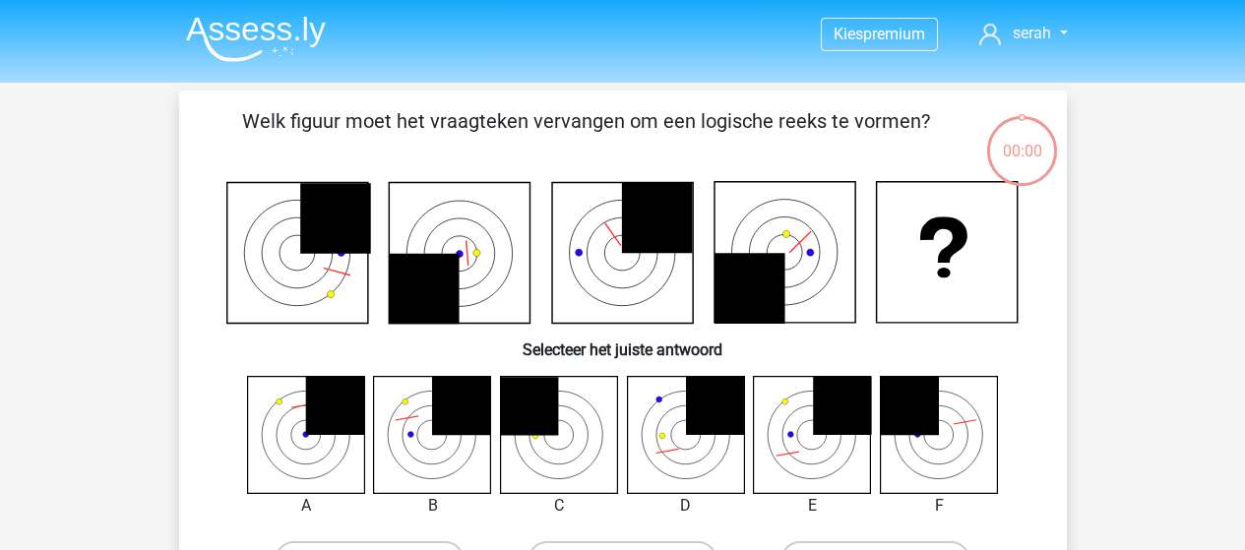
scroll to position [91, 0]
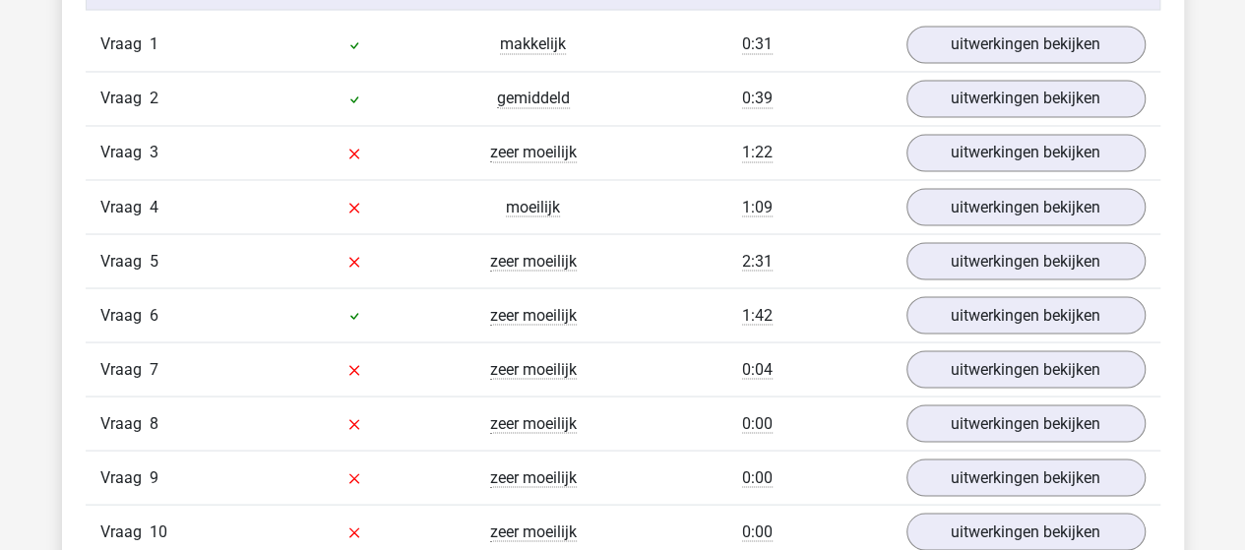
scroll to position [1673, 0]
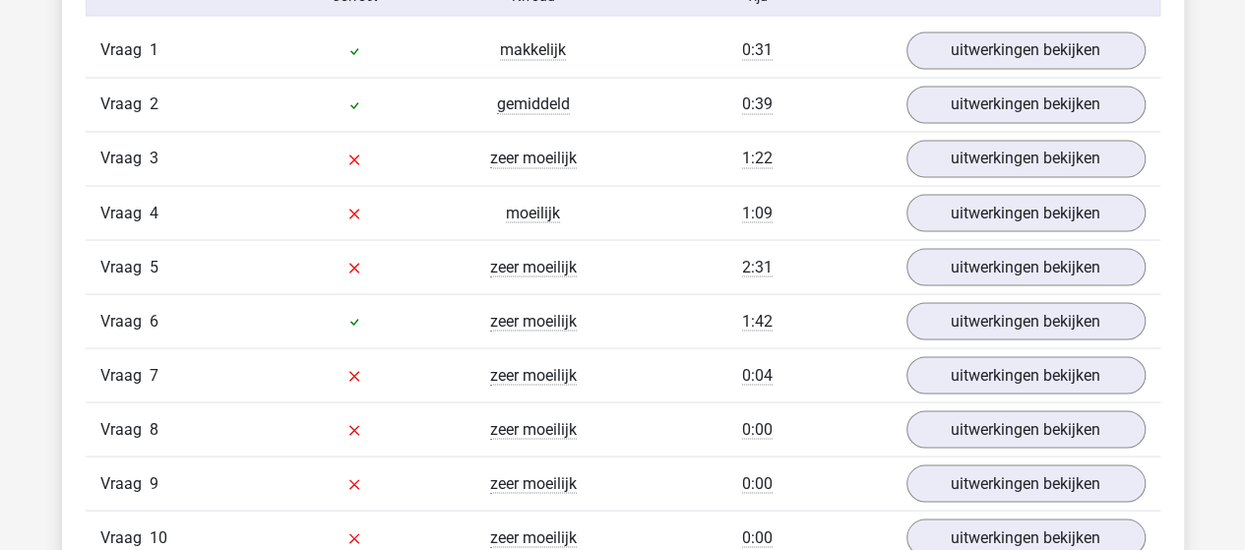
click at [1012, 185] on div "Vraag 4 moeilijk 1:09 uitwerkingen bekijken" at bounding box center [623, 212] width 1075 height 54
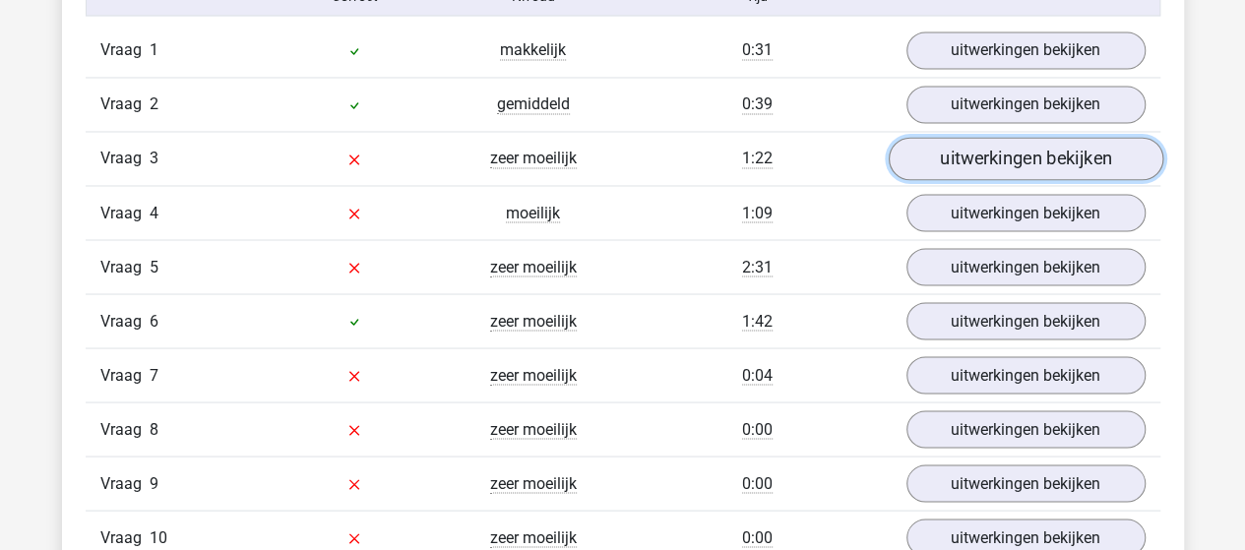
click at [1012, 165] on link "uitwerkingen bekijken" at bounding box center [1025, 158] width 275 height 43
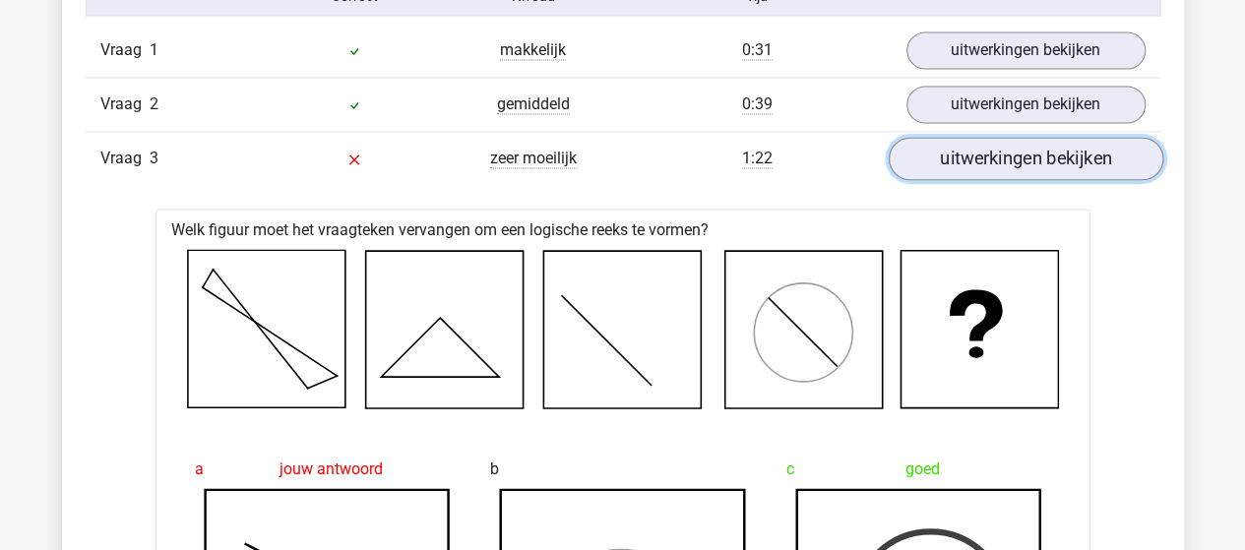
click at [996, 157] on link "uitwerkingen bekijken" at bounding box center [1025, 158] width 275 height 43
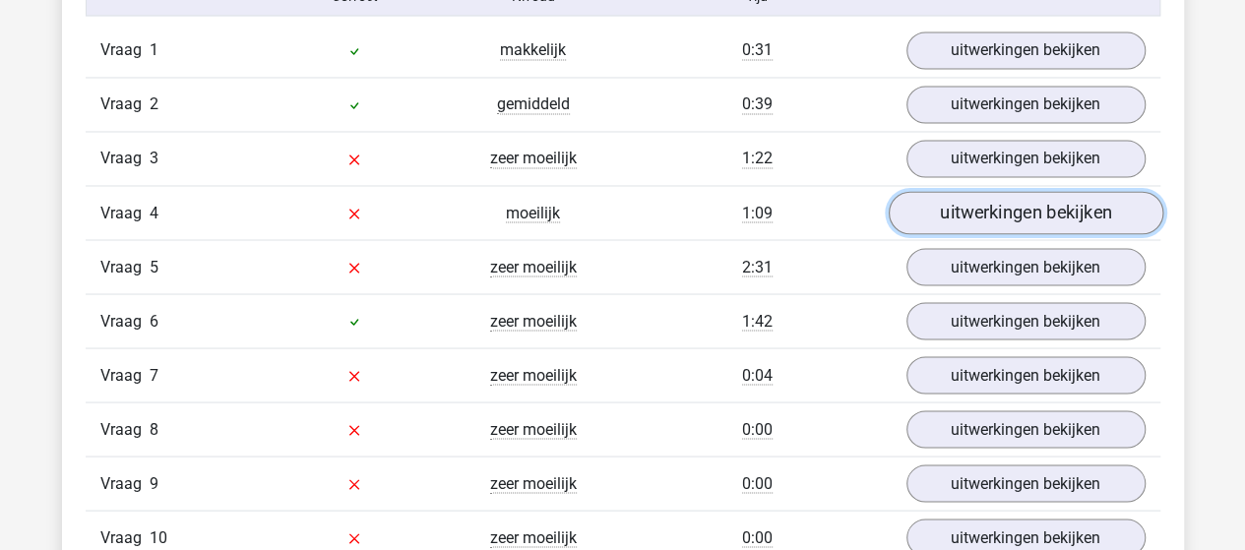
click at [994, 212] on link "uitwerkingen bekijken" at bounding box center [1025, 212] width 275 height 43
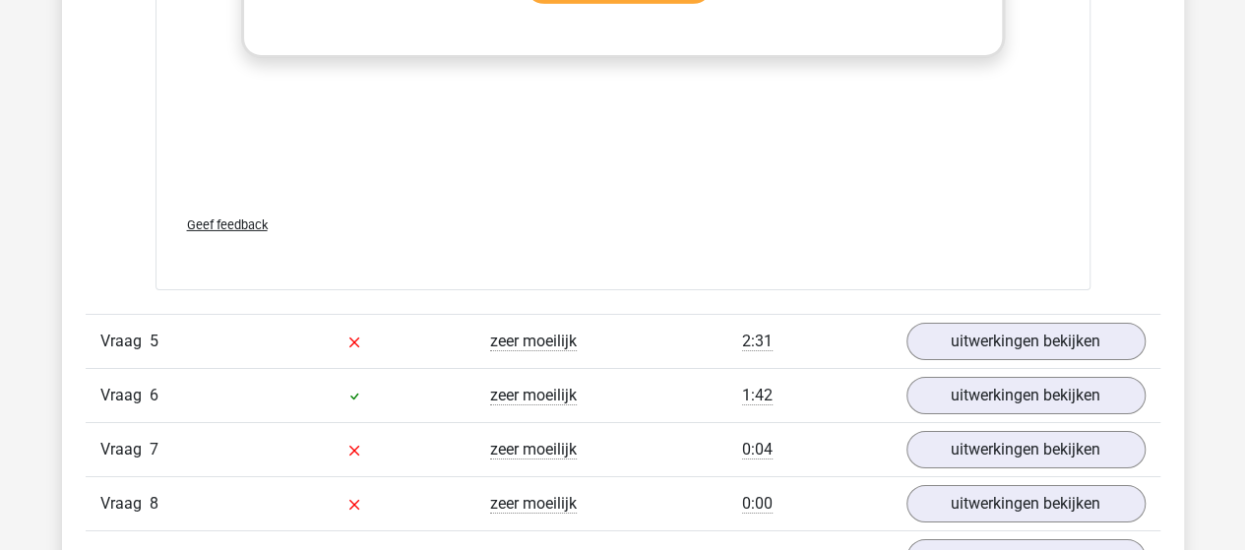
scroll to position [3248, 0]
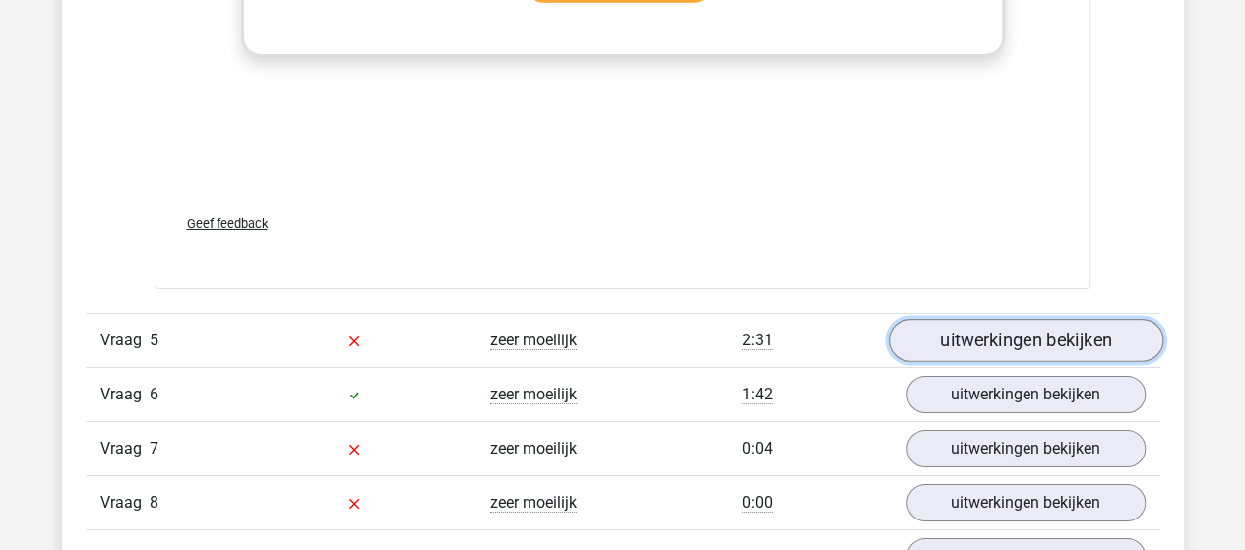
click at [1048, 334] on link "uitwerkingen bekijken" at bounding box center [1025, 340] width 275 height 43
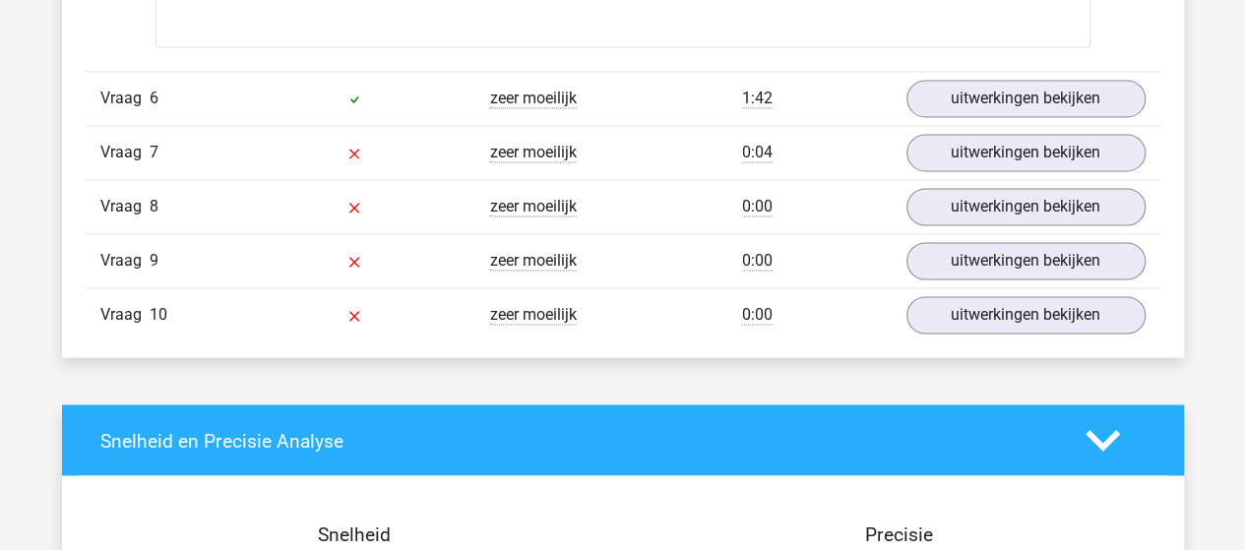
scroll to position [5118, 0]
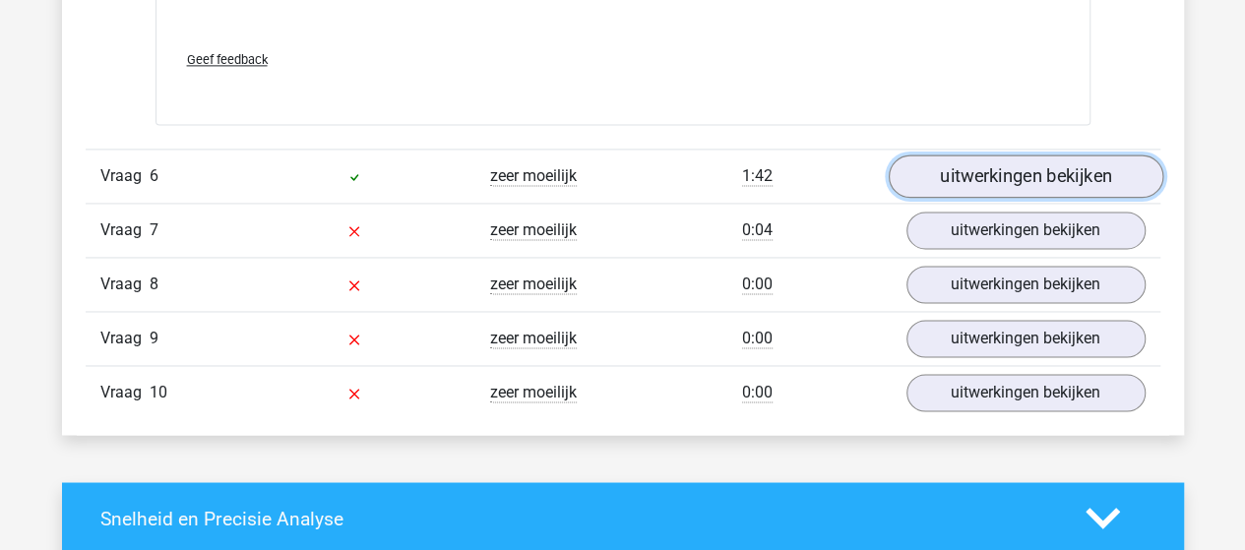
click at [1034, 164] on link "uitwerkingen bekijken" at bounding box center [1025, 176] width 275 height 43
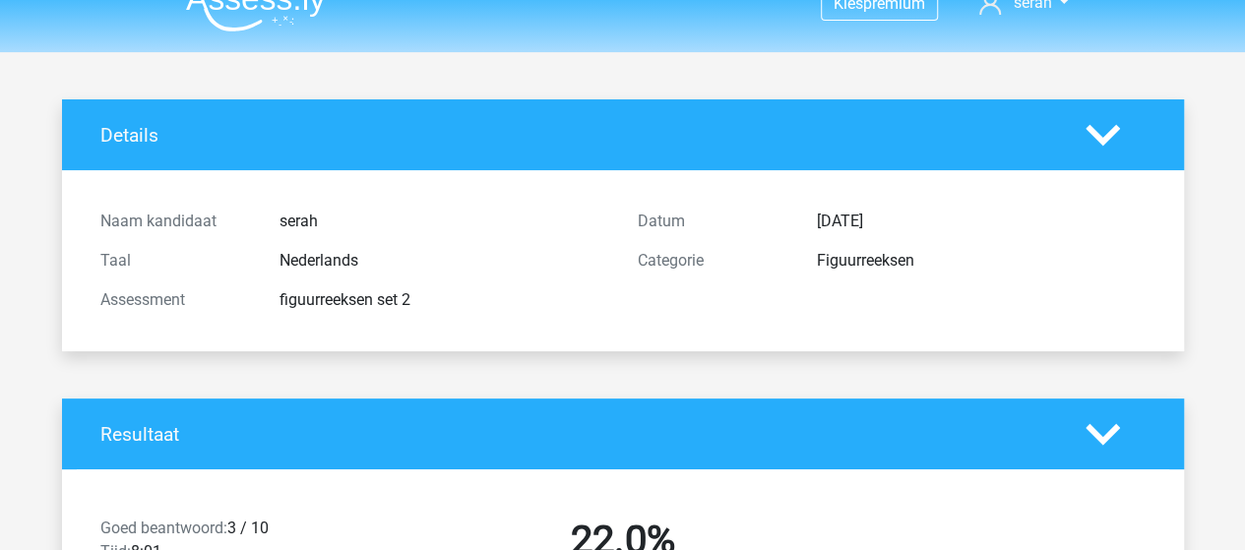
scroll to position [0, 0]
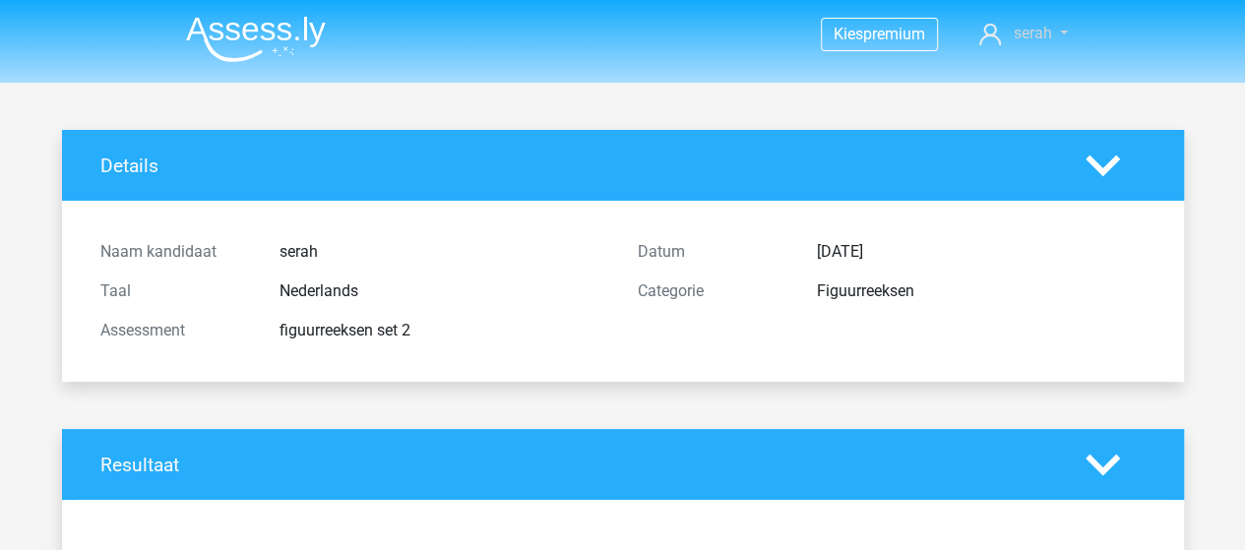
click at [1035, 28] on span "serah" at bounding box center [1032, 33] width 38 height 19
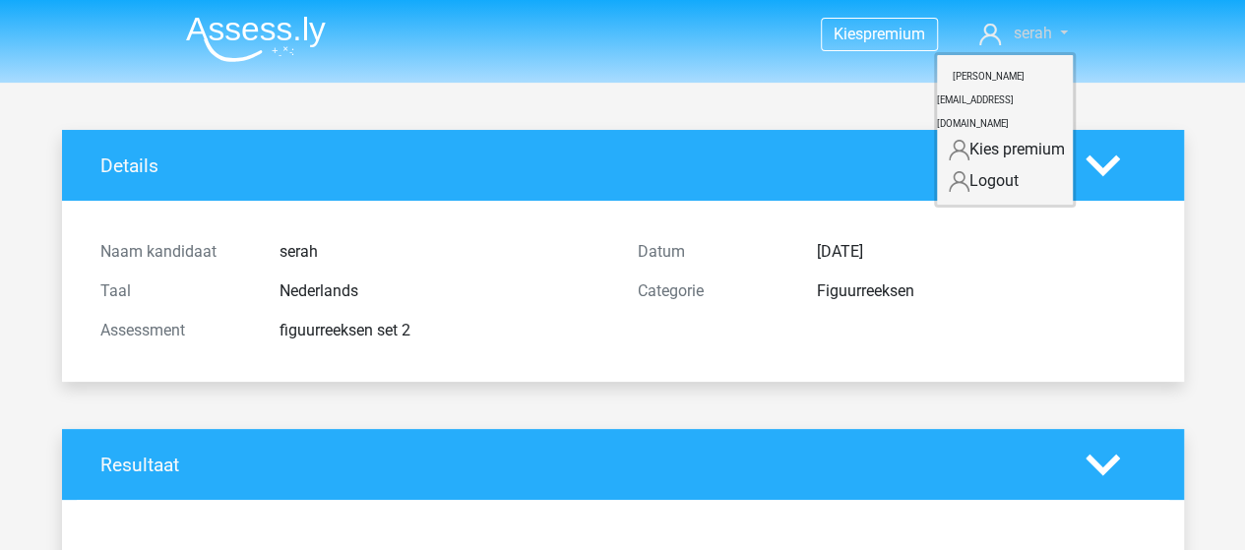
click at [1034, 29] on span "serah" at bounding box center [1032, 33] width 38 height 19
